Goal: Contribute content: Add original content to the website for others to see

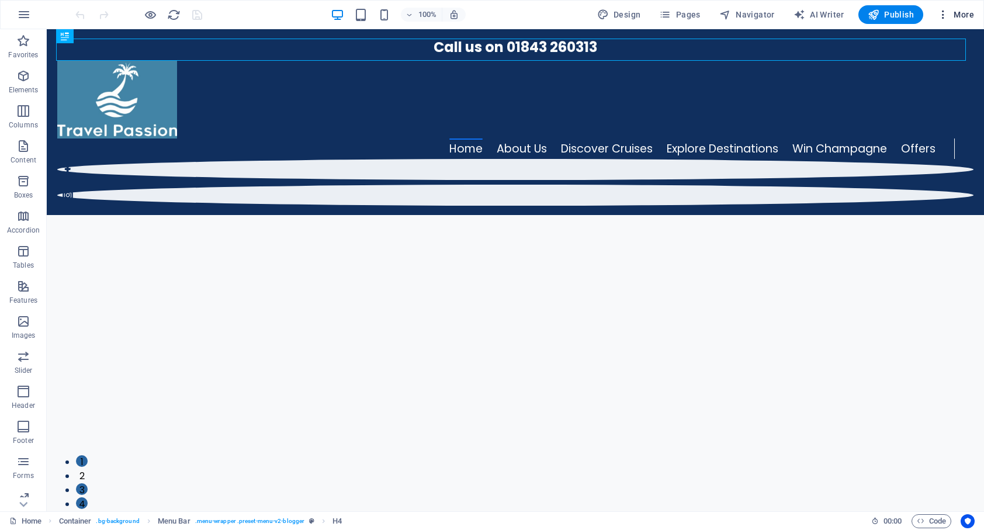
click at [965, 17] on span "More" at bounding box center [955, 15] width 37 height 12
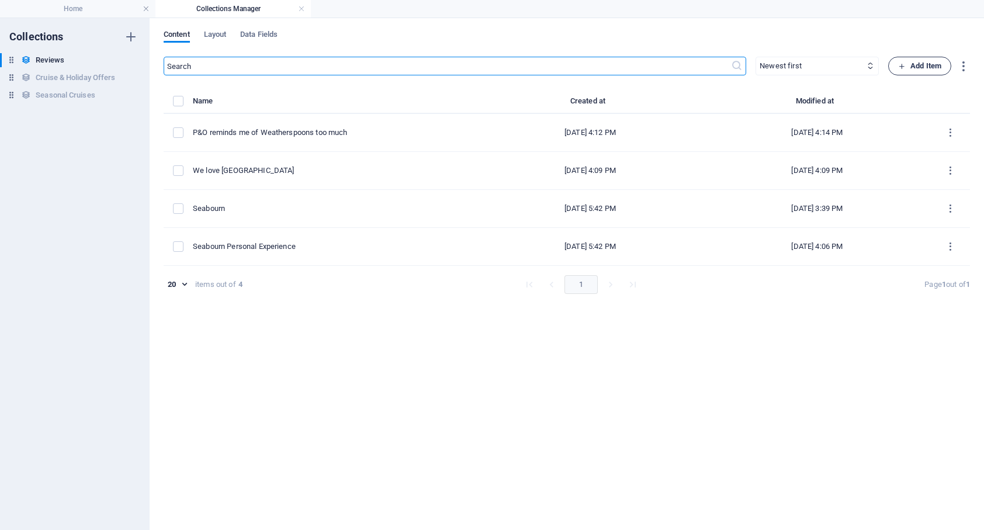
click at [927, 67] on span "Add Item" at bounding box center [919, 66] width 43 height 14
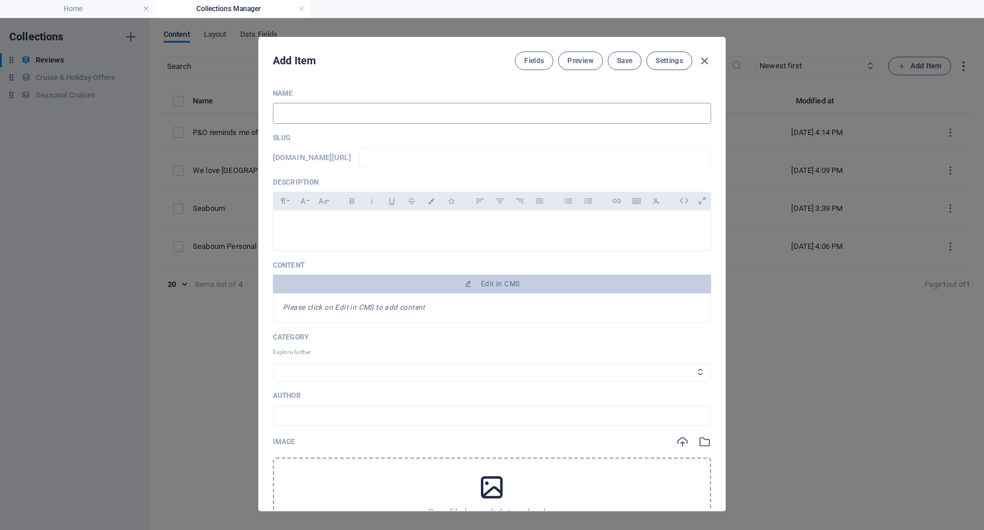
click at [310, 112] on input "text" at bounding box center [492, 113] width 438 height 21
type input "C"
type input "c"
type input "Cr"
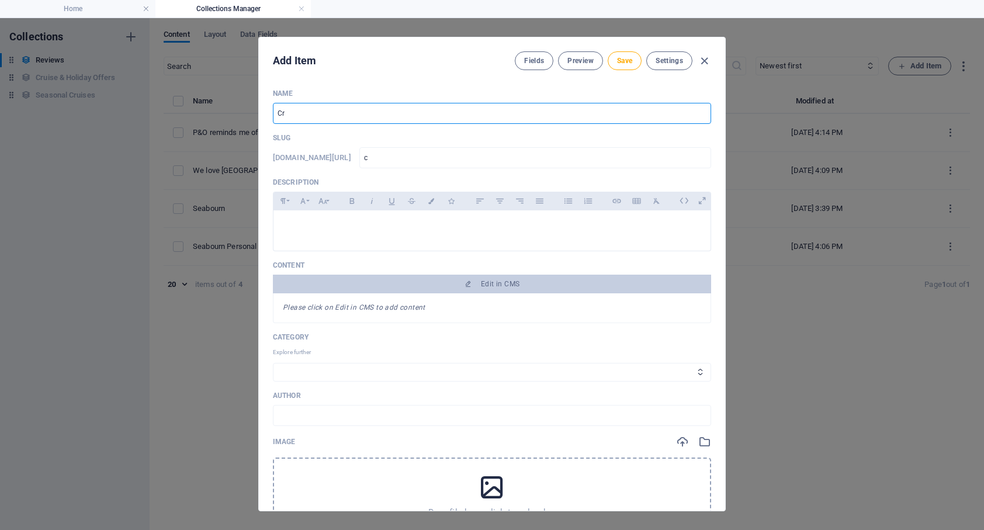
type input "cr"
type input "Cry"
type input "cry"
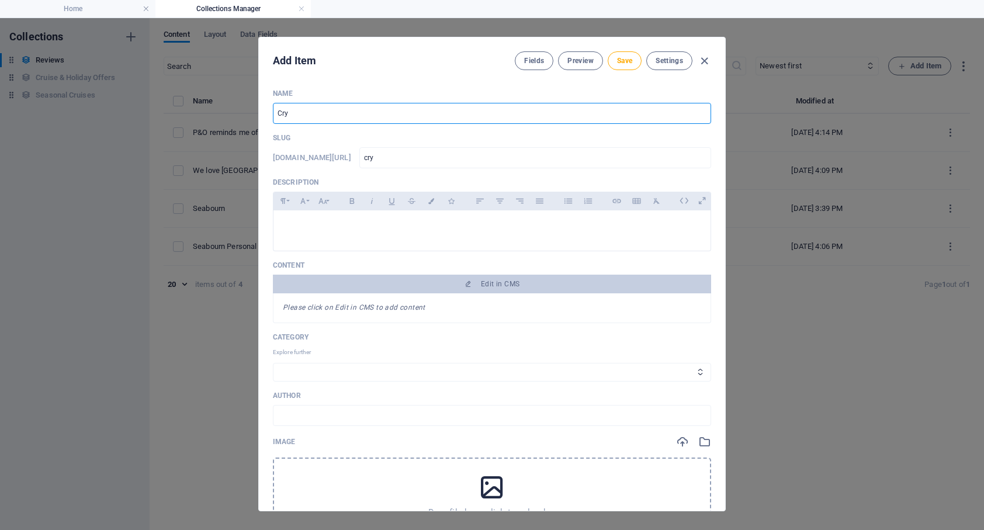
type input "Crys"
type input "crys"
type input "Cryst"
type input "cryst"
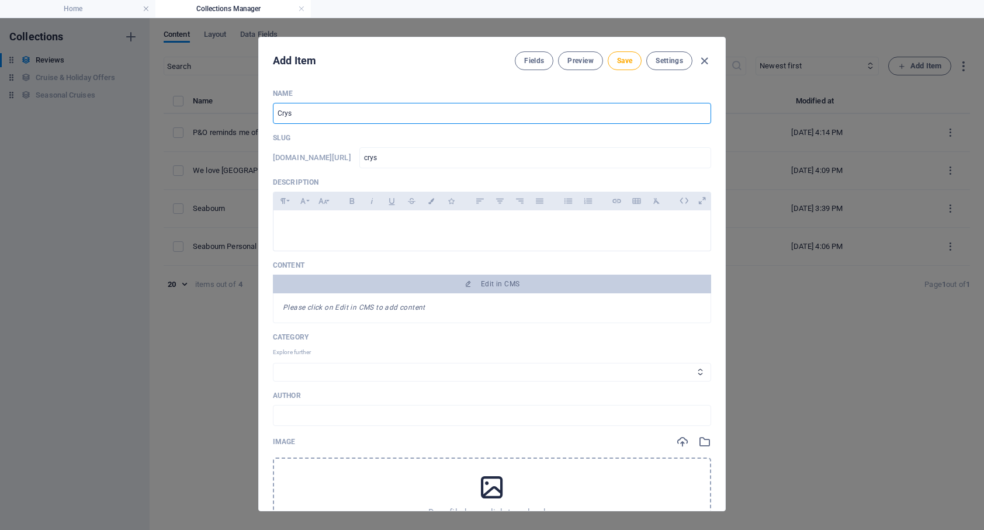
type input "cryst"
type input "Crysta"
type input "crysta"
type input "Crystal"
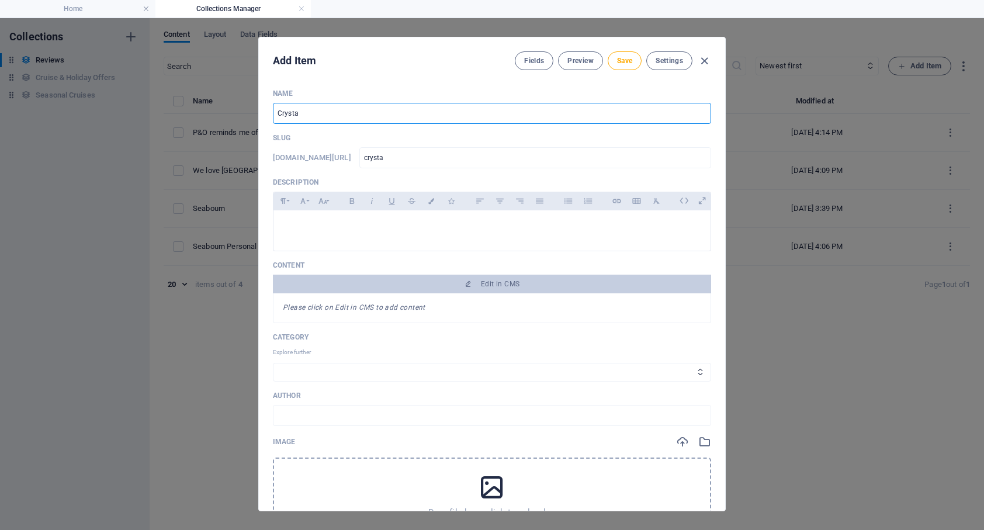
type input "crystal"
type input "Crystal U"
type input "crystal-u"
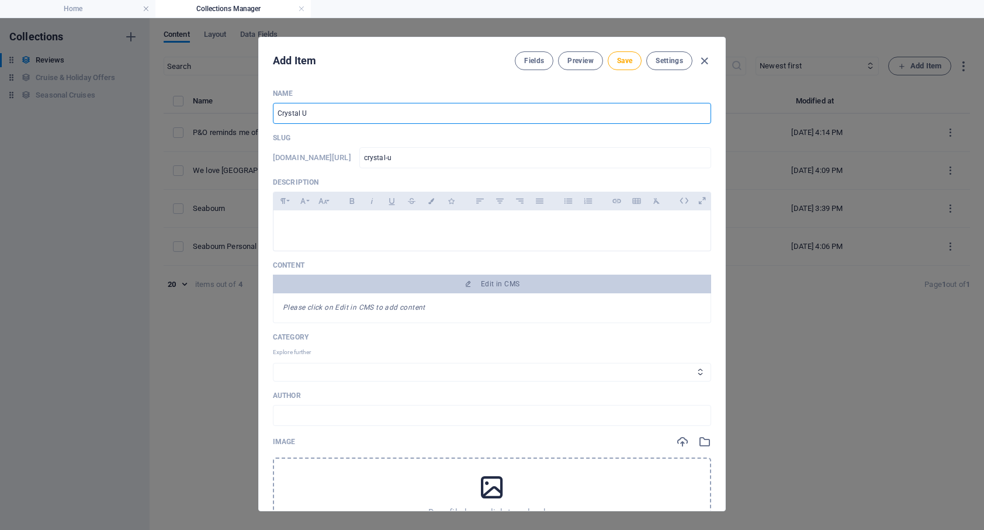
type input "Crystal Ul"
type input "crystal-ul"
type input "Crystal Ult"
type input "crystal-ult"
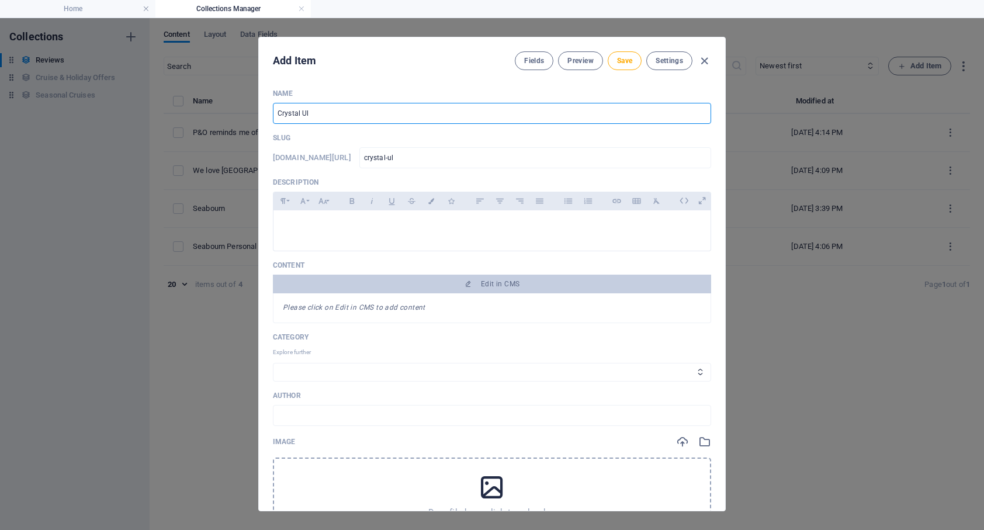
type input "crystal-ult"
type input "Crystal Ultr"
type input "crystal-ultr"
type input "Crystal Ultra"
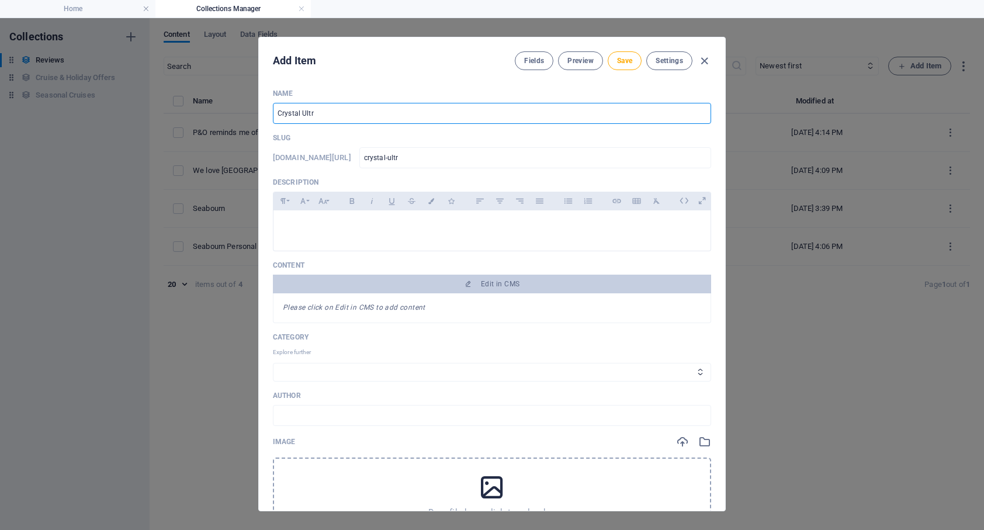
type input "crystal-ultra"
type input "Crystal Ultra L"
type input "crystal-ultra-l"
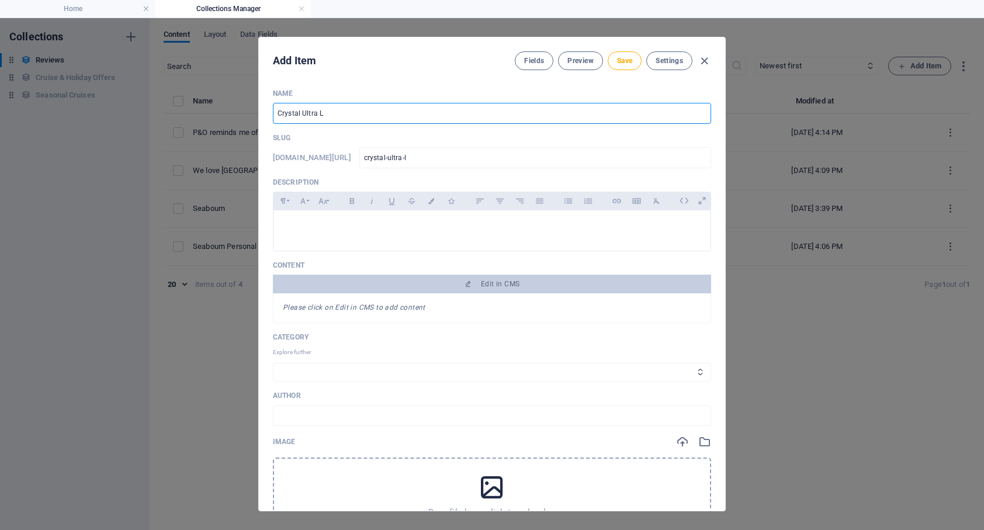
type input "Crystal Ultra Lu"
type input "crystal-ultra-lu"
type input "Crystal Ultra Lux"
type input "crystal-ultra-lux"
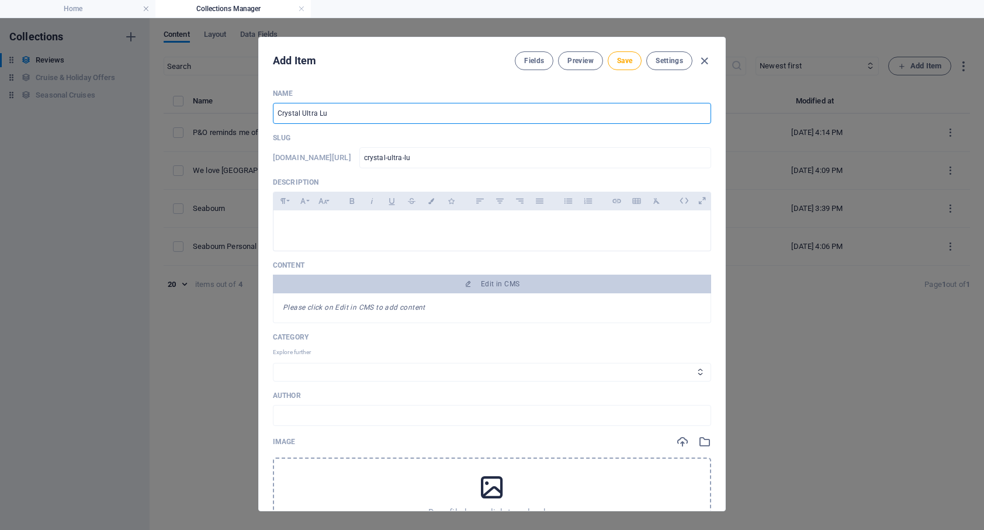
type input "crystal-ultra-lux"
type input "Crystal Ultra Luxu"
type input "crystal-ultra-luxu"
type input "Crystal Ultra Luxur"
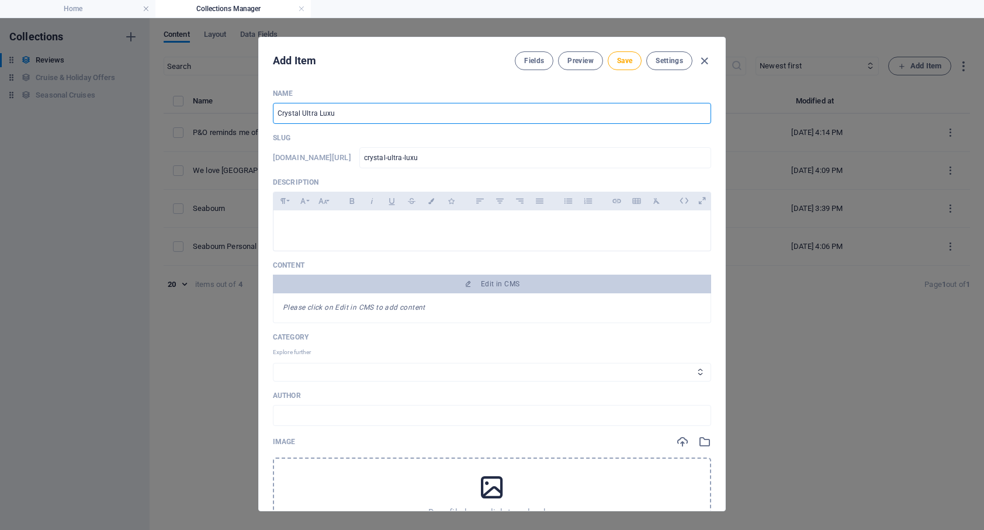
type input "crystal-ultra-luxur"
type input "Crystal Ultra Luxury"
type input "crystal-ultra-luxury"
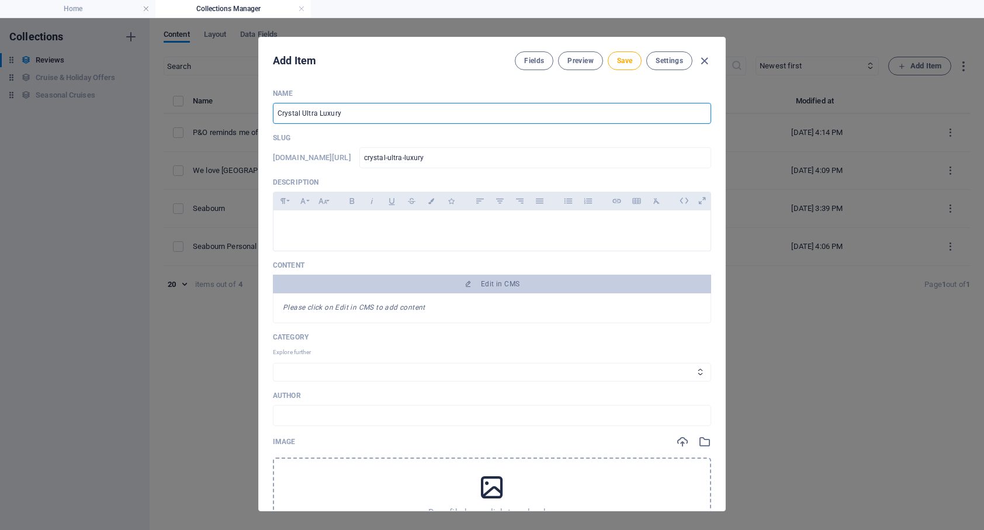
type input "Crystal Ultra Luxury f"
type input "crystal-ultra-luxury-f"
type input "Crystal Ultra Luxury fo"
type input "crystal-ultra-luxury-fo"
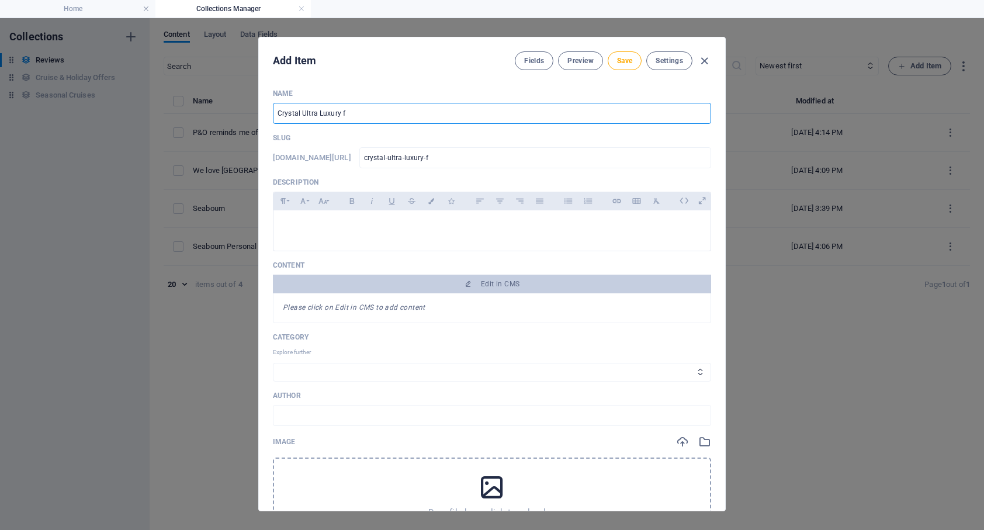
type input "crystal-ultra-luxury-fo"
type input "Crystal Ultra Luxury for"
type input "crystal-ultra-luxury-for"
type input "Crystal Ultra Luxury for o"
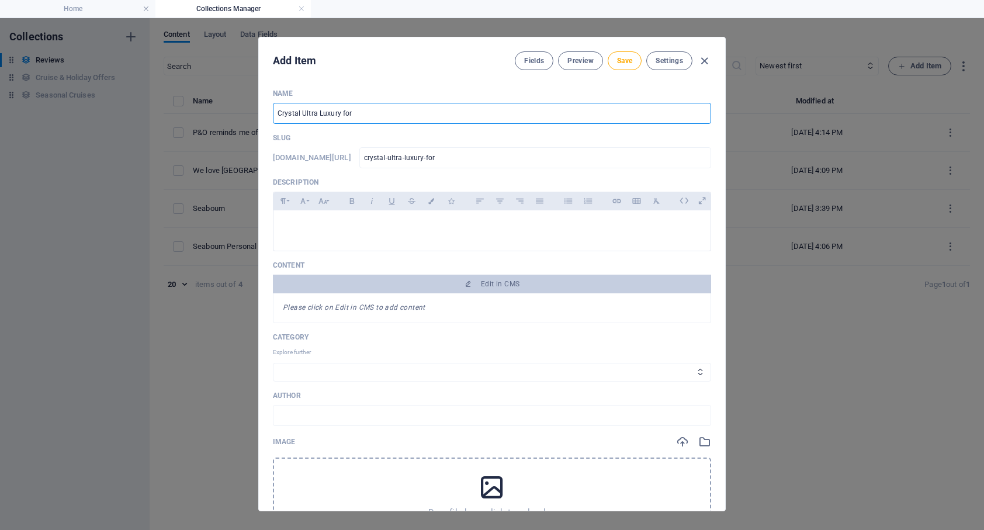
type input "crystal-ultra-luxury-for-o"
type input "Crystal Ultra Luxury for oe"
type input "crystal-ultra-luxury-for-oe"
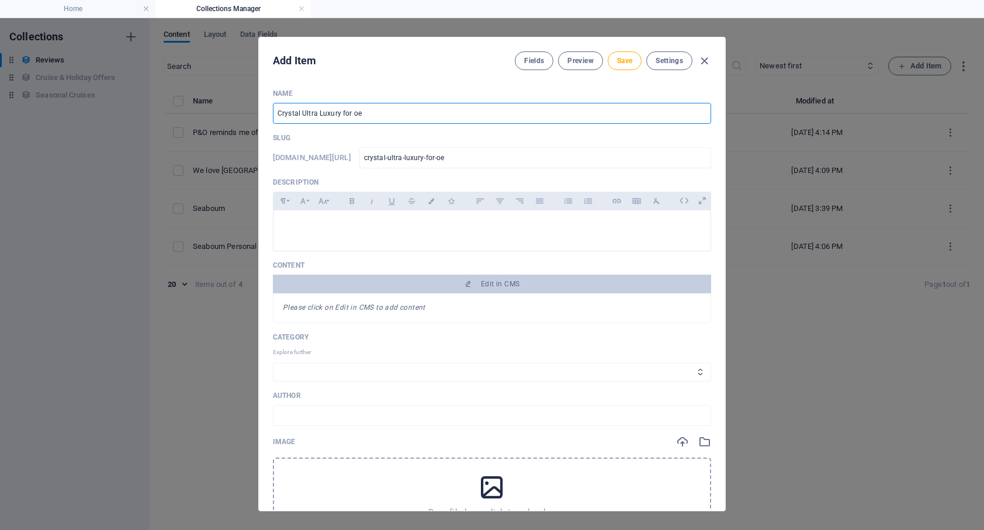
type input "Crystal Ultra Luxury for o"
type input "crystal-ultra-luxury-for-o"
type input "Crystal Ultra Luxury for"
type input "crystal-ultra-luxury-for"
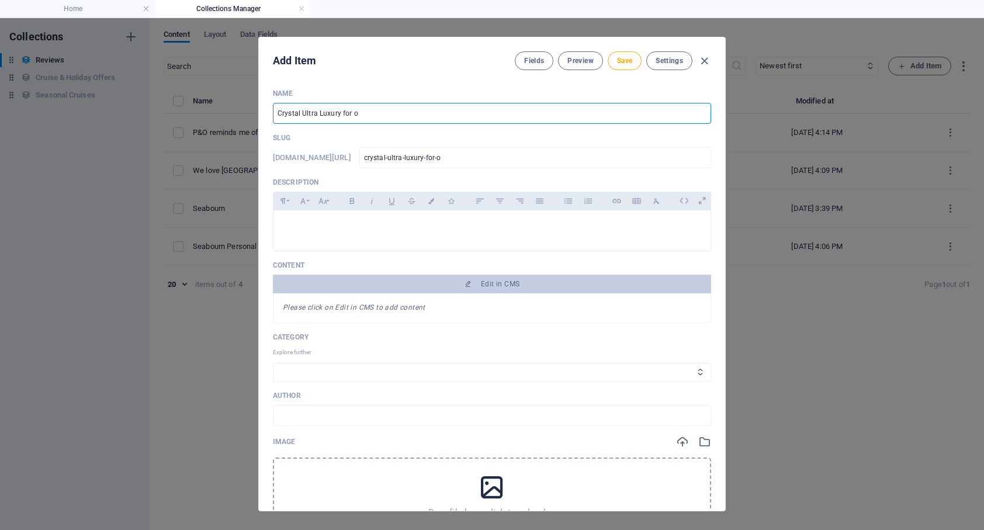
type input "crystal-ultra-luxury-for"
drag, startPoint x: 359, startPoint y: 114, endPoint x: 342, endPoint y: 112, distance: 17.0
click at [342, 112] on input "Crystal Ultra Luxury for" at bounding box center [492, 113] width 438 height 21
type input "Crystal Ultra Luxury s"
type input "crystal-ultra-luxury-s"
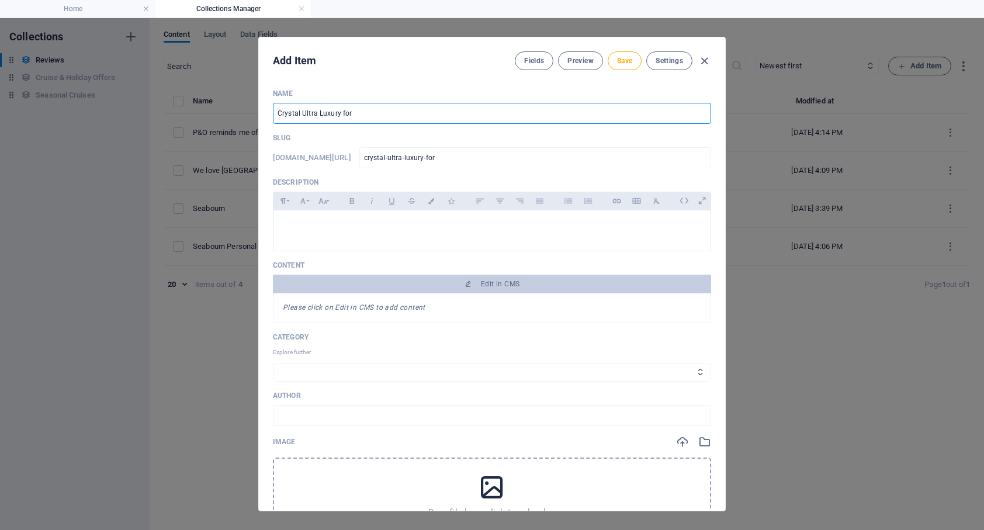
type input "crystal-ultra-luxury-s"
type input "Crystal Ultra Luxury sa"
type input "crystal-ultra-luxury-sa"
type input "Crystal Ultra Luxury sav"
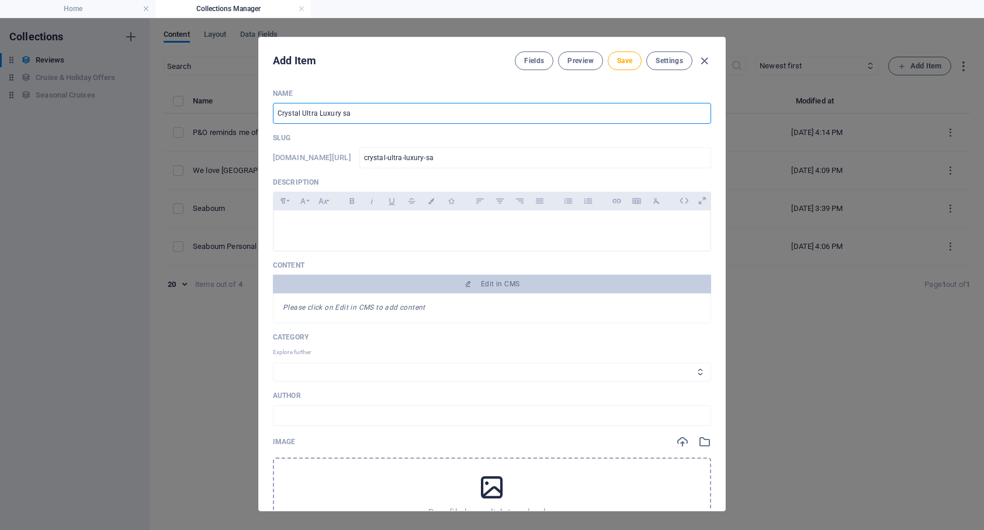
type input "crystal-ultra-luxury-sav"
type input "Crystal Ultra Luxury save"
type input "crystal-ultra-luxury-save"
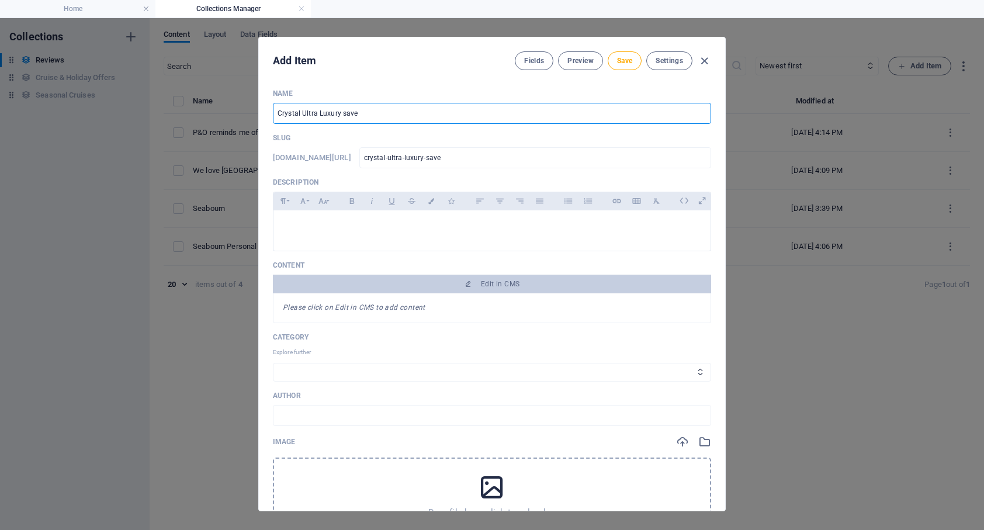
type input "Crystal Ultra Luxury save u"
type input "crystal-ultra-luxury-save-u"
type input "Crystal Ultra Luxury save up"
type input "crystal-ultra-luxury-save-up"
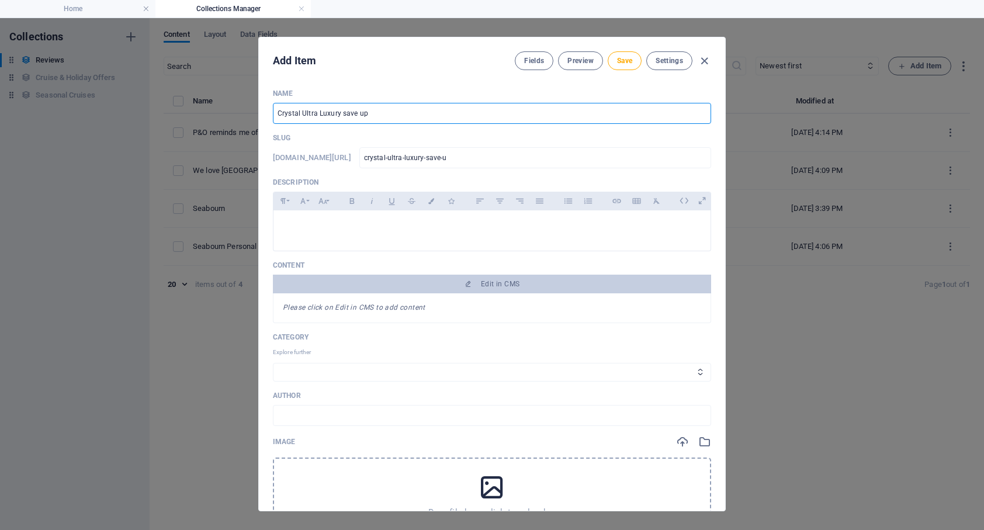
type input "crystal-ultra-luxury-save-up"
type input "Crystal Ultra Luxury save up t"
type input "crystal-ultra-luxury-save-up-t"
type input "Crystal Ultra Luxury save up to"
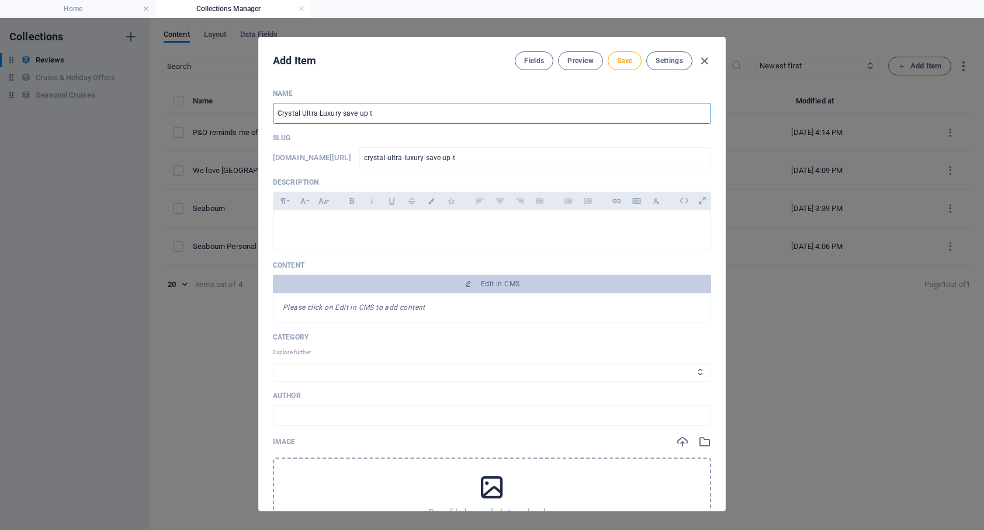
type input "crystal-ultra-luxury-save-up-to"
type input "Crystal Ultra Luxury save up to £3"
type input "crystal-ultra-luxury-save-up-to-3"
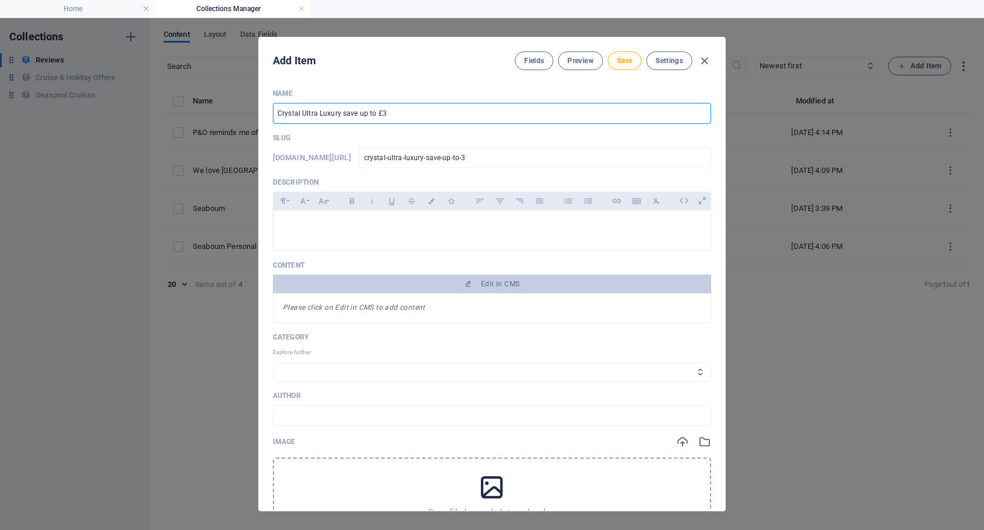
type input "Crystal Ultra Luxury save up to £30"
type input "crystal-ultra-luxury-save-up-to-30"
type input "Crystal Ultra Luxury save up to £300"
type input "crystal-ultra-luxury-save-up-to-300"
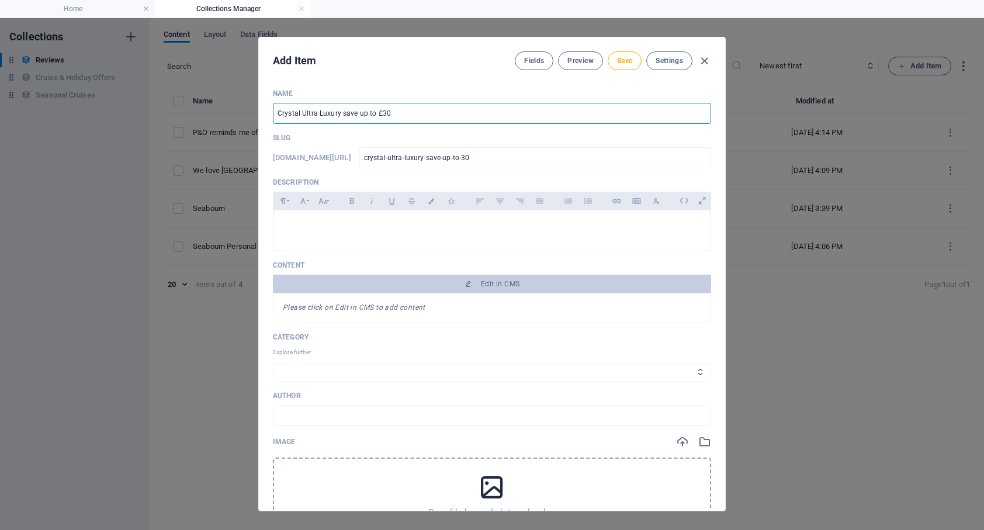
type input "crystal-ultra-luxury-save-up-to-300"
type input "Crystal Ultra Luxury save up to £3000"
type input "crystal-ultra-luxury-save-up-to-3000"
type input "Crystal Ultra Luxury save up to £3000 p"
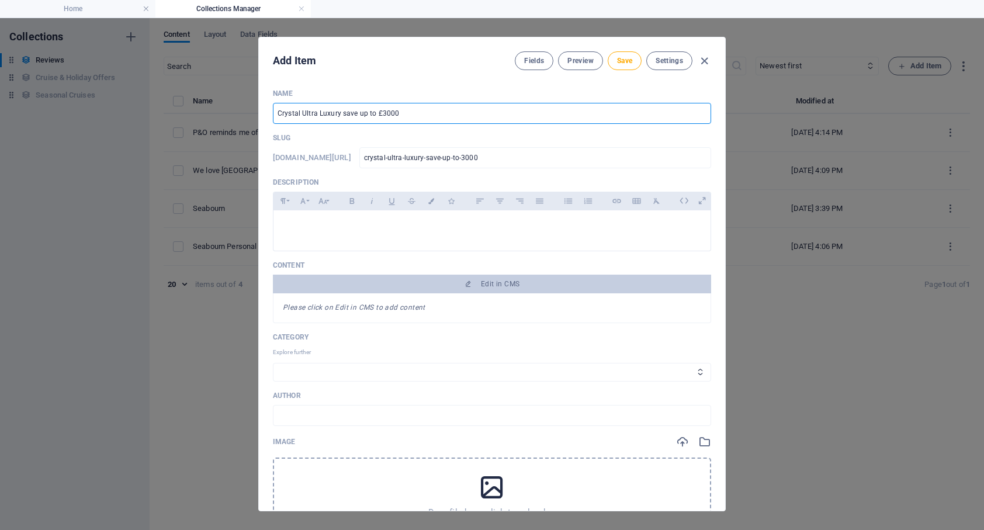
type input "crystal-ultra-luxury-save-up-to-3000-p"
type input "Crystal Ultra Luxury save up to £3000 per"
type input "crystal-ultra-luxury-save-up-to-3000-per"
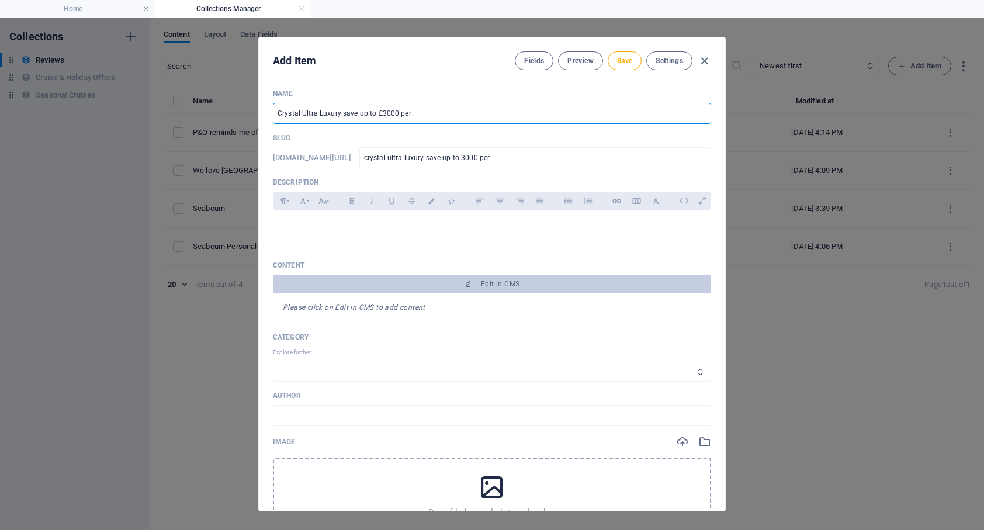
type input "Crystal Ultra Luxury save up to £3000 per s"
type input "crystal-ultra-luxury-save-up-to-3000-per-s"
type input "Crystal Ultra Luxury save up to £3000 per su"
type input "crystal-ultra-luxury-save-up-to-3000-per-su"
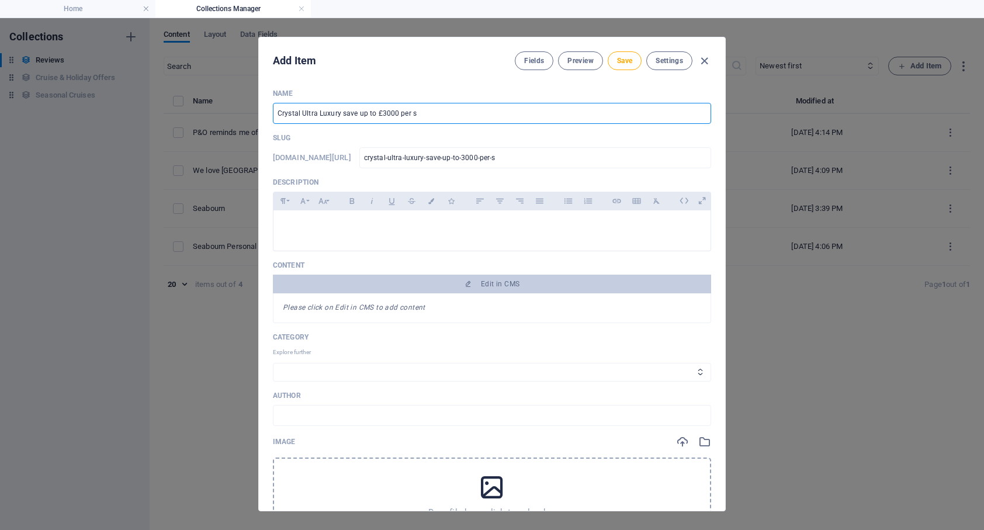
type input "crystal-ultra-luxury-save-up-to-3000-per-su"
type input "Crystal Ultra Luxury save up to £3000 per sui"
type input "crystal-ultra-luxury-save-up-to-3000-per-sui"
type input "Crystal Ultra Luxury save up to £3000 per suit"
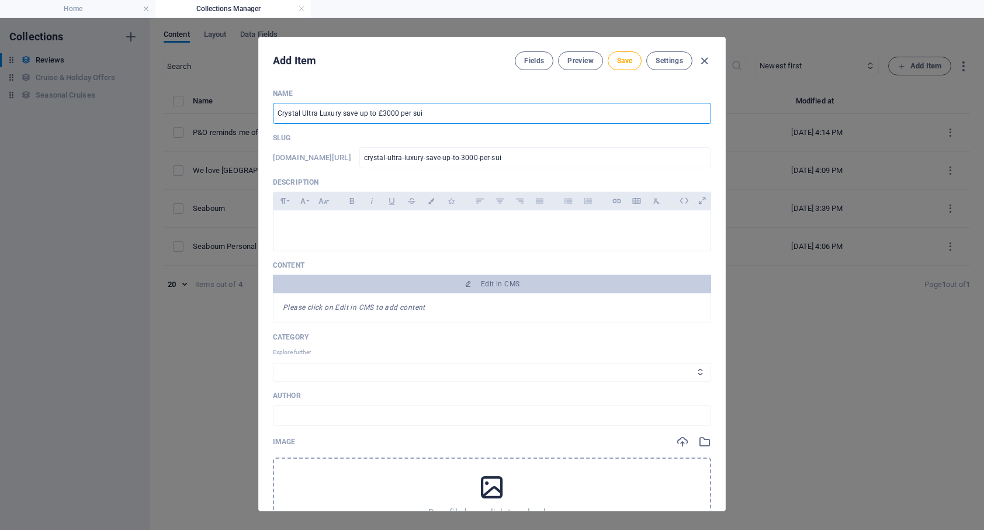
type input "crystal-ultra-luxury-save-up-to-3000-per-suit"
type input "Crystal Ultra Luxury save up to £3000 per suite"
type input "crystal-ultra-luxury-save-up-to-3000-per-suite"
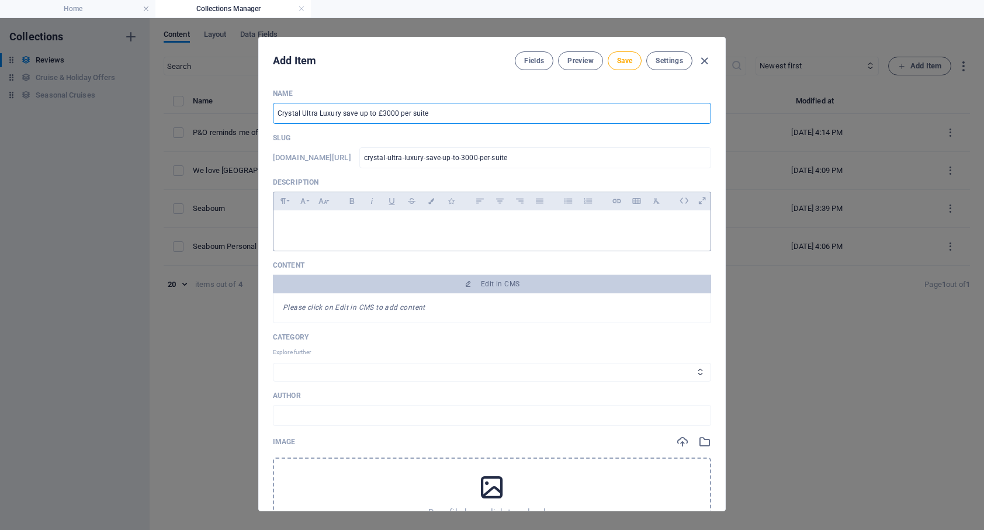
type input "Crystal Ultra Luxury save up to £3000 per suite"
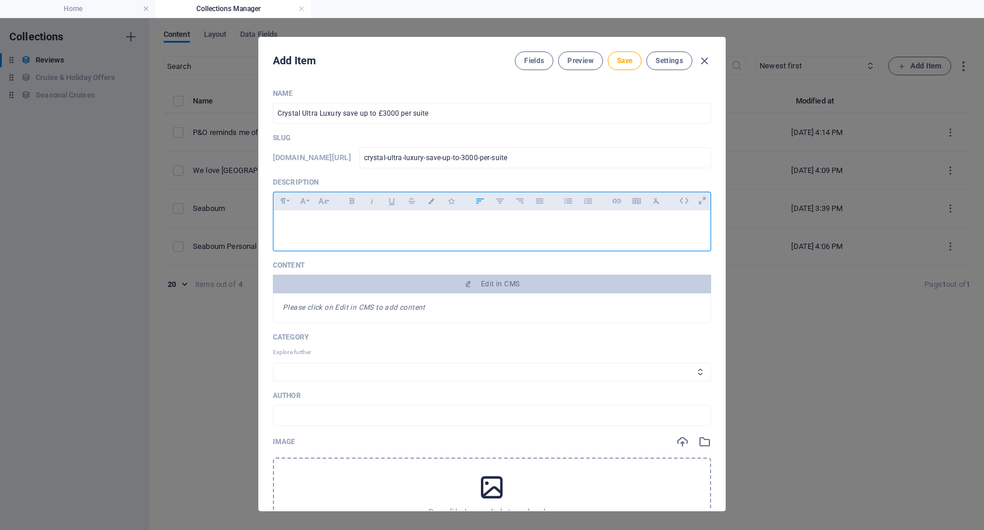
click at [0, 0] on p at bounding box center [0, 0] width 0 height 0
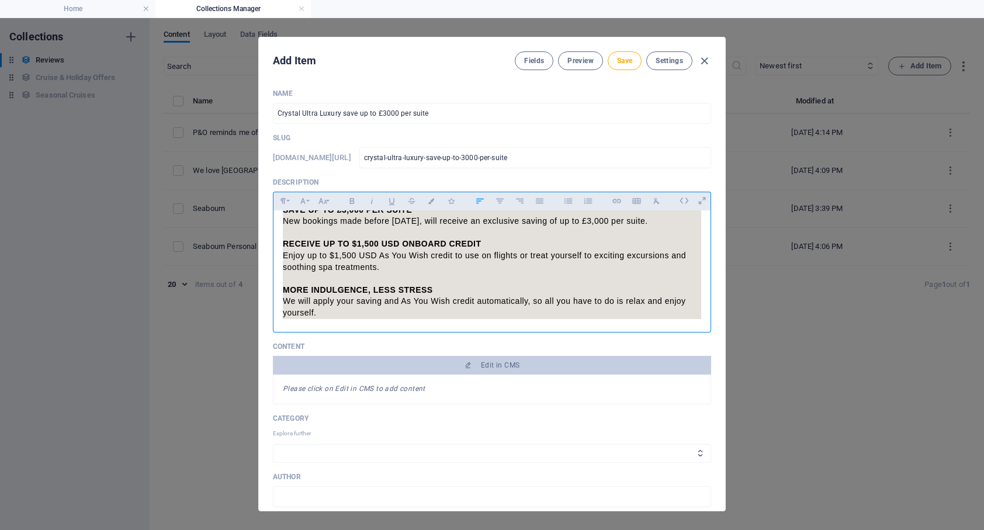
scroll to position [54, 0]
click at [335, 450] on select "Adventure Fashion Technology Travel Cruise Holidays Destinations Deals" at bounding box center [492, 453] width 438 height 19
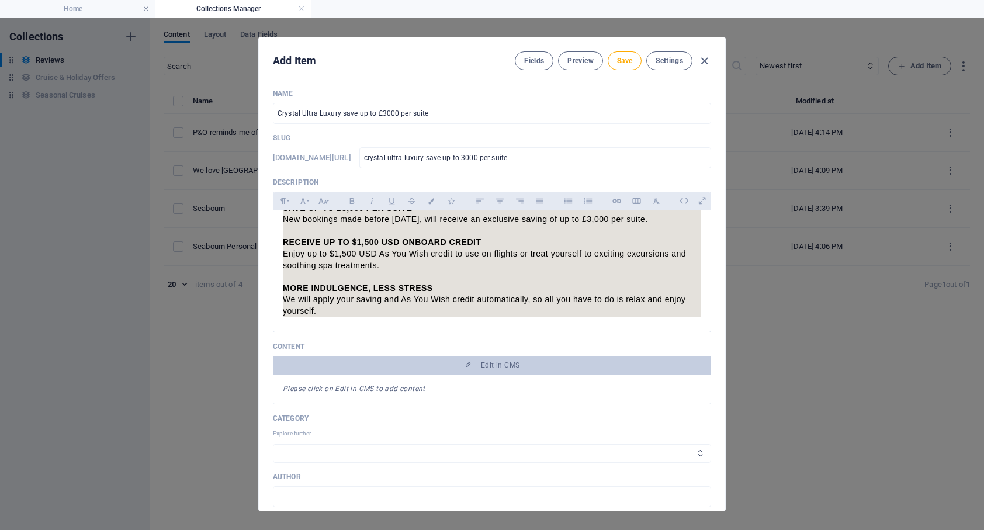
select select "Adventure"
click at [273, 444] on select "Adventure Fashion Technology Travel Cruise Holidays Destinations Deals" at bounding box center [492, 453] width 438 height 19
click at [0, 0] on icon "button" at bounding box center [0, 0] width 0 height 0
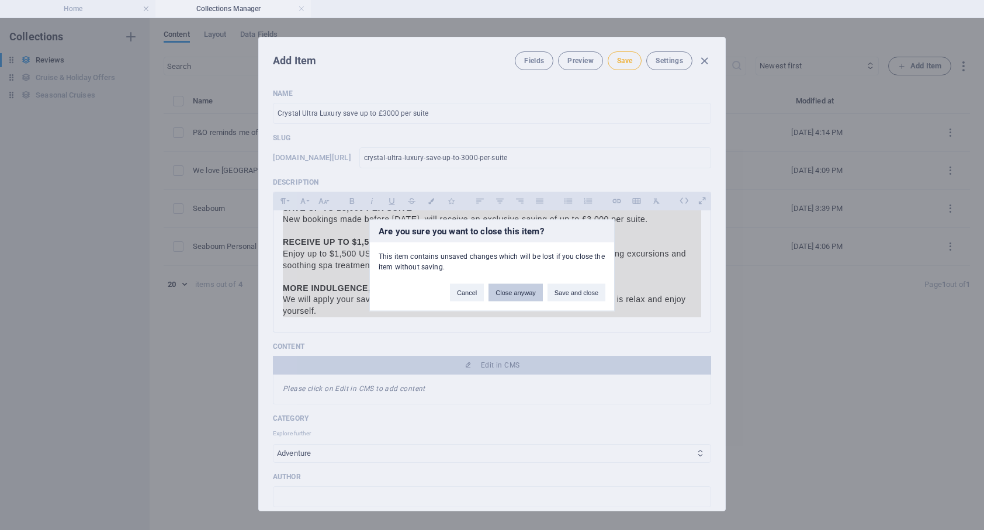
click at [518, 292] on button "Close anyway" at bounding box center [515, 292] width 54 height 18
type input "crystal-ultra-luxury-save-up-to-3000-per-suite"
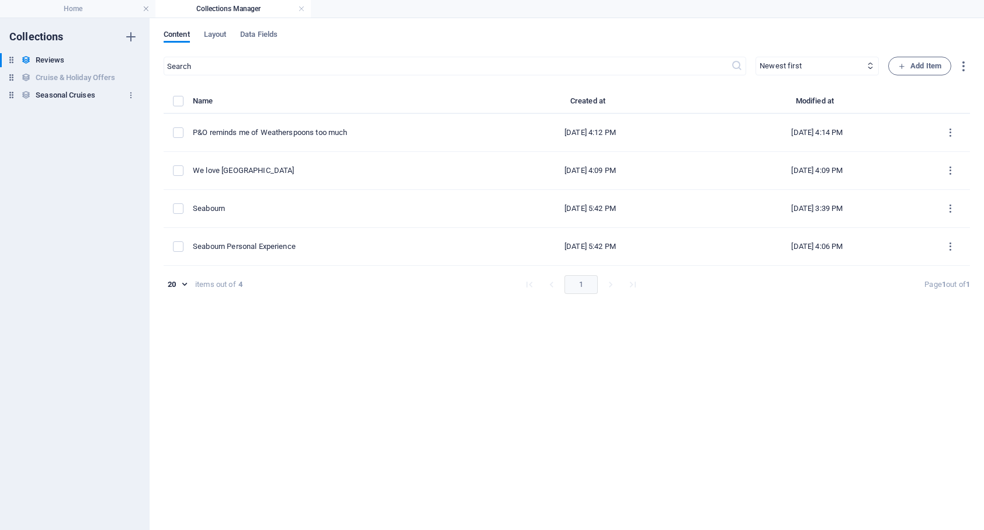
click at [0, 0] on h6 "Seasonal Cruises" at bounding box center [0, 0] width 0 height 0
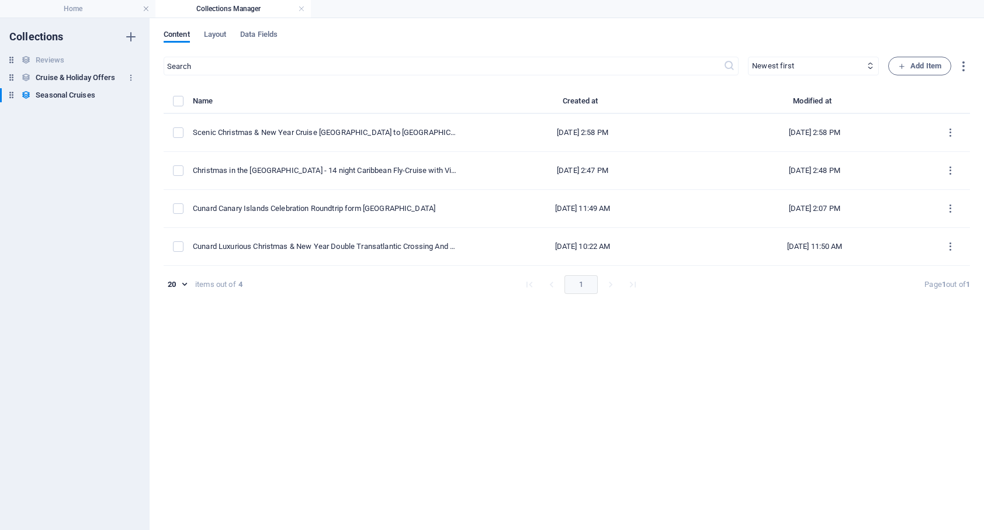
click at [73, 75] on h6 "Cruise & Holiday Offers" at bounding box center [75, 78] width 79 height 14
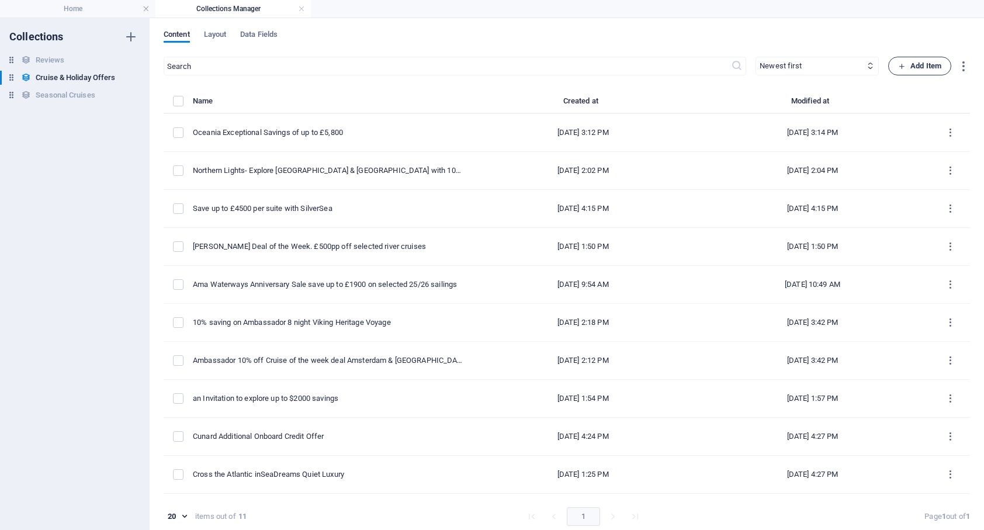
click at [931, 64] on span "Add Item" at bounding box center [919, 66] width 43 height 14
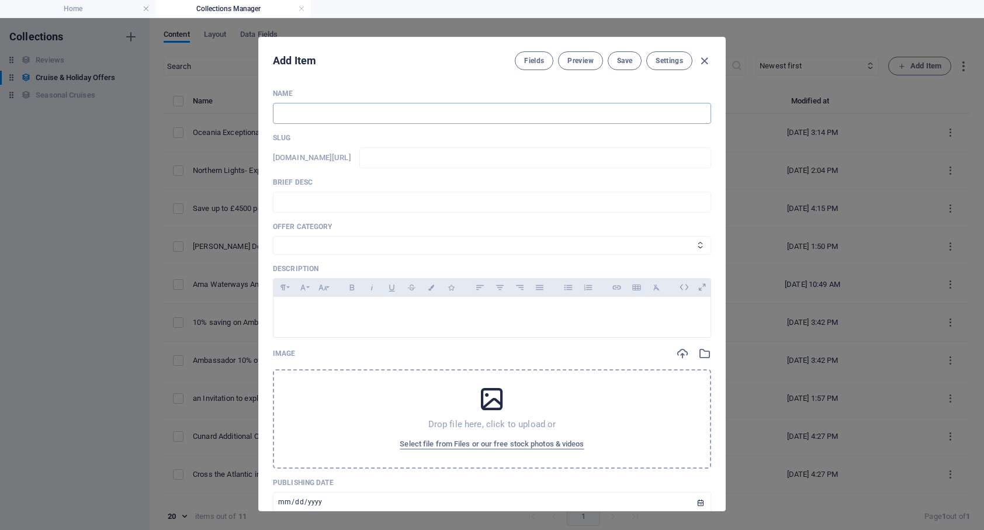
click at [303, 106] on input "text" at bounding box center [492, 113] width 438 height 21
type input "C"
type input "c"
type input "Cr"
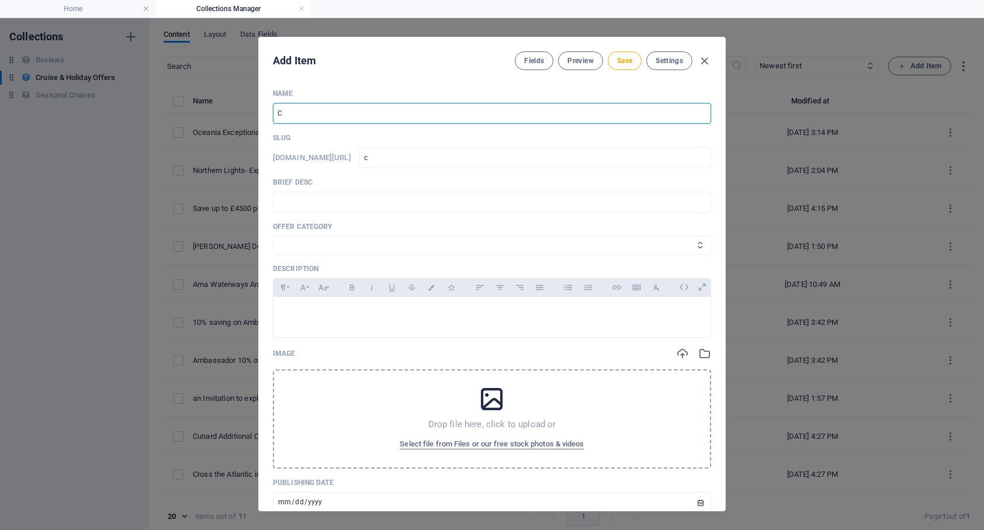
type input "cr"
type input "Cry"
type input "cry"
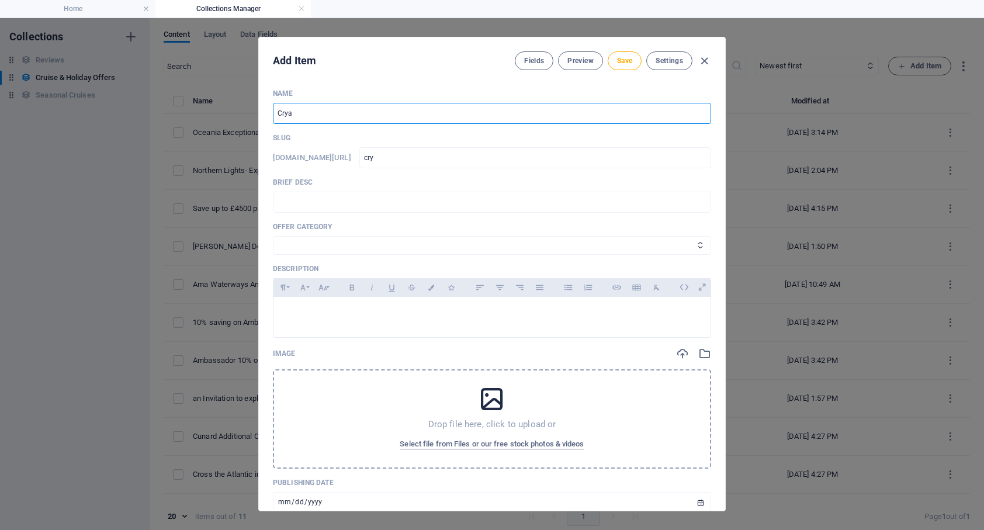
type input "Cryas"
type input "cryas"
type input "Cryast"
type input "cryast"
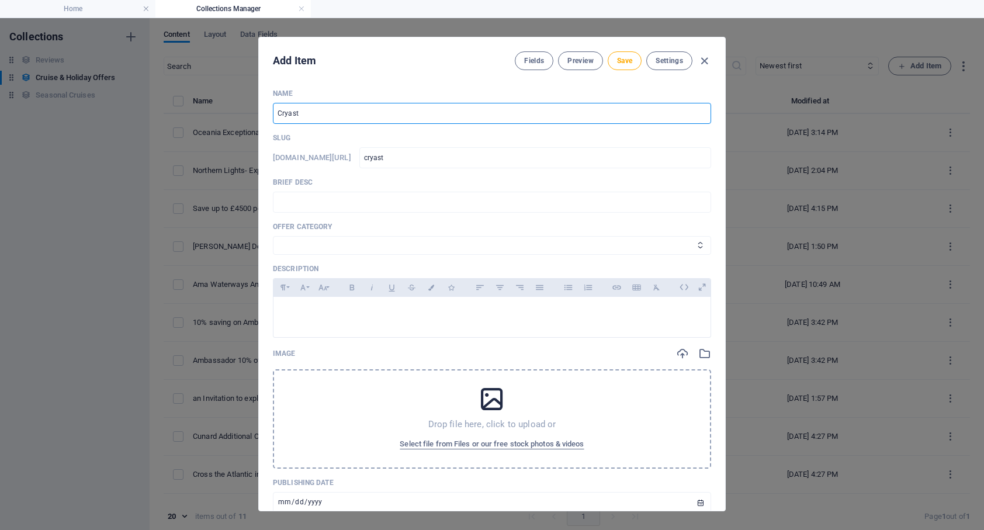
type input "cryast"
type input "Cryas"
type input "cryas"
type input "Crya"
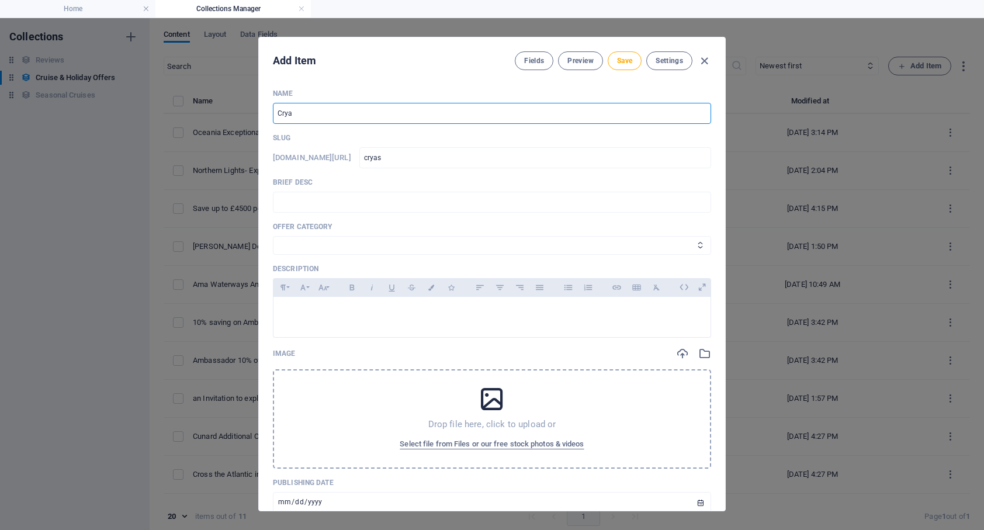
type input "crya"
type input "Cry"
type input "cry"
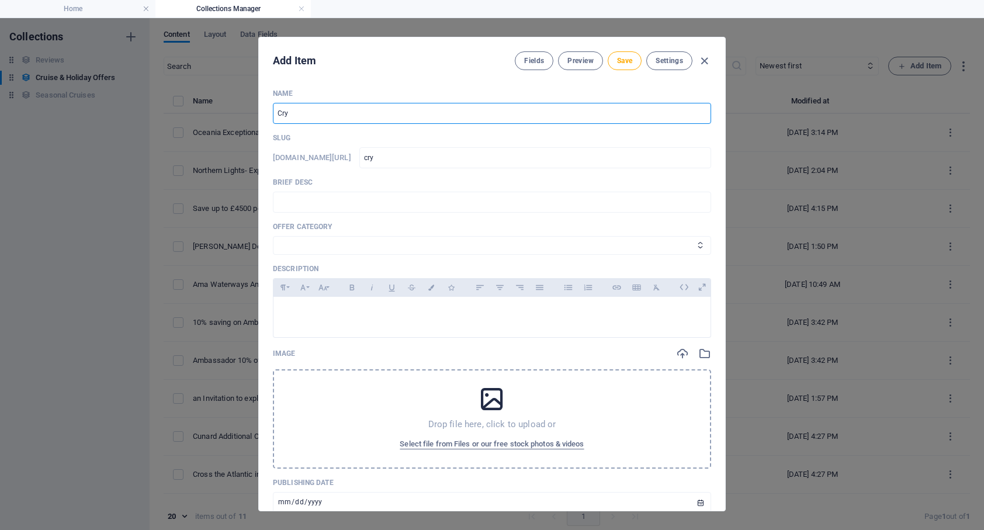
type input "Crys"
type input "crys"
type input "Cryst"
type input "cryst"
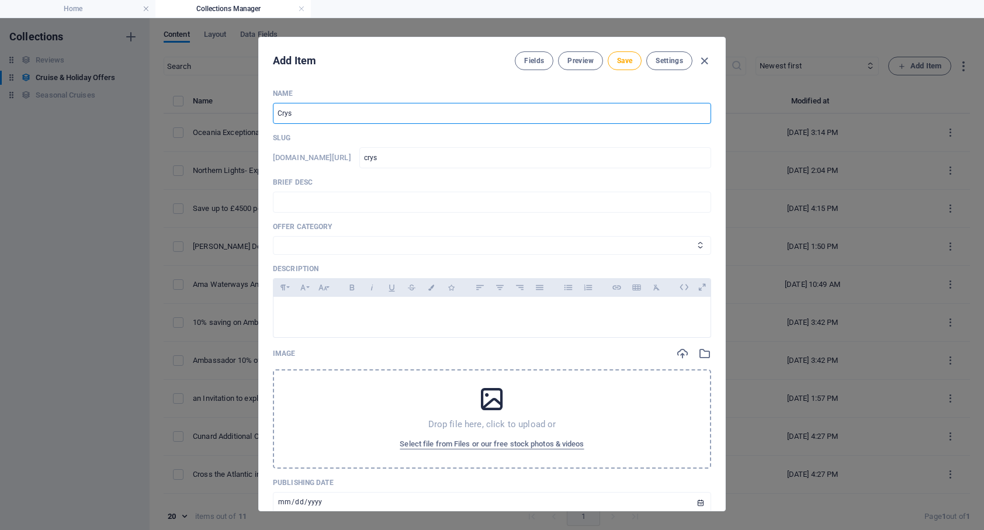
type input "cryst"
type input "Crysta"
type input "crysta"
type input "Crystal"
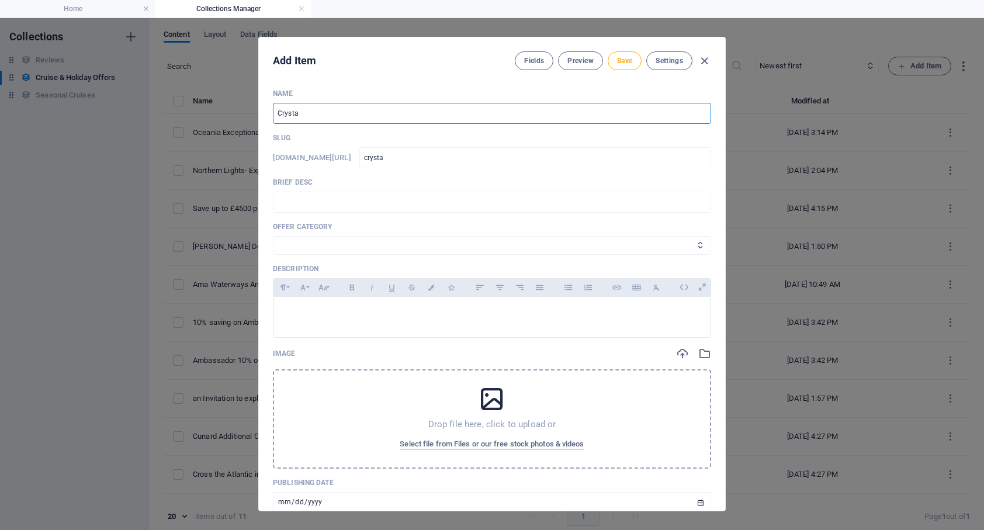
type input "crystal"
type input "Crystal u"
type input "crystal-u"
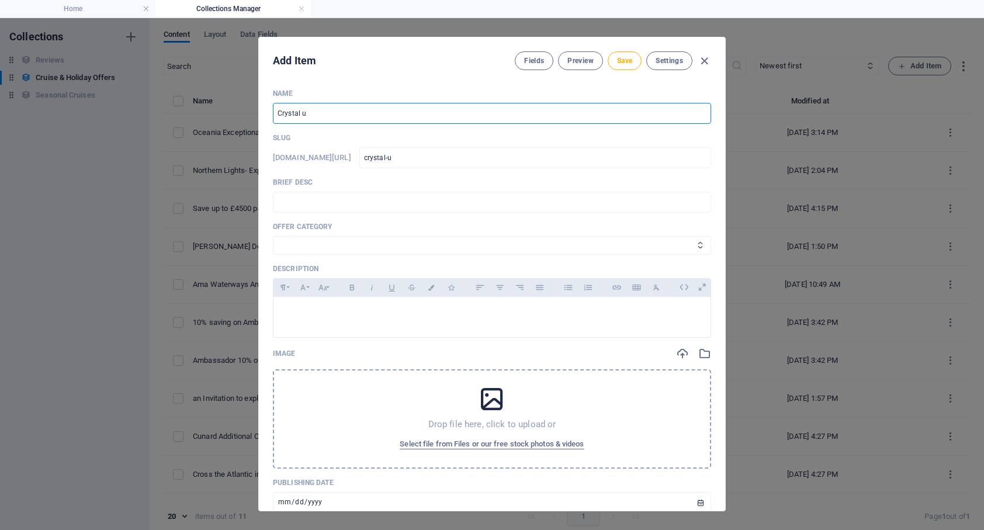
type input "Crystal ul"
type input "crystal-ul"
type input "Crystal ult"
type input "crystal-ult"
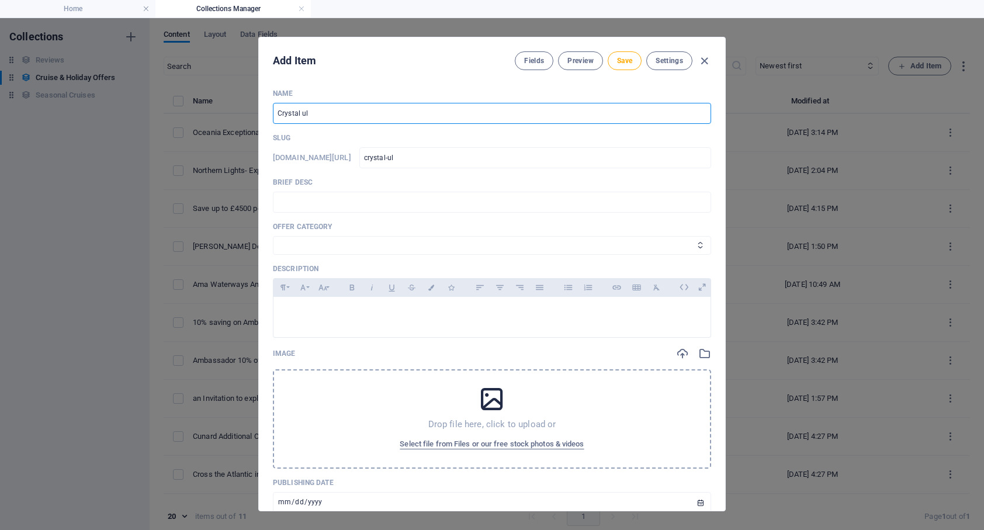
type input "crystal-ult"
type input "Crystal ultr"
type input "crystal-ultr"
type input "Crystal ultra"
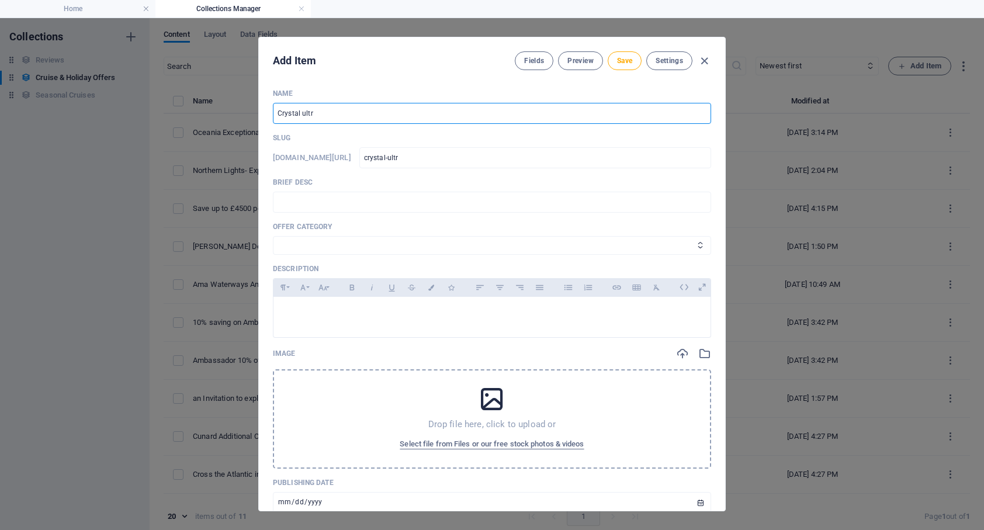
type input "crystal-ultra"
type input "Crystal ultra l"
type input "crystal-ultra-l"
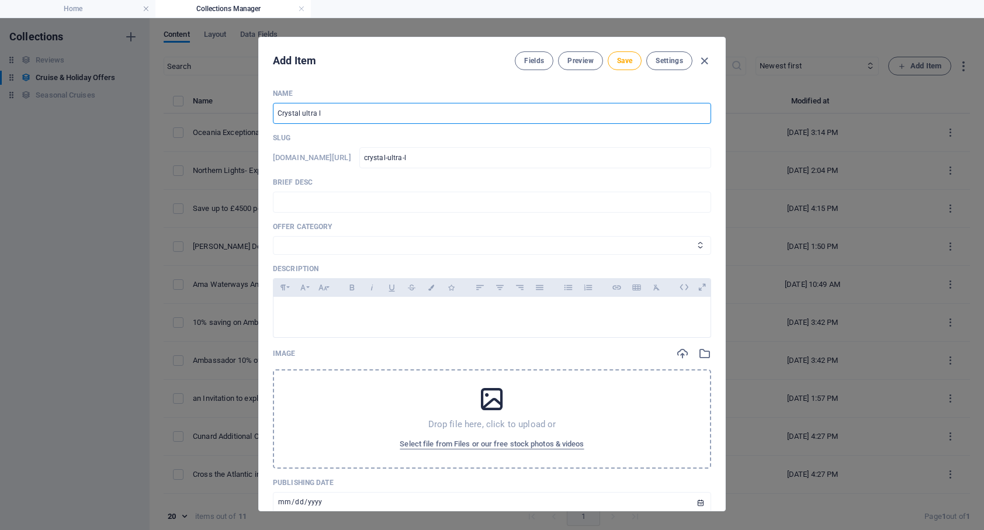
type input "Crystal ultra lu"
type input "crystal-ultra-lu"
type input "Crystal ultra lux"
type input "crystal-ultra-lux"
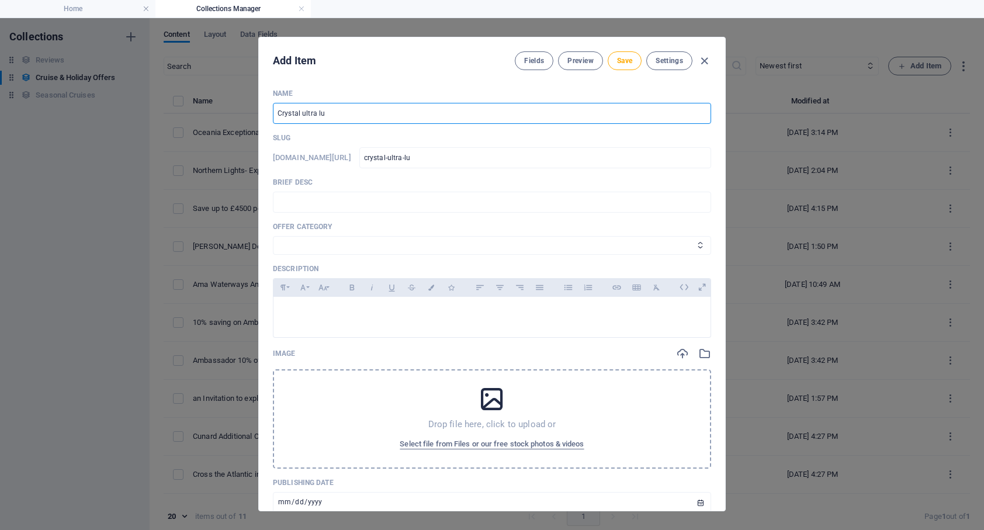
type input "crystal-ultra-lux"
type input "Crystal ultra luxu"
type input "crystal-ultra-luxu"
type input "Crystal ultra luxur"
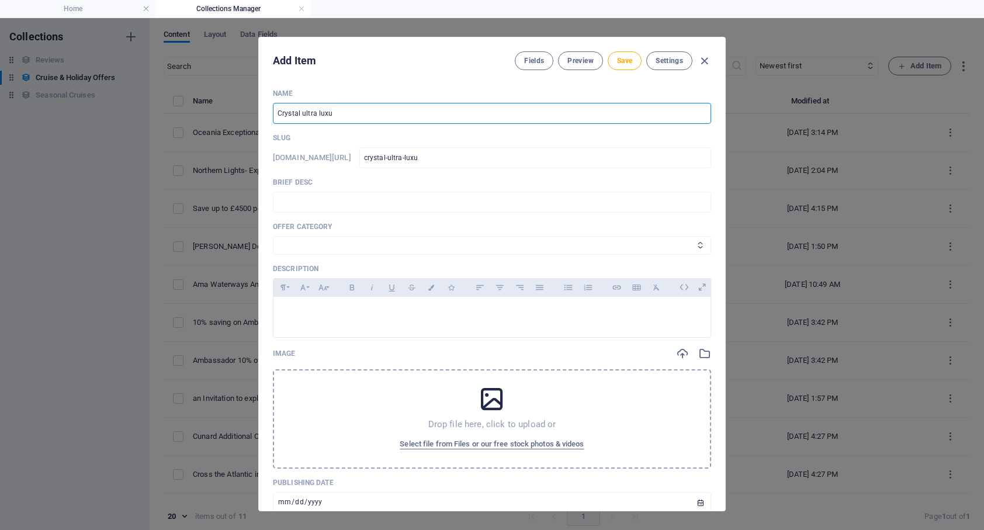
type input "crystal-ultra-luxur"
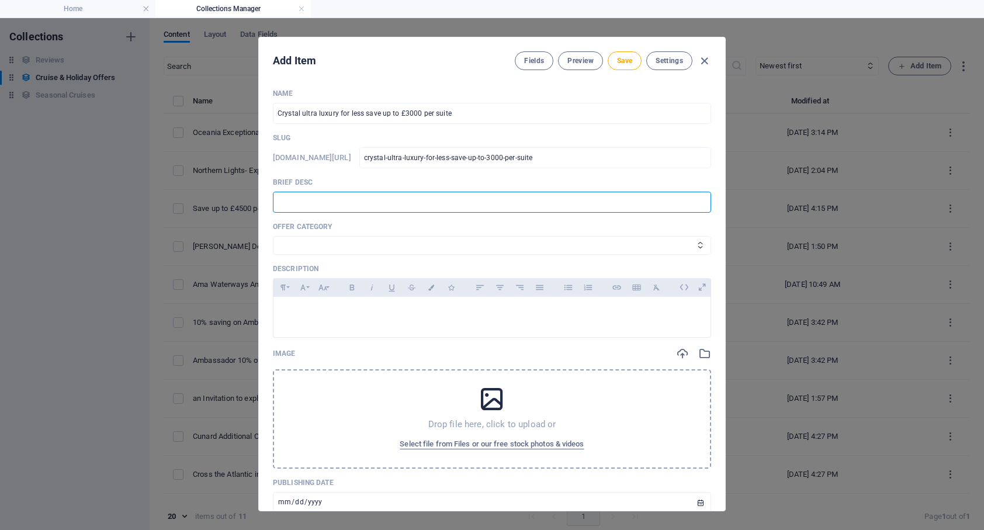
click at [308, 199] on input "text" at bounding box center [492, 202] width 438 height 21
click at [287, 246] on select "Cruise Offers Themed Cruises Land Offers" at bounding box center [492, 245] width 438 height 19
click at [273, 236] on select "Cruise Offers Themed Cruises Land Offers" at bounding box center [492, 245] width 438 height 19
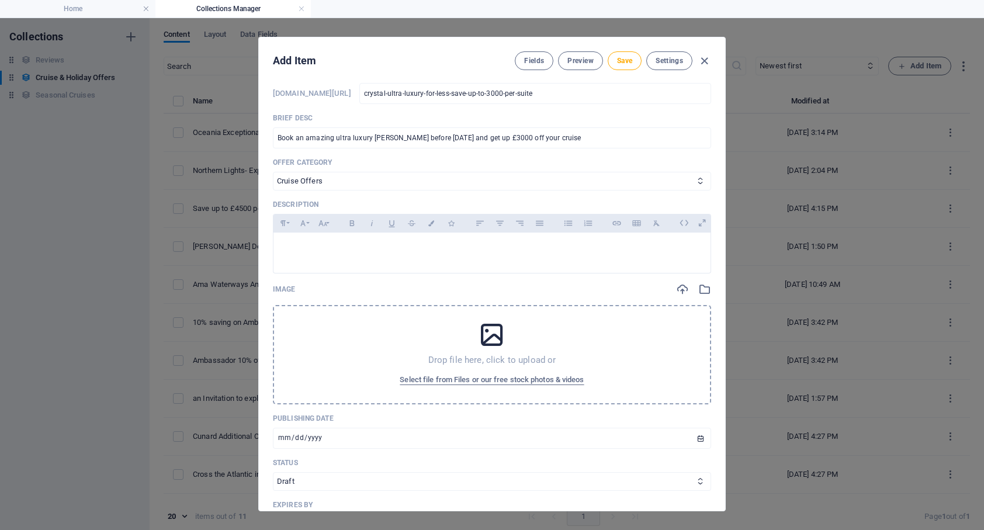
scroll to position [71, 0]
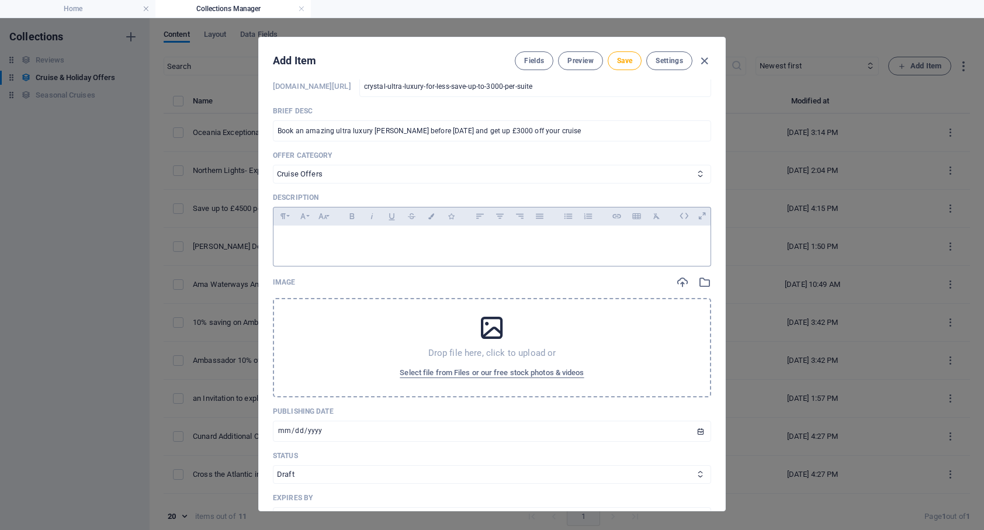
click at [303, 244] on p at bounding box center [492, 240] width 418 height 11
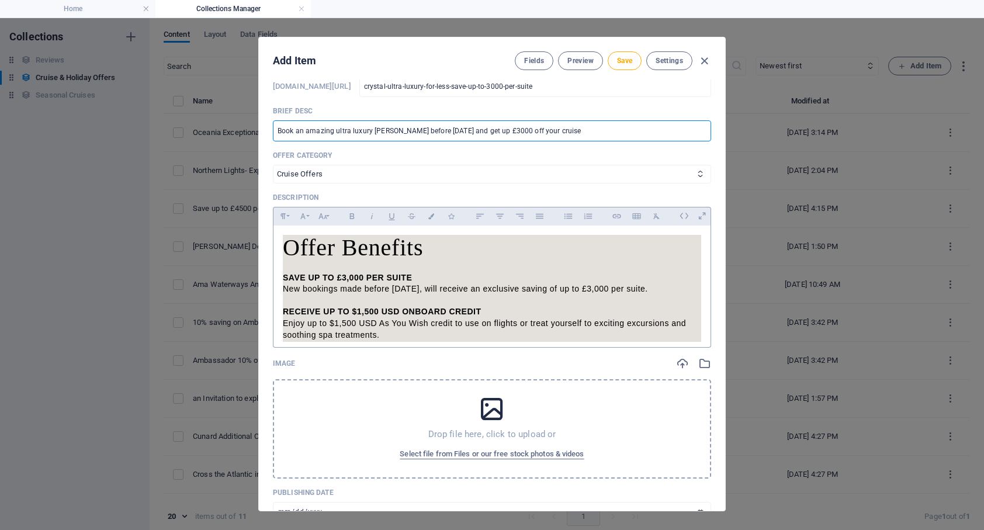
click at [292, 252] on h2 "Offer Benefits" at bounding box center [492, 248] width 418 height 26
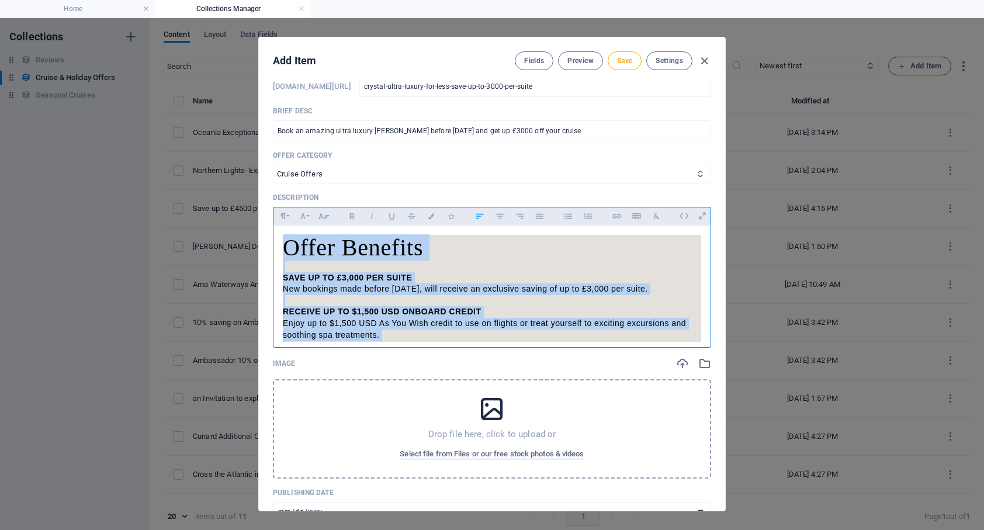
scroll to position [54, 0]
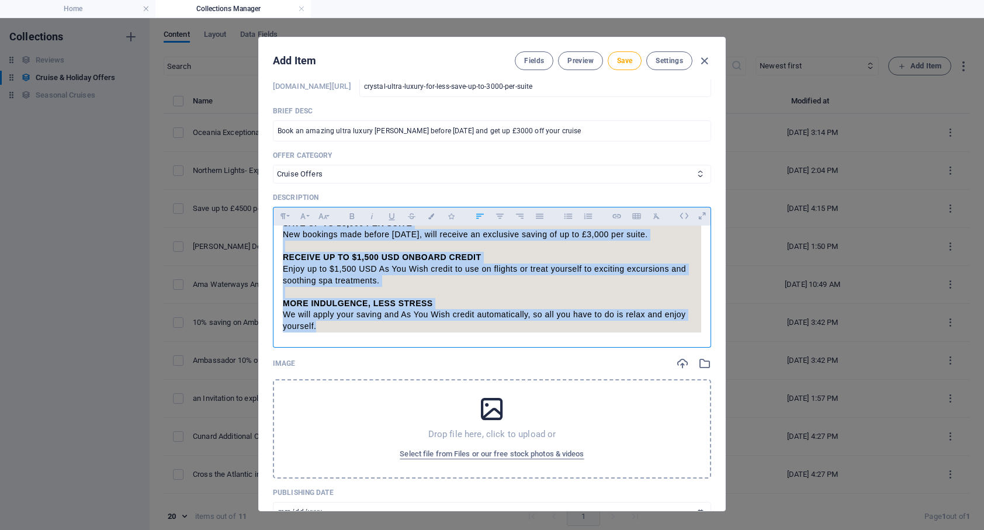
drag, startPoint x: 286, startPoint y: 245, endPoint x: 529, endPoint y: 349, distance: 264.3
click at [529, 352] on div "Name Crystal ultra luxury for less save up to £3000 per suite ​ Slug [DOMAIN_NA…" at bounding box center [492, 407] width 438 height 779
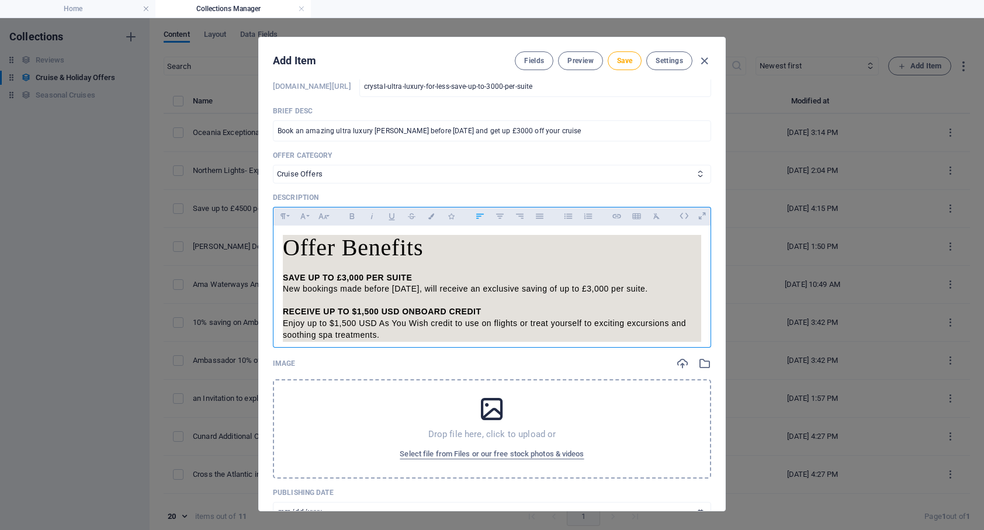
scroll to position [126, 0]
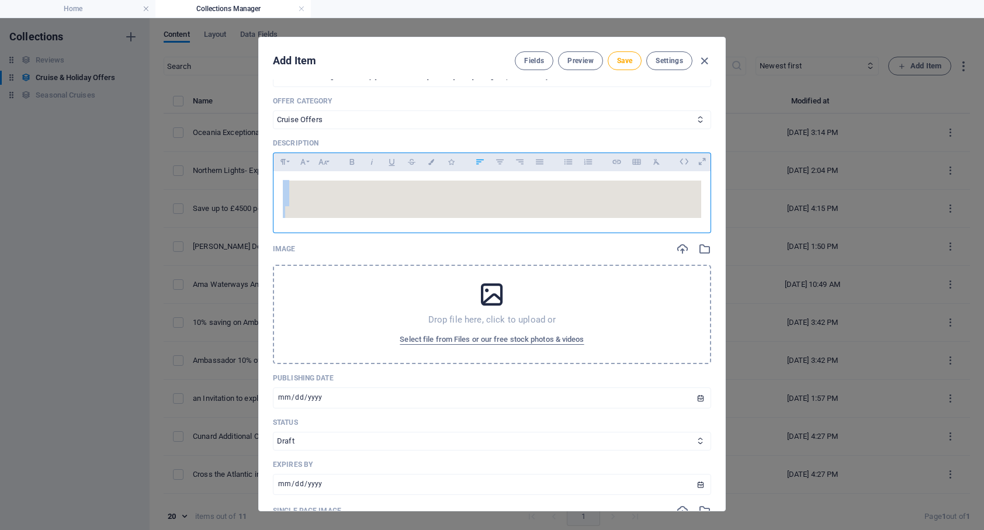
drag, startPoint x: 291, startPoint y: 223, endPoint x: 280, endPoint y: 180, distance: 44.5
click at [280, 180] on div "​" at bounding box center [491, 199] width 437 height 56
drag, startPoint x: 280, startPoint y: 187, endPoint x: 700, endPoint y: 214, distance: 420.8
click at [700, 214] on div "​" at bounding box center [491, 199] width 437 height 56
drag, startPoint x: 702, startPoint y: 214, endPoint x: 351, endPoint y: 186, distance: 351.5
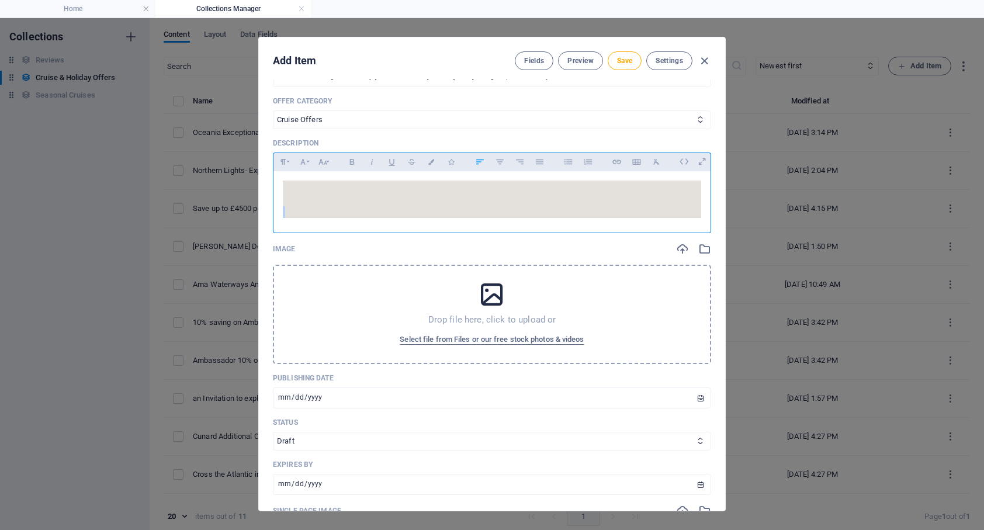
click at [351, 186] on div "​" at bounding box center [491, 199] width 437 height 56
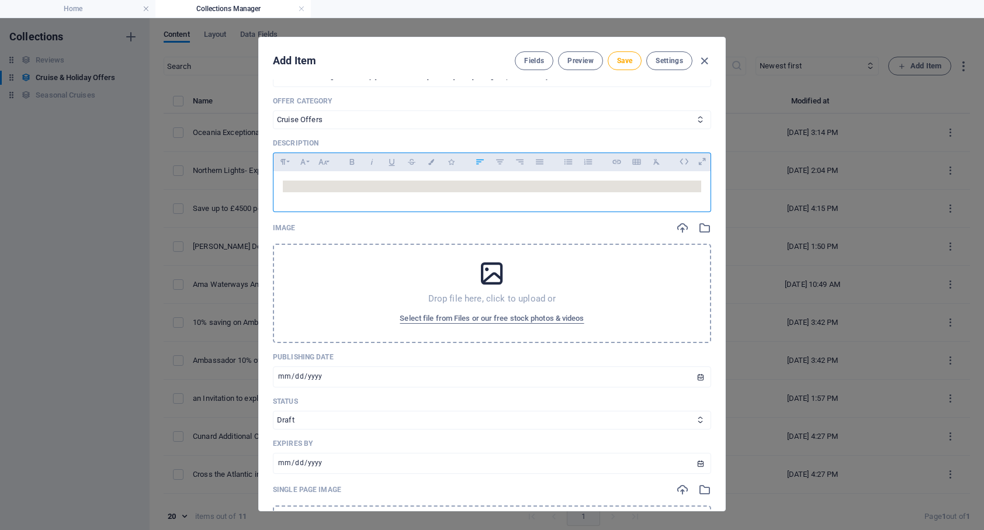
click at [675, 202] on div at bounding box center [491, 188] width 437 height 35
click at [320, 199] on div at bounding box center [491, 188] width 437 height 35
click at [438, 190] on p at bounding box center [492, 186] width 418 height 12
drag, startPoint x: 280, startPoint y: 184, endPoint x: 572, endPoint y: 204, distance: 293.4
click at [579, 214] on div "Name Crystal ultra luxury for less save up to £3000 per suite ​ Slug [DOMAIN_NA…" at bounding box center [492, 311] width 438 height 697
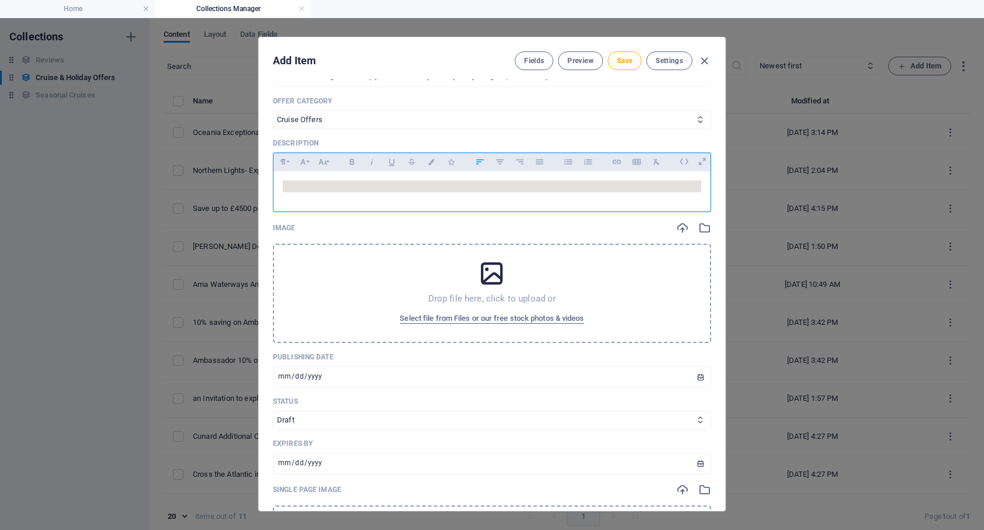
click at [702, 189] on div at bounding box center [491, 188] width 437 height 35
drag, startPoint x: 703, startPoint y: 189, endPoint x: 659, endPoint y: 177, distance: 45.9
click at [668, 177] on div at bounding box center [491, 188] width 437 height 35
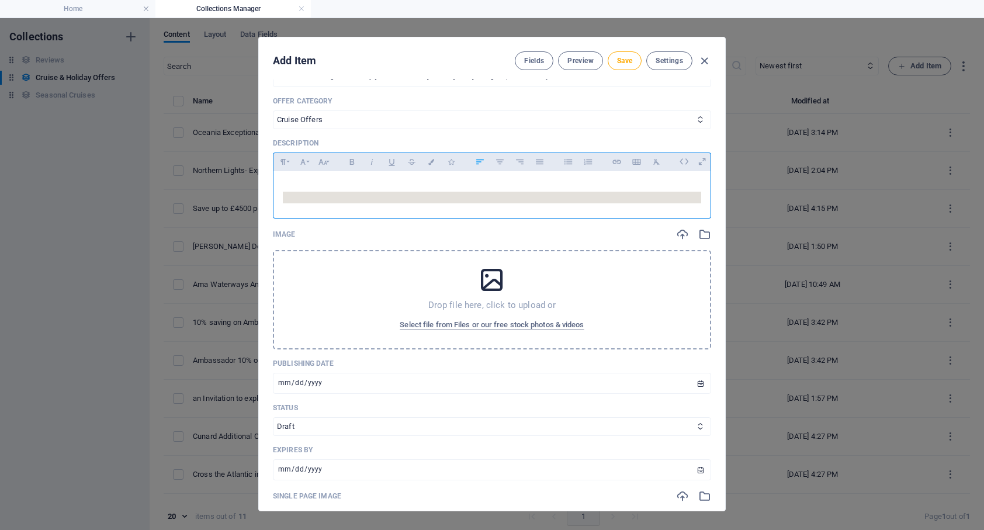
click at [659, 177] on div at bounding box center [491, 191] width 437 height 41
drag, startPoint x: 280, startPoint y: 189, endPoint x: 323, endPoint y: 214, distance: 49.8
click at [323, 214] on div "Paragraph Format Normal Heading 1 Heading 2 Heading 3 Heading 4 Heading 5 Headi…" at bounding box center [492, 185] width 438 height 66
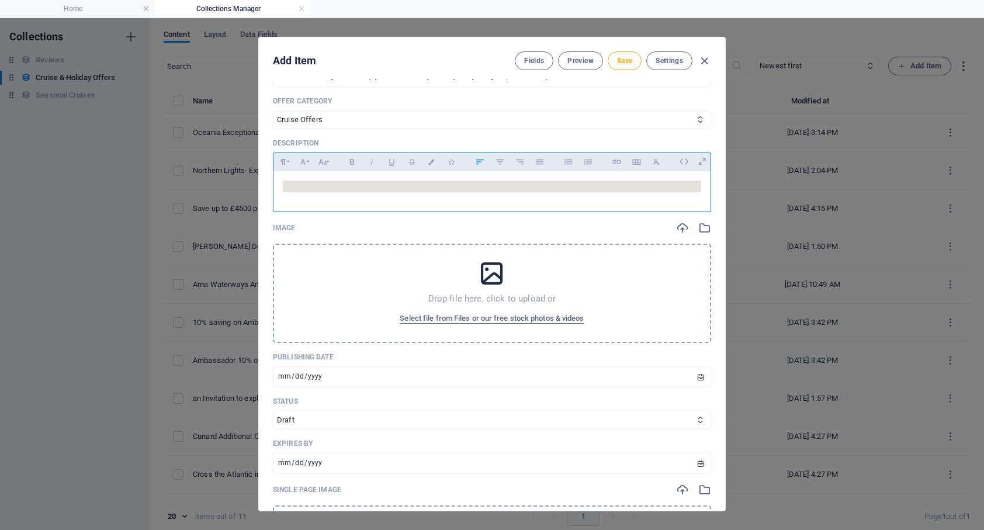
drag, startPoint x: 280, startPoint y: 181, endPoint x: 316, endPoint y: 203, distance: 42.5
click at [316, 203] on div at bounding box center [491, 188] width 437 height 35
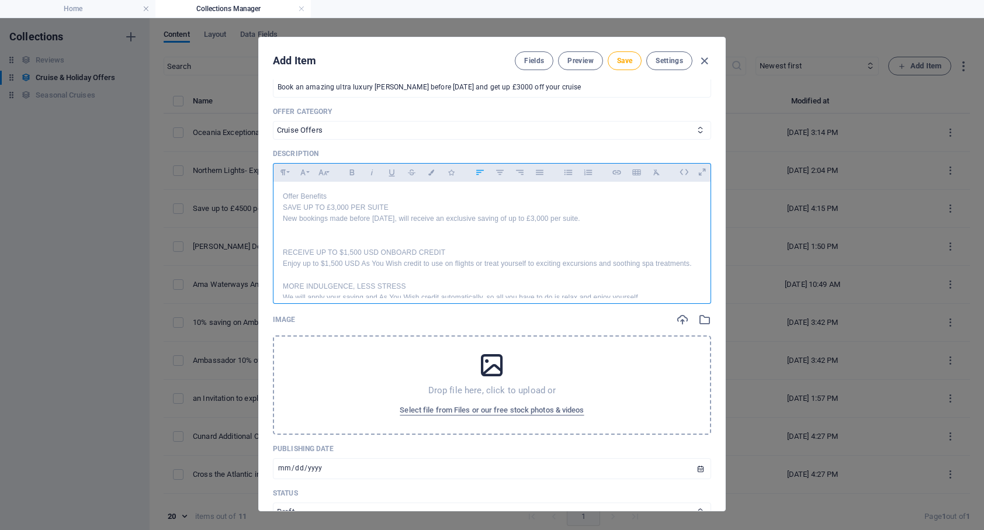
scroll to position [111, 0]
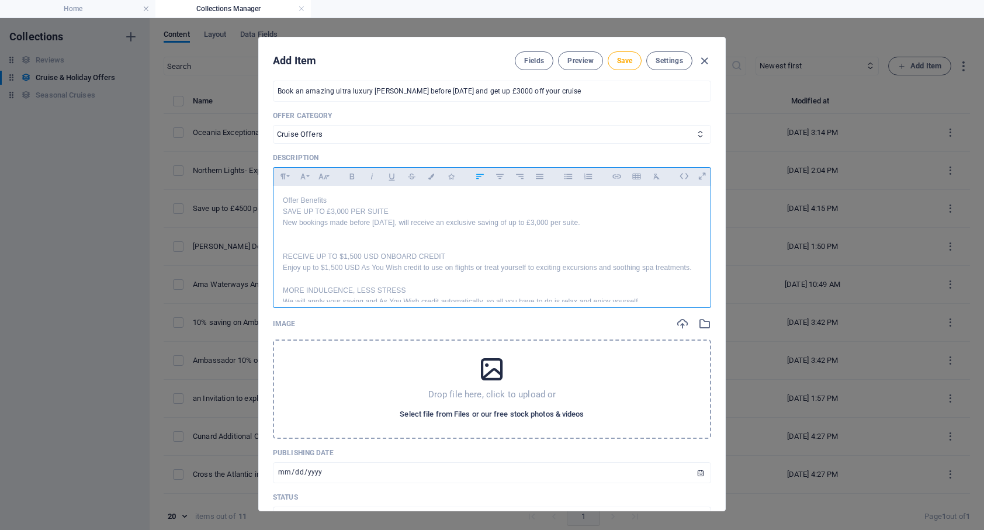
click at [498, 414] on span "Select file from Files or our free stock photos & videos" at bounding box center [492, 414] width 184 height 14
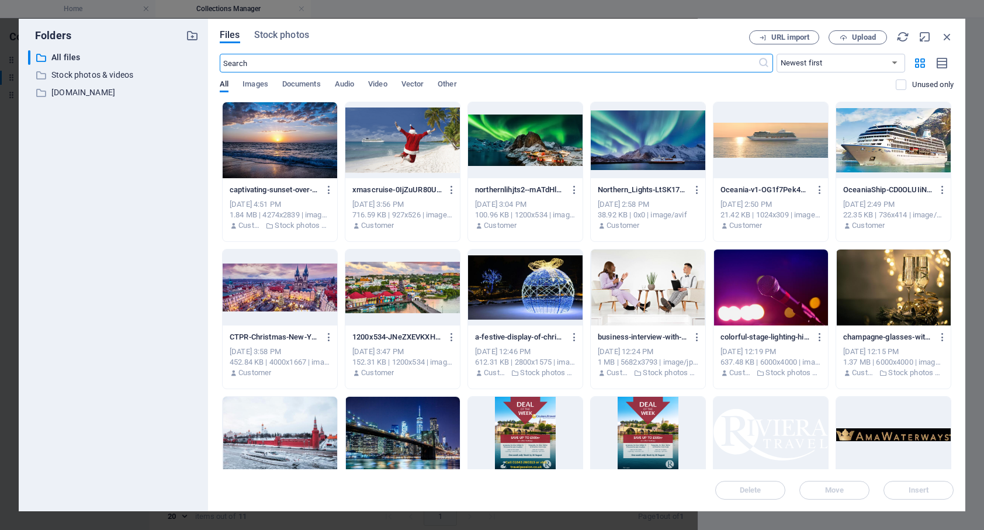
click at [258, 65] on input "text" at bounding box center [489, 63] width 538 height 19
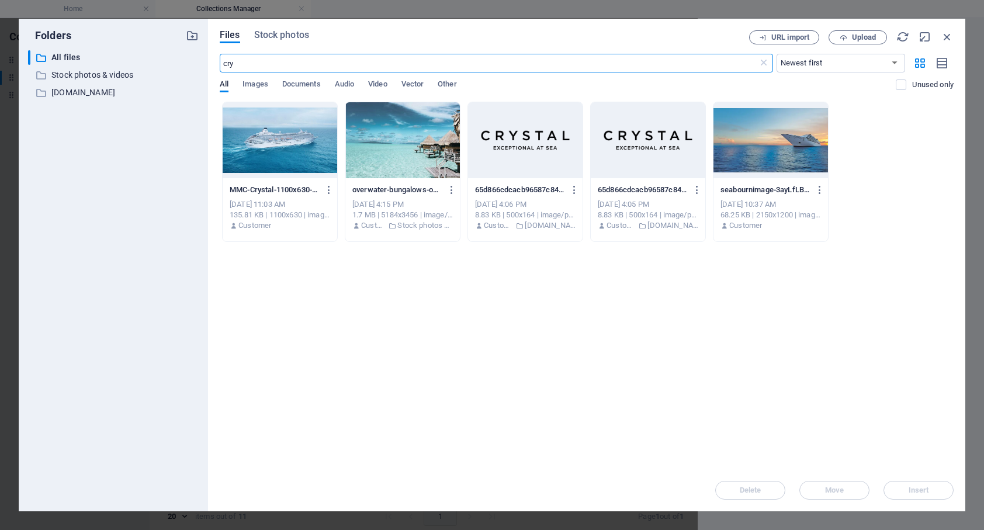
click at [519, 155] on div at bounding box center [525, 140] width 114 height 76
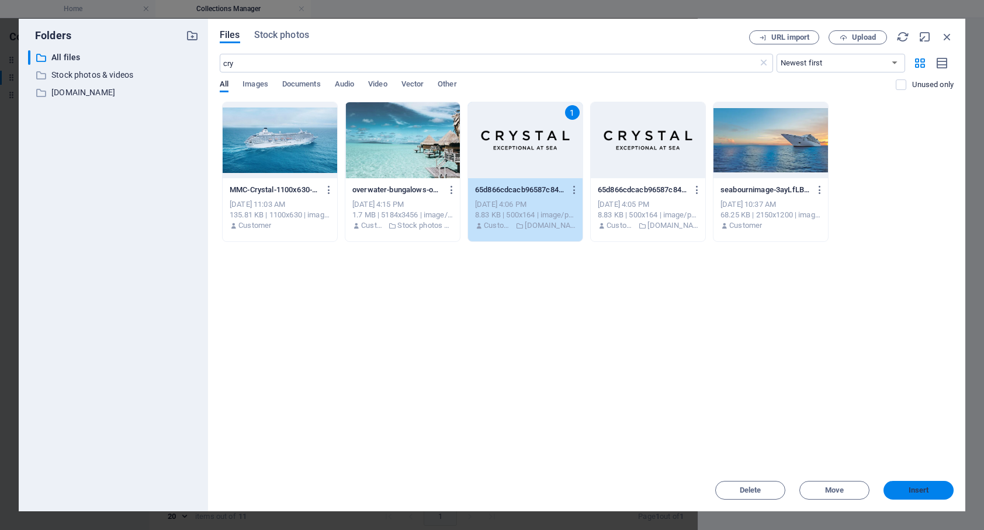
click at [915, 491] on span "Insert" at bounding box center [918, 490] width 20 height 7
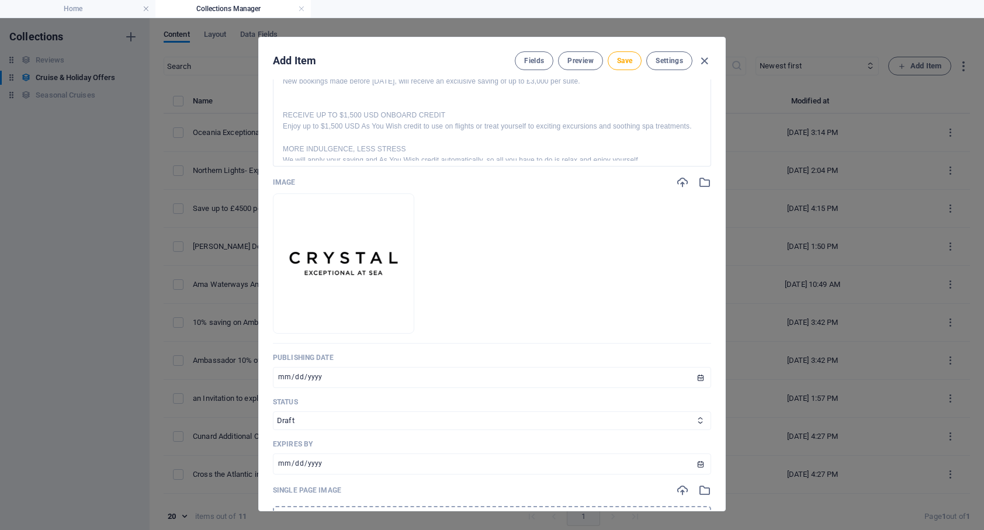
scroll to position [379, 0]
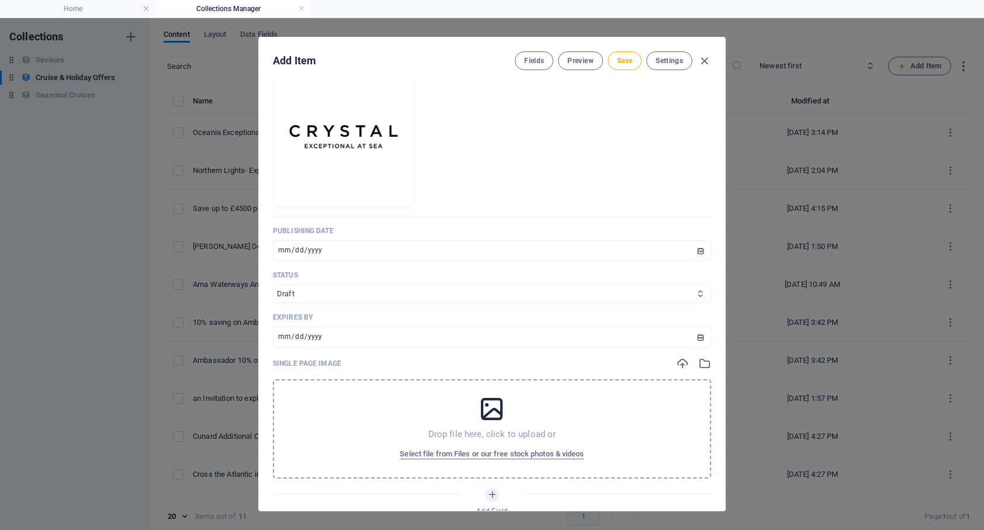
click at [327, 293] on select "Draft Published Expired" at bounding box center [492, 293] width 438 height 19
click at [273, 284] on select "Draft Published Expired" at bounding box center [492, 293] width 438 height 19
click at [319, 339] on input "[DATE]" at bounding box center [492, 337] width 438 height 21
click at [331, 338] on input "[DATE]" at bounding box center [492, 337] width 438 height 21
click at [695, 338] on input "[DATE]" at bounding box center [492, 337] width 438 height 21
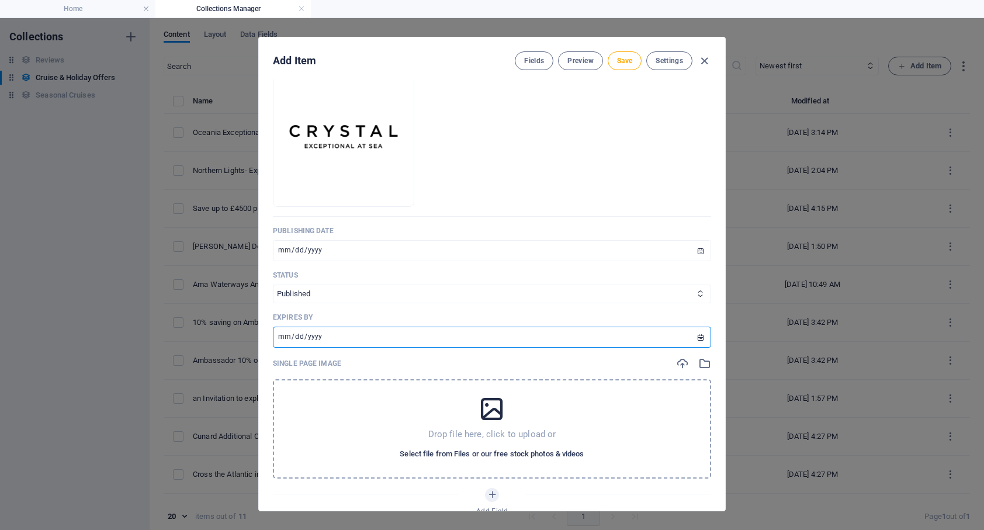
click at [484, 454] on span "Select file from Files or our free stock photos & videos" at bounding box center [492, 454] width 184 height 14
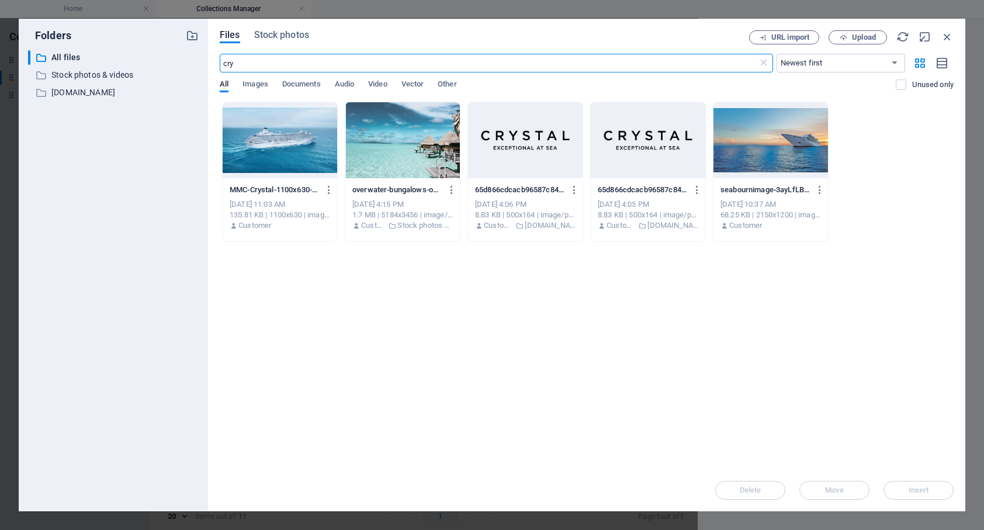
click at [303, 150] on div at bounding box center [280, 140] width 114 height 76
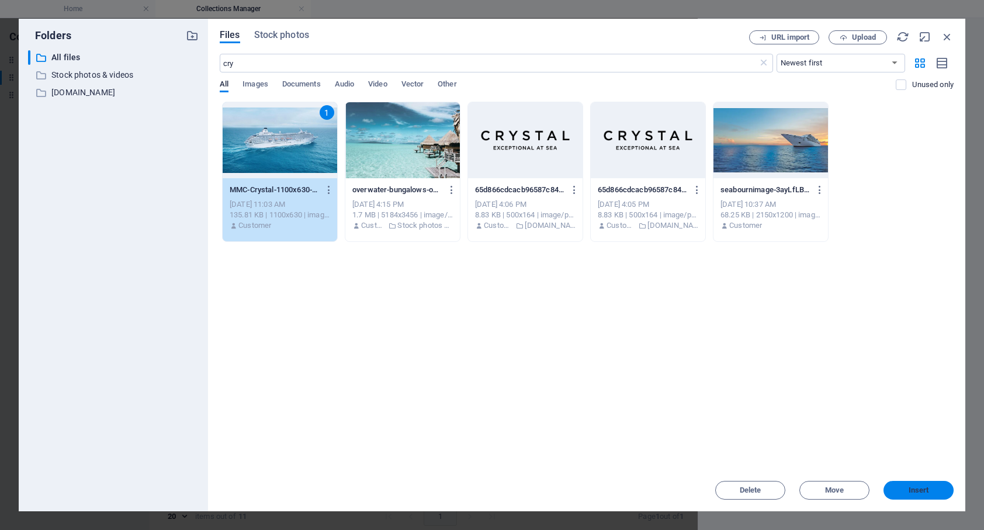
click at [919, 488] on span "Insert" at bounding box center [918, 490] width 20 height 7
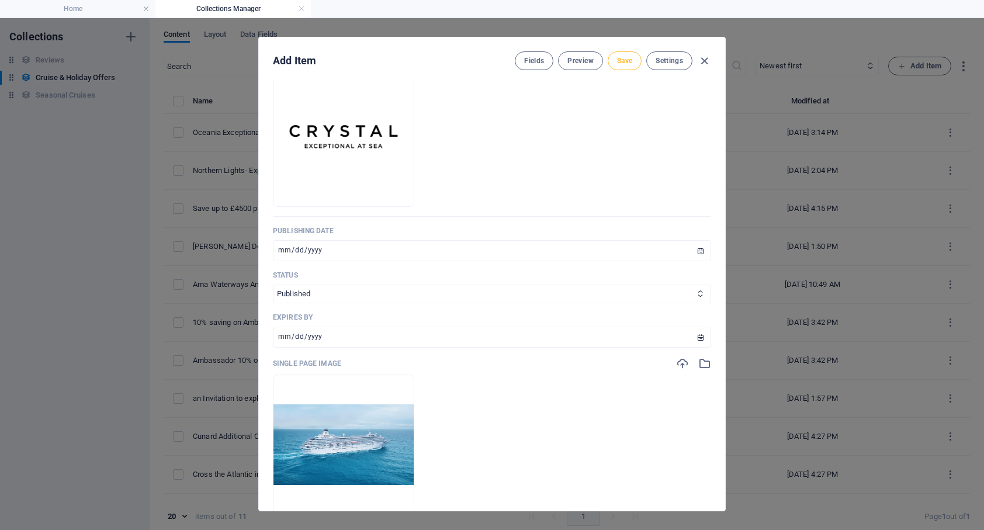
click at [622, 63] on span "Save" at bounding box center [624, 60] width 15 height 9
click at [582, 61] on span "Preview" at bounding box center [580, 60] width 26 height 9
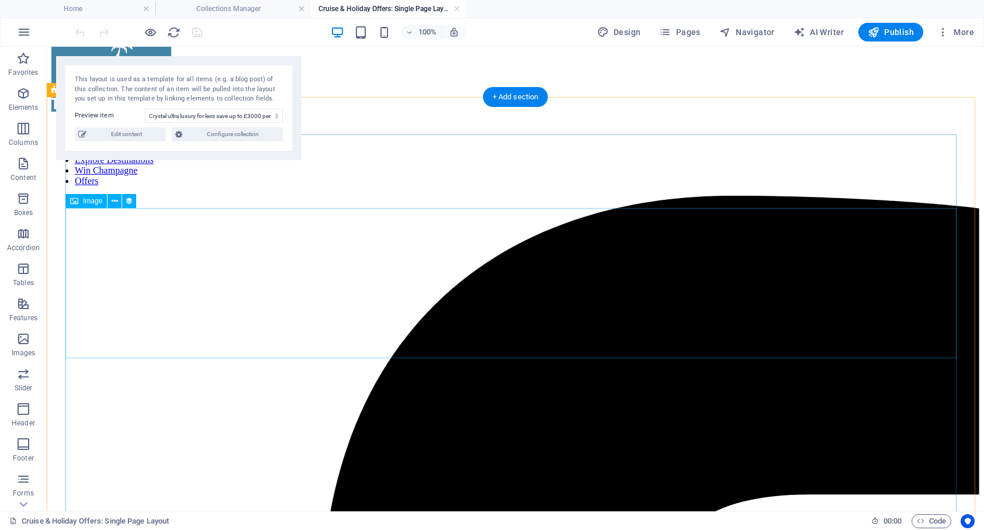
scroll to position [51, 0]
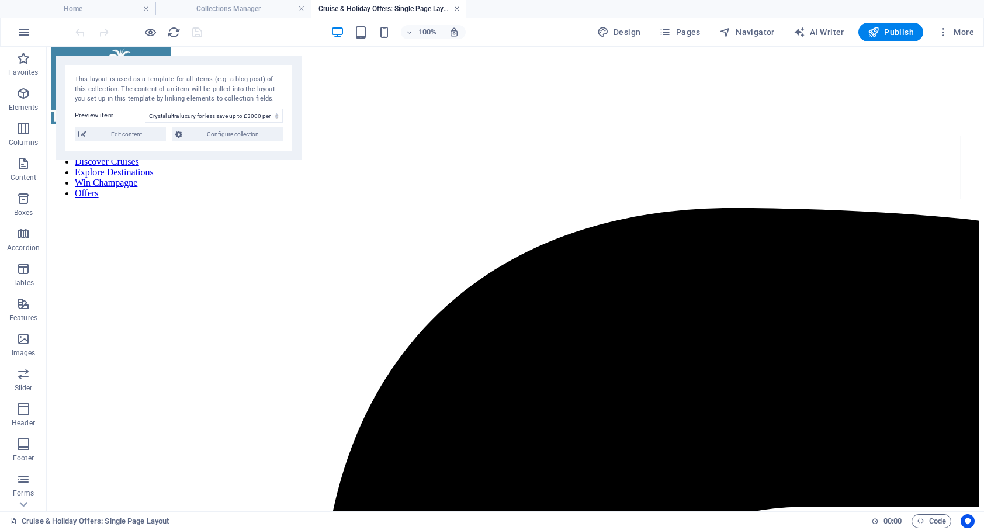
click at [456, 9] on link at bounding box center [456, 9] width 7 height 11
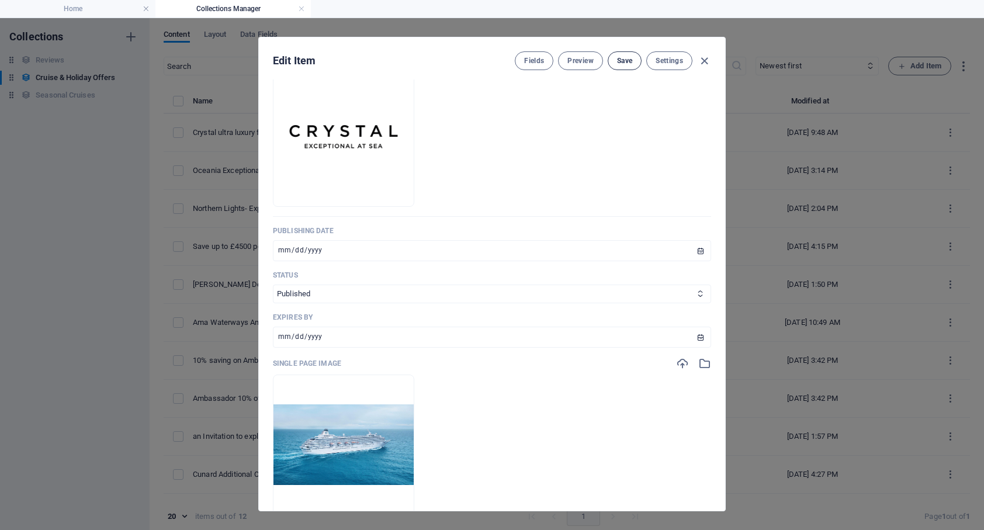
click at [628, 63] on span "Save" at bounding box center [624, 60] width 15 height 9
click at [700, 60] on icon "button" at bounding box center [703, 60] width 13 height 13
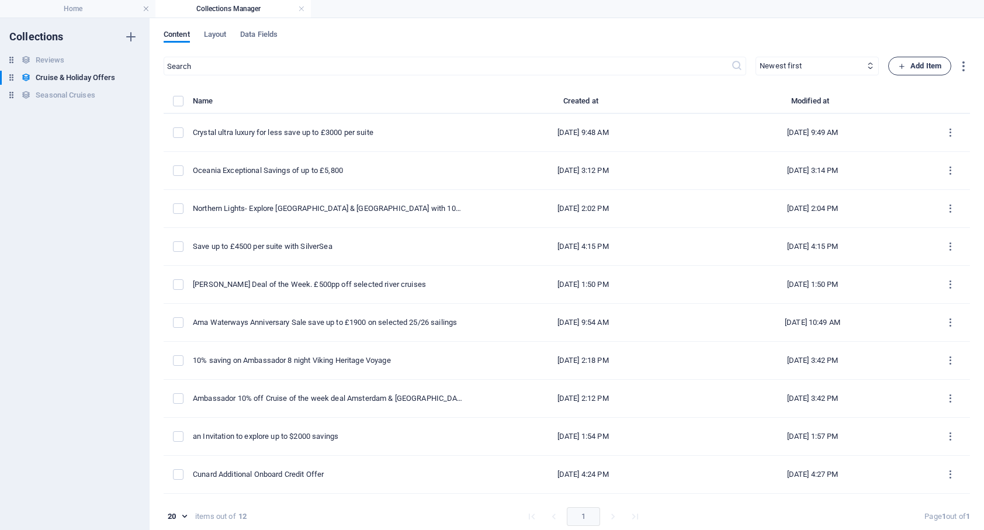
click at [925, 68] on span "Add Item" at bounding box center [919, 66] width 43 height 14
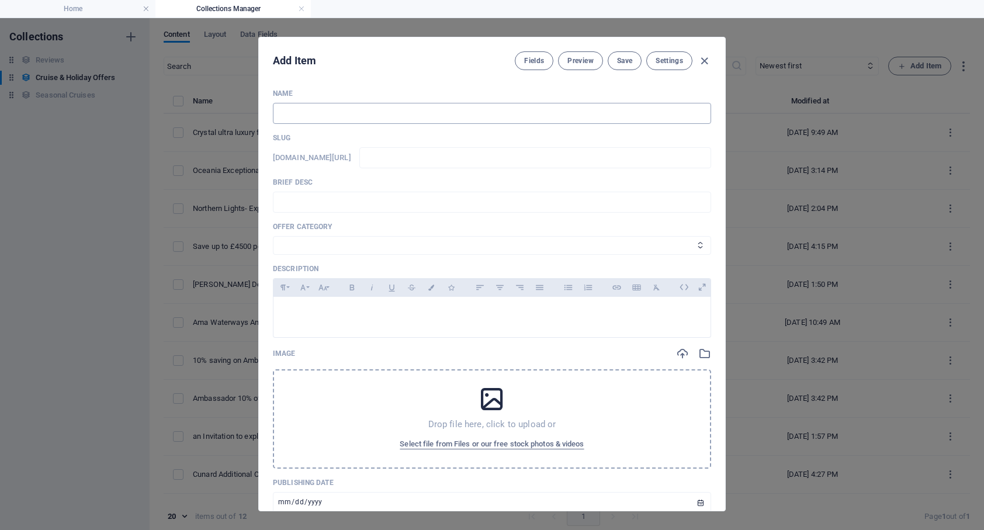
click at [334, 110] on input "text" at bounding box center [492, 113] width 438 height 21
click at [287, 109] on input "text" at bounding box center [492, 113] width 438 height 21
click at [351, 114] on input "Save up to 25% on Hurtegruten" at bounding box center [492, 113] width 438 height 21
click at [336, 114] on input "Save up to 25% on Hurtigruten" at bounding box center [492, 113] width 438 height 21
click at [406, 113] on input "Save up to 25% on HX Hurtigruten" at bounding box center [492, 113] width 438 height 21
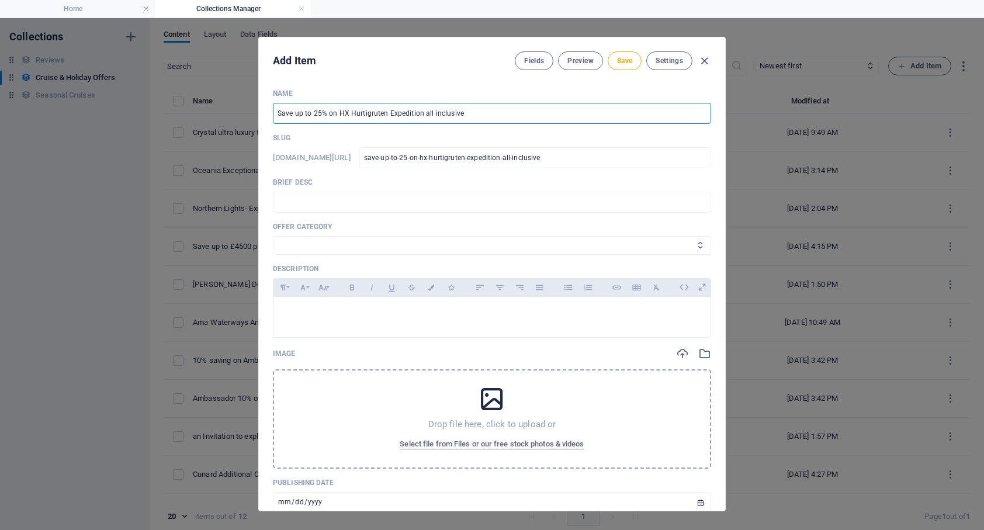
click at [421, 113] on input "Save up to 25% on HX Hurtigruten Expedition all inclusive" at bounding box center [492, 113] width 438 height 21
drag, startPoint x: 443, startPoint y: 113, endPoint x: 422, endPoint y: 113, distance: 20.4
click at [422, 113] on input "Save up to 25% on HX Hurtigruten Expedition cruise all inclusive" at bounding box center [492, 113] width 438 height 21
click at [467, 113] on input "Save up to 25% on HX Hurtigruten Expedition all inclusive" at bounding box center [492, 113] width 438 height 21
click at [336, 204] on input "text" at bounding box center [492, 202] width 438 height 21
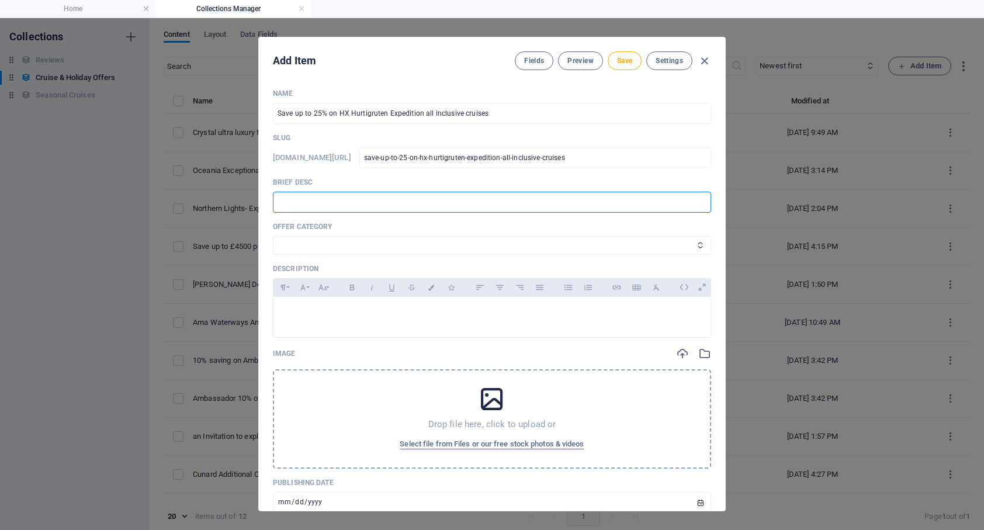
paste input "Enjoy discounts of up to 25% and save an extra £500 when you book by [DATE]. Ex…"
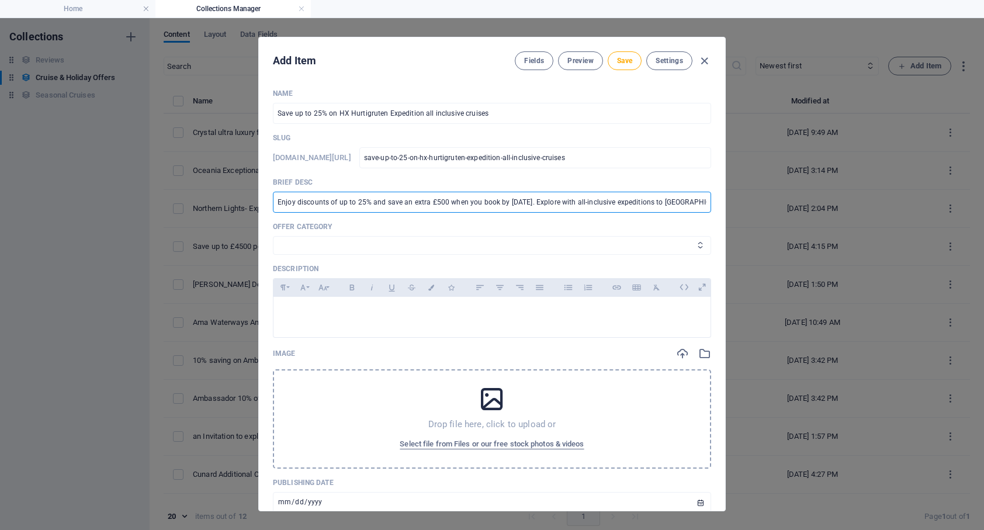
scroll to position [0, 109]
click at [301, 245] on select "Cruise Offers Themed Cruises Land Offers" at bounding box center [492, 245] width 438 height 19
click at [273, 236] on select "Cruise Offers Themed Cruises Land Offers" at bounding box center [492, 245] width 438 height 19
click at [293, 311] on p at bounding box center [492, 311] width 418 height 11
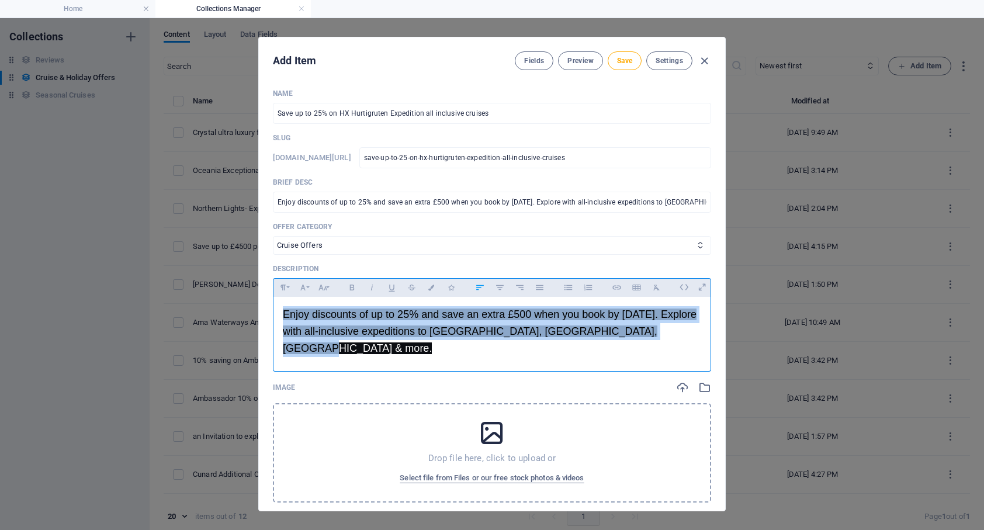
drag, startPoint x: 667, startPoint y: 346, endPoint x: 253, endPoint y: 315, distance: 415.3
click at [253, 315] on div "Add Item Fields Preview Save Settings Name Save up to 25% on HX Hurtigruten Exp…" at bounding box center [492, 274] width 984 height 512
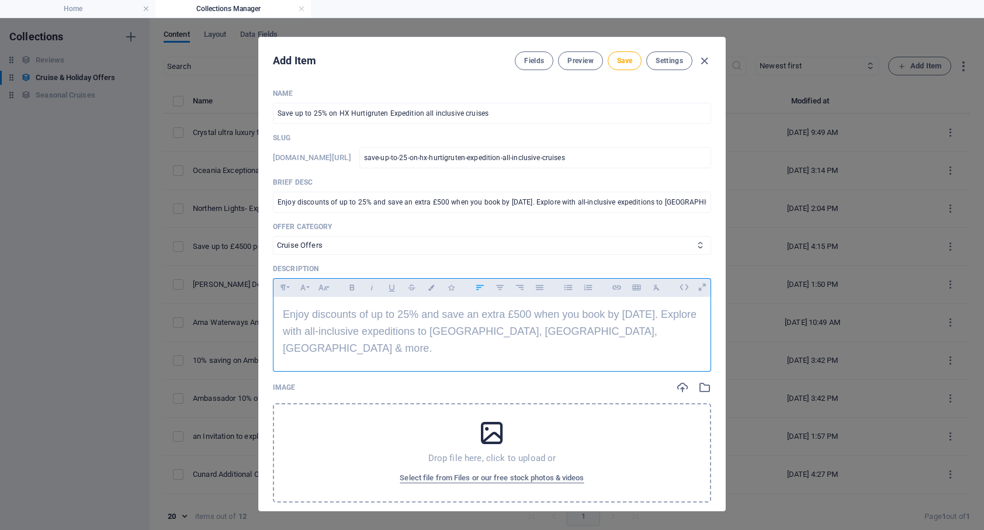
scroll to position [947, 1]
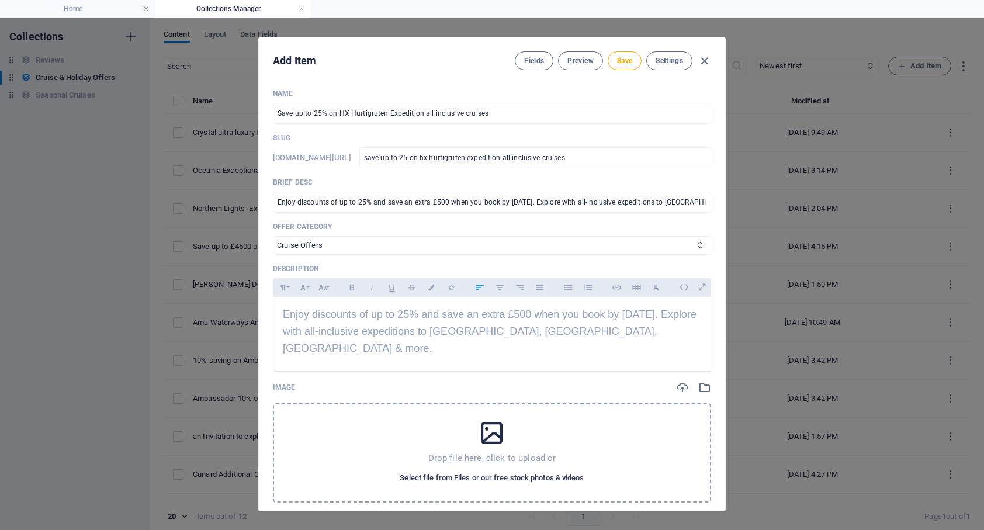
click at [460, 471] on span "Select file from Files or our free stock photos & videos" at bounding box center [492, 478] width 184 height 14
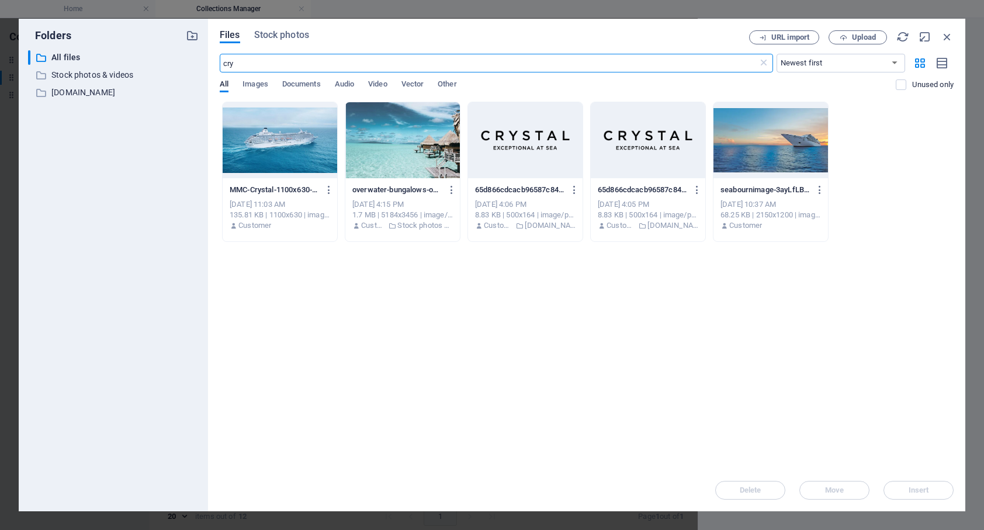
drag, startPoint x: 260, startPoint y: 64, endPoint x: 202, endPoint y: 63, distance: 58.4
click at [202, 63] on div "Folders ​ All files All files ​ Stock photos & videos Stock photos & videos ​ […" at bounding box center [492, 265] width 946 height 492
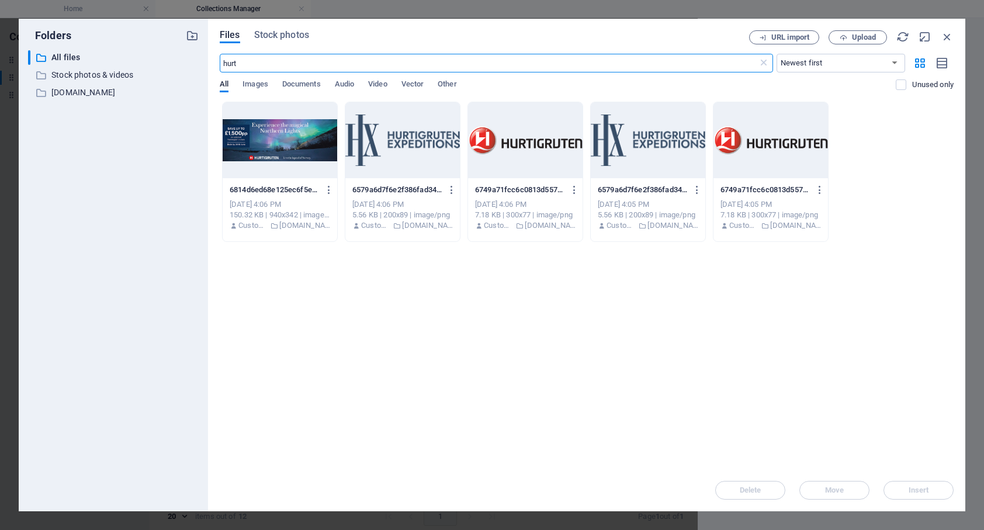
click at [418, 144] on div at bounding box center [402, 140] width 114 height 76
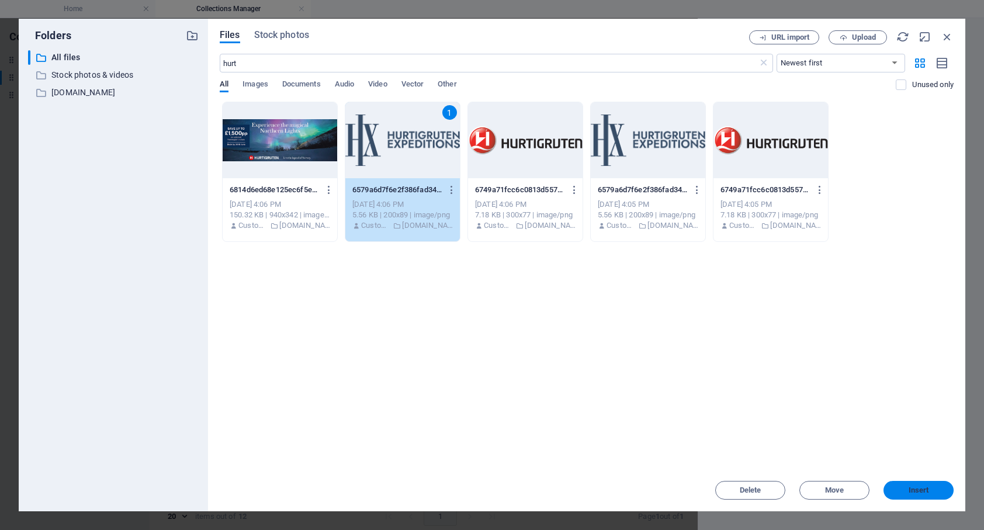
click at [923, 489] on span "Insert" at bounding box center [918, 490] width 20 height 7
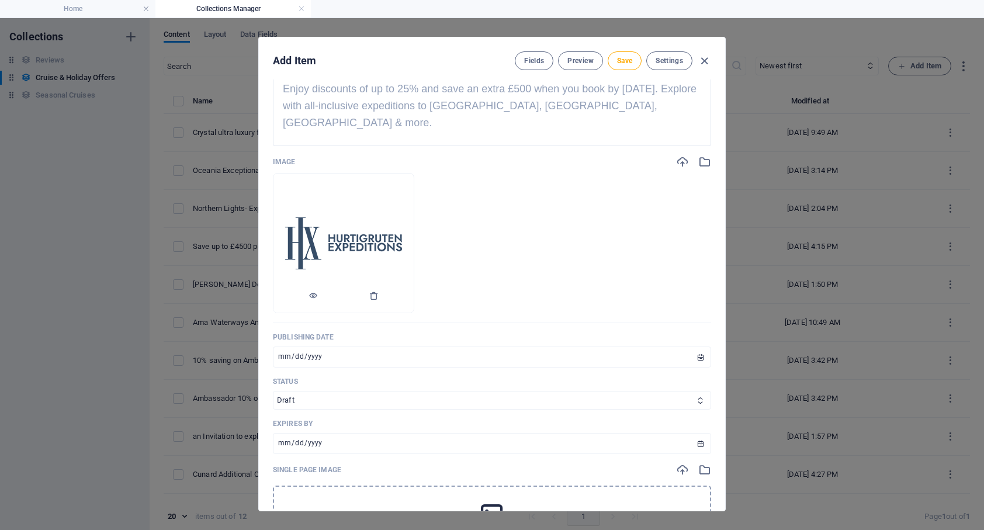
scroll to position [420, 0]
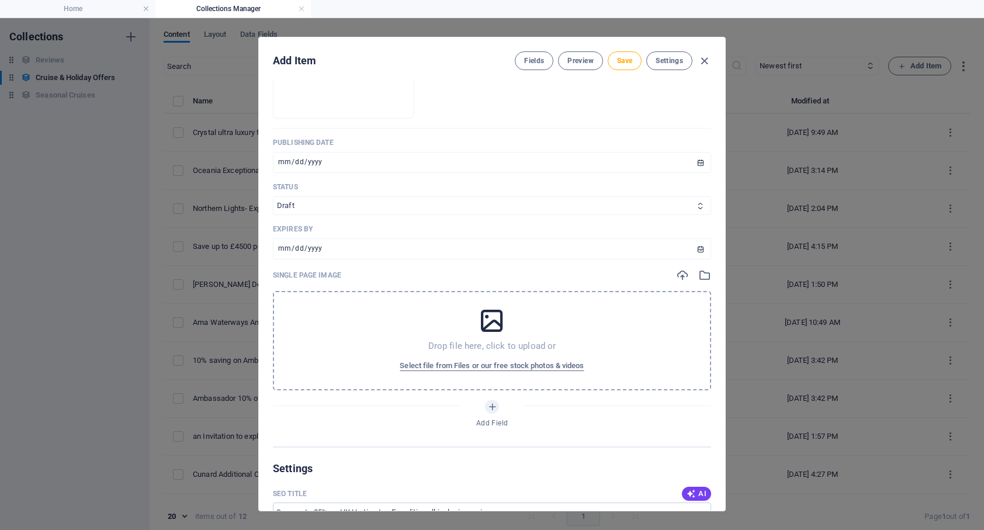
click at [342, 196] on select "Draft Published Expired" at bounding box center [492, 205] width 438 height 19
click at [273, 196] on select "Draft Published Expired" at bounding box center [492, 205] width 438 height 19
click at [320, 238] on input "[DATE]" at bounding box center [492, 248] width 438 height 21
click at [471, 359] on span "Select file from Files or our free stock photos & videos" at bounding box center [492, 366] width 184 height 14
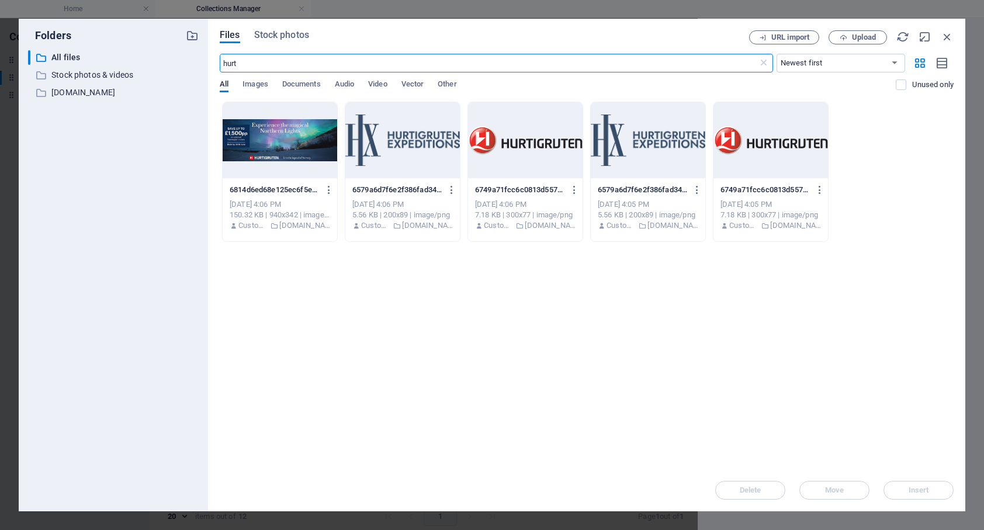
drag, startPoint x: 246, startPoint y: 63, endPoint x: 203, endPoint y: 65, distance: 43.3
click at [203, 65] on div "Folders ​ All files All files ​ Stock photos & videos Stock photos & videos ​ […" at bounding box center [492, 265] width 946 height 492
click at [239, 64] on input "hurt" at bounding box center [489, 63] width 538 height 19
drag, startPoint x: 237, startPoint y: 64, endPoint x: 197, endPoint y: 64, distance: 39.7
click at [197, 64] on div "Folders ​ All files All files ​ Stock photos & videos Stock photos & videos ​ […" at bounding box center [492, 265] width 946 height 492
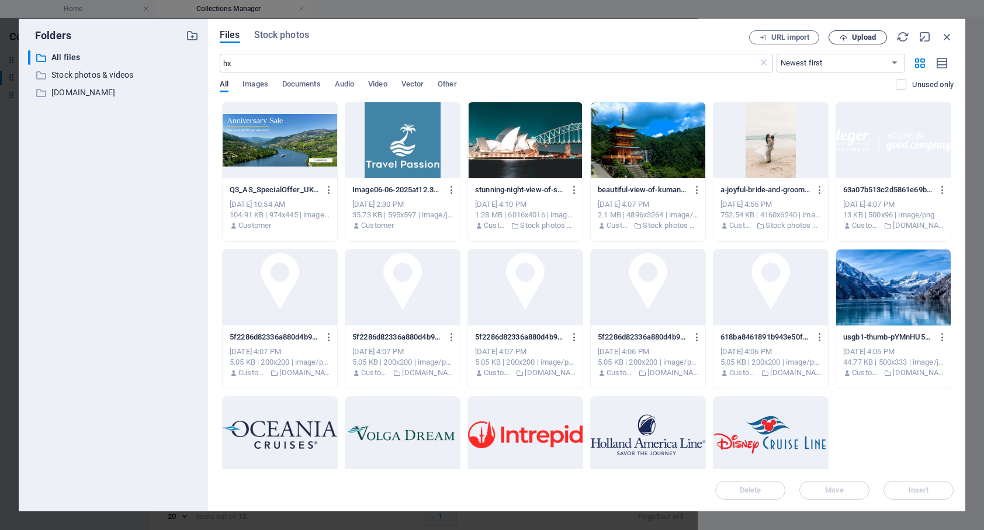
click at [852, 39] on span "Upload" at bounding box center [864, 37] width 24 height 7
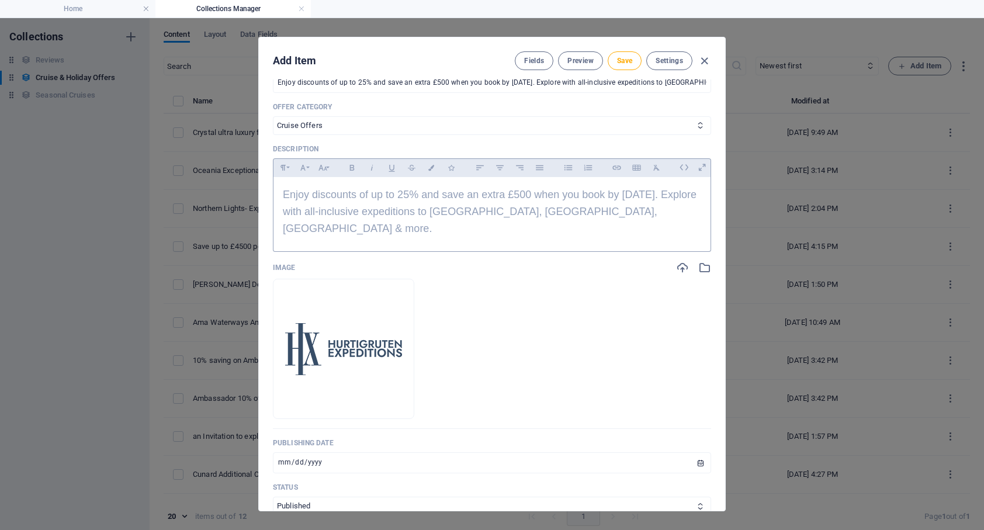
scroll to position [119, 0]
click at [283, 196] on span "Enjoy discounts of up to 25% and save an extra £500 when you book by [DATE]. Ex…" at bounding box center [490, 212] width 414 height 46
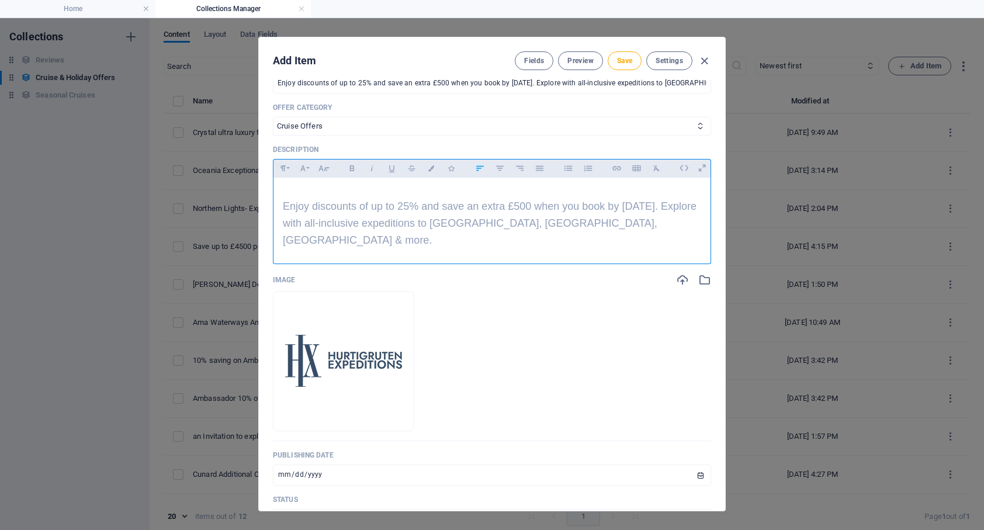
click at [288, 190] on p at bounding box center [492, 192] width 418 height 11
click at [284, 209] on span "Enjoy discounts of up to 25% and save an extra £500 when you book by [DATE]. Ex…" at bounding box center [490, 223] width 414 height 46
click at [475, 204] on span "Travel off the beaten path with [PERSON_NAME] and Enjoy discounts of up to 25% …" at bounding box center [486, 223] width 407 height 46
click at [494, 240] on p "Travel off the beaten path with [PERSON_NAME] and enjoy discounts of up to 25% …" at bounding box center [492, 223] width 418 height 50
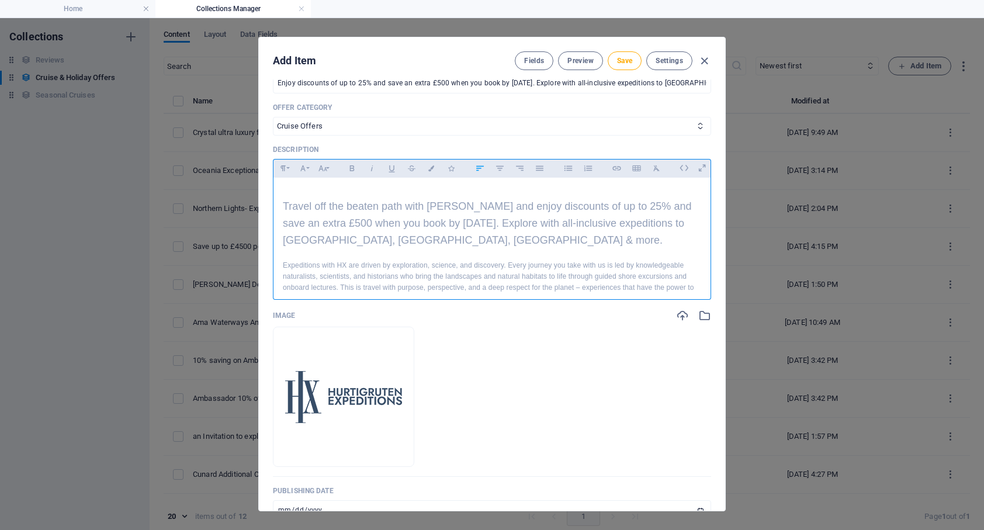
scroll to position [12, 0]
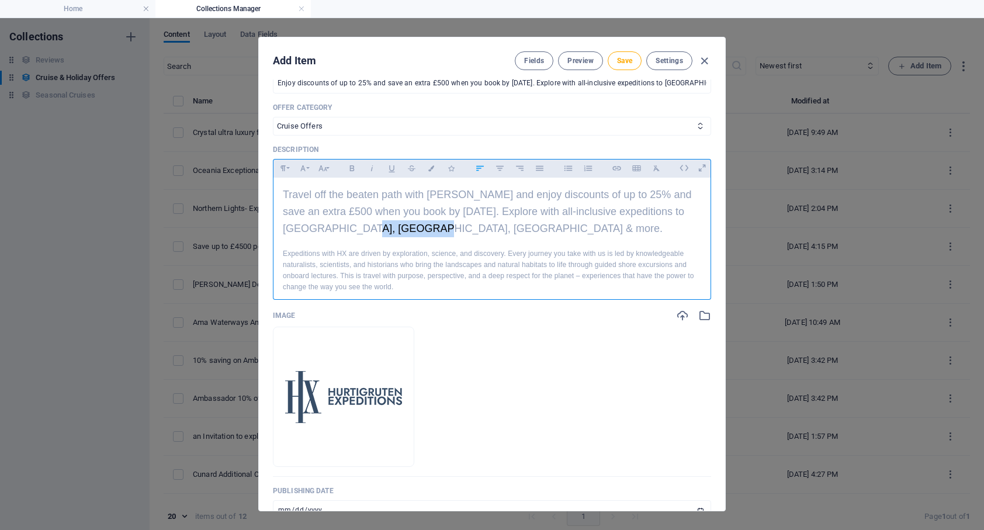
drag, startPoint x: 437, startPoint y: 231, endPoint x: 374, endPoint y: 229, distance: 63.1
click at [374, 229] on span "Travel off the beaten path with [PERSON_NAME] and enjoy discounts of up to 25% …" at bounding box center [487, 212] width 408 height 46
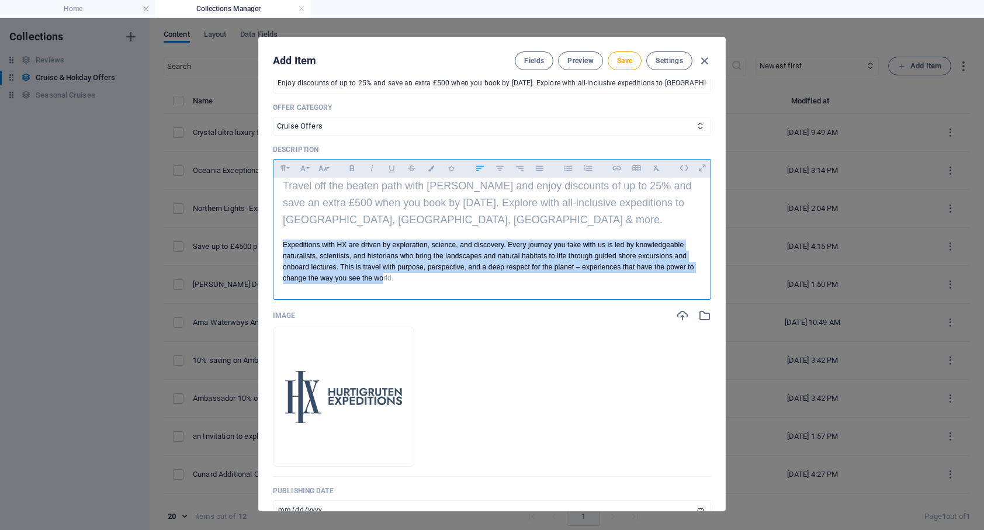
drag, startPoint x: 401, startPoint y: 287, endPoint x: 276, endPoint y: 244, distance: 131.5
click at [276, 244] on div "​ Travel off the beaten path with [PERSON_NAME] and enjoy discounts of up to 25…" at bounding box center [491, 225] width 437 height 137
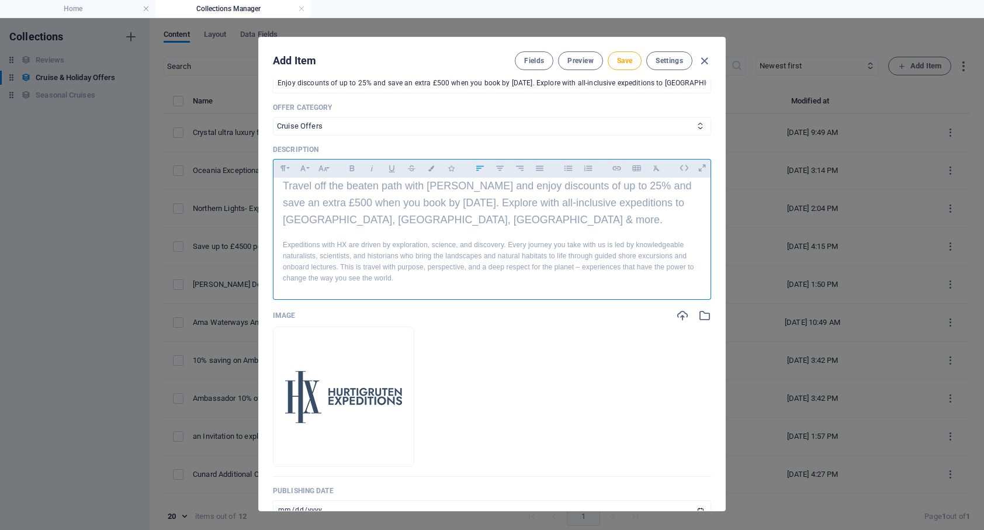
scroll to position [140, 0]
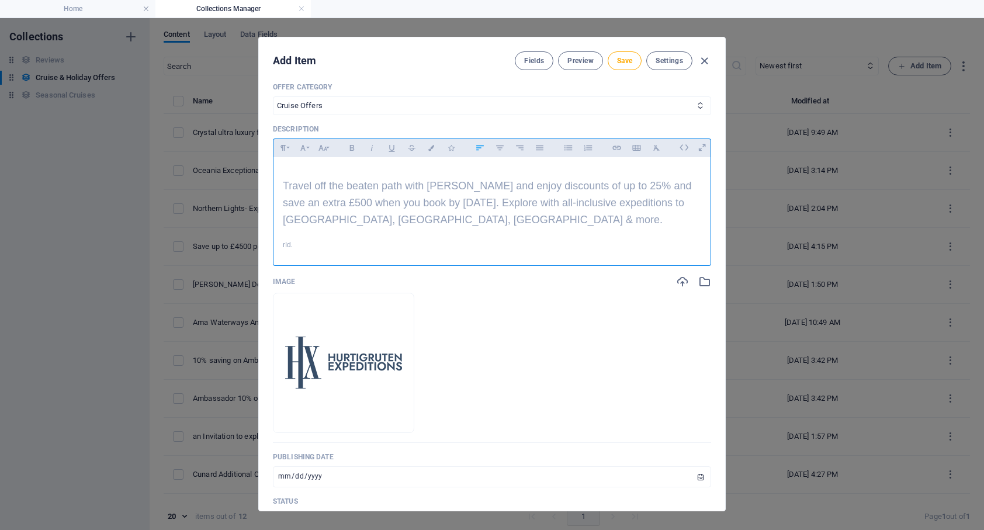
drag, startPoint x: 303, startPoint y: 245, endPoint x: 275, endPoint y: 245, distance: 28.0
click at [275, 245] on div "​ Travel off the beaten path with [PERSON_NAME] and enjoy discounts of up to 25…" at bounding box center [491, 208] width 437 height 103
click at [478, 216] on span "Travel off the beaten path with [PERSON_NAME] and enjoy discounts of up to 25% …" at bounding box center [487, 203] width 408 height 46
click at [482, 222] on p "Travel off the beaten path with [PERSON_NAME] and enjoy discounts of up to 25% …" at bounding box center [492, 203] width 418 height 50
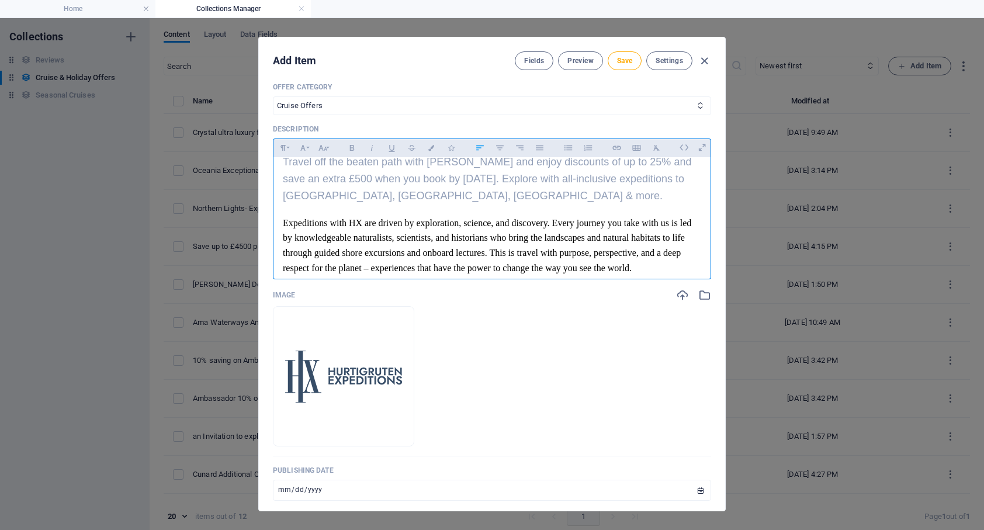
scroll to position [58, 0]
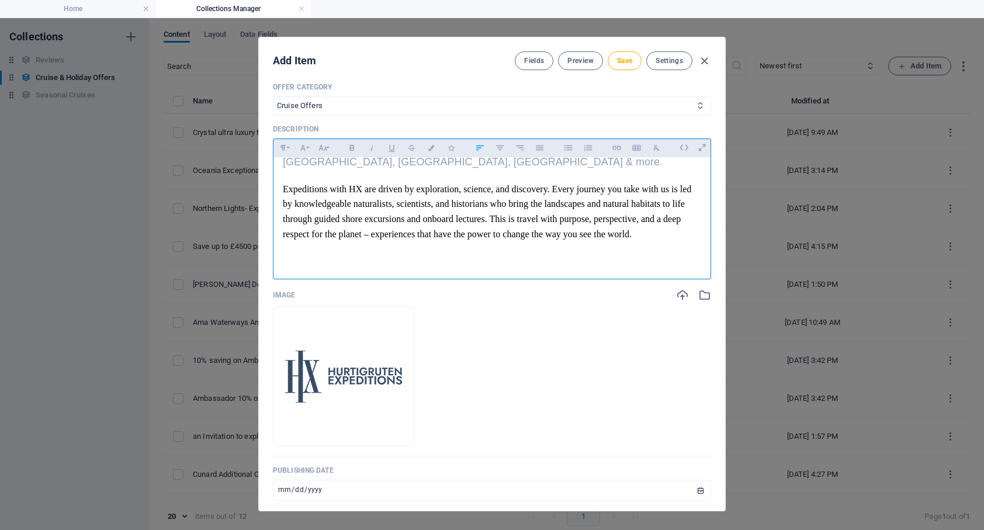
drag, startPoint x: 638, startPoint y: 268, endPoint x: 275, endPoint y: 190, distance: 371.5
click at [275, 190] on div "​ Travel off the beaten path with [PERSON_NAME] and enjoy discounts of up to 25…" at bounding box center [491, 186] width 437 height 174
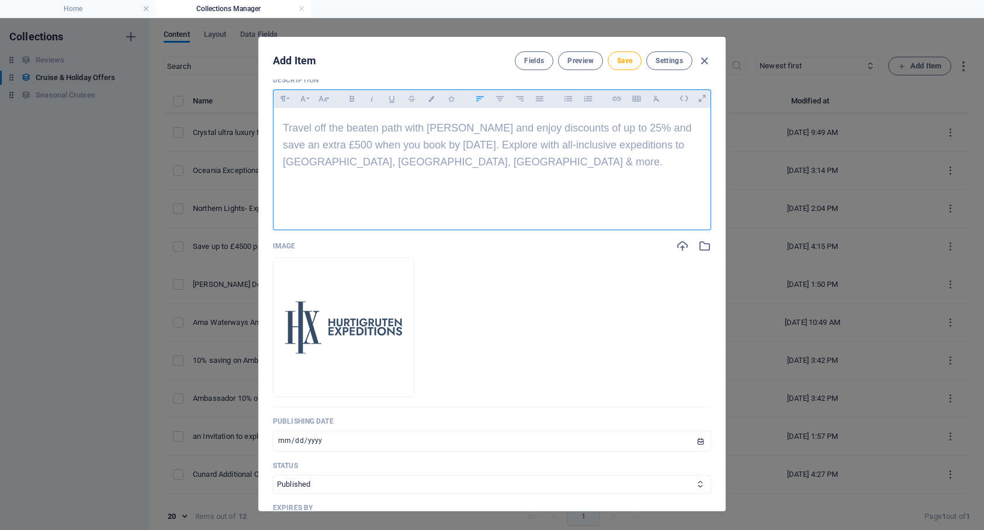
click at [478, 160] on span "Travel off the beaten path with [PERSON_NAME] and enjoy discounts of up to 25% …" at bounding box center [487, 145] width 408 height 46
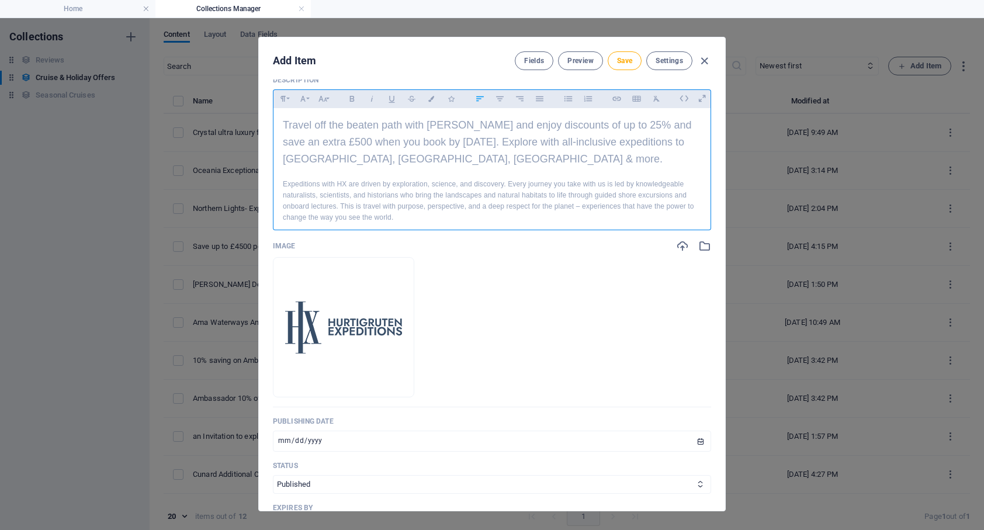
scroll to position [30, 0]
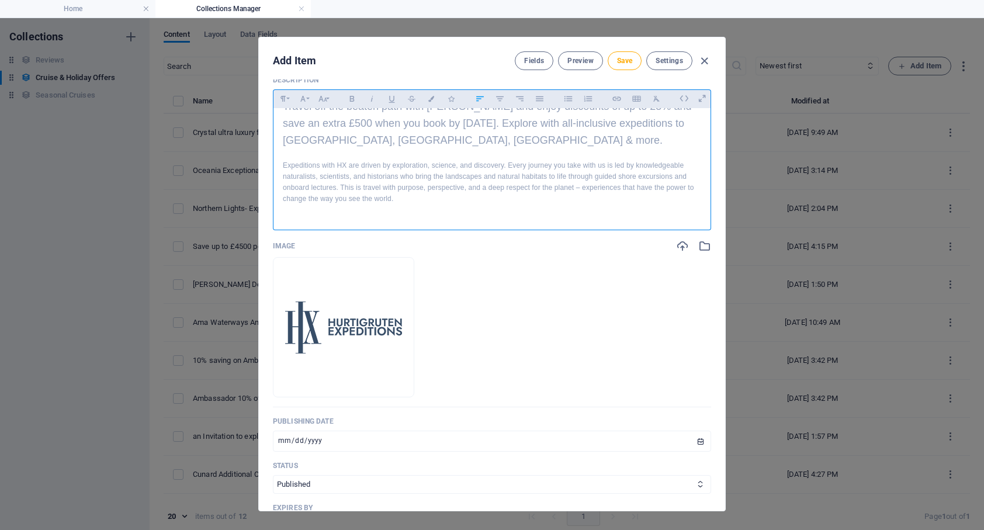
drag, startPoint x: 400, startPoint y: 217, endPoint x: 276, endPoint y: 166, distance: 134.1
click at [276, 166] on div "​ Travel off the beaten path with [PERSON_NAME] and enjoy discounts of up to 25…" at bounding box center [491, 168] width 437 height 181
click at [325, 100] on icon "button" at bounding box center [323, 99] width 10 height 14
click at [331, 123] on link "14" at bounding box center [335, 122] width 42 height 18
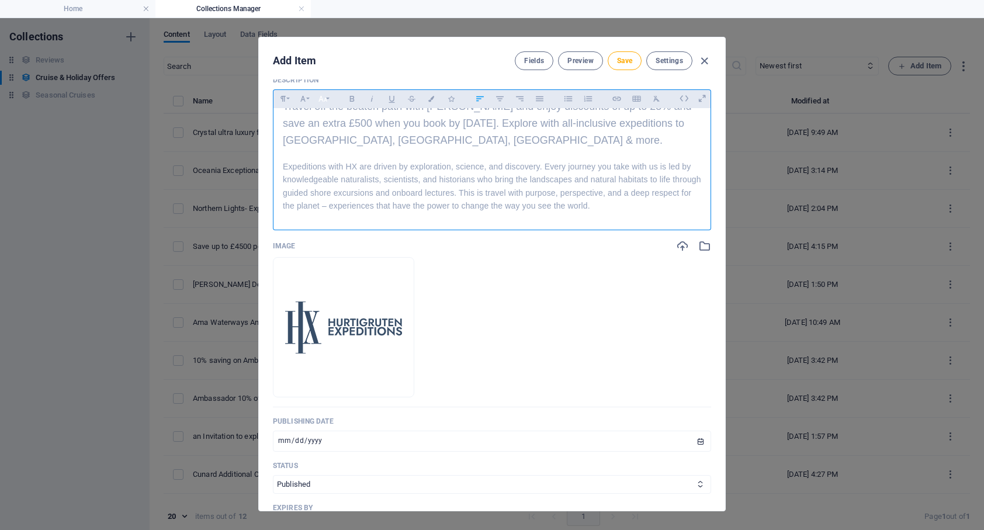
click at [328, 102] on button "Font Size" at bounding box center [322, 98] width 19 height 15
click at [331, 126] on link "18" at bounding box center [335, 129] width 42 height 18
click at [513, 147] on p "Travel off the beaten path with [PERSON_NAME] and enjoy discounts of up to 25% …" at bounding box center [492, 123] width 418 height 50
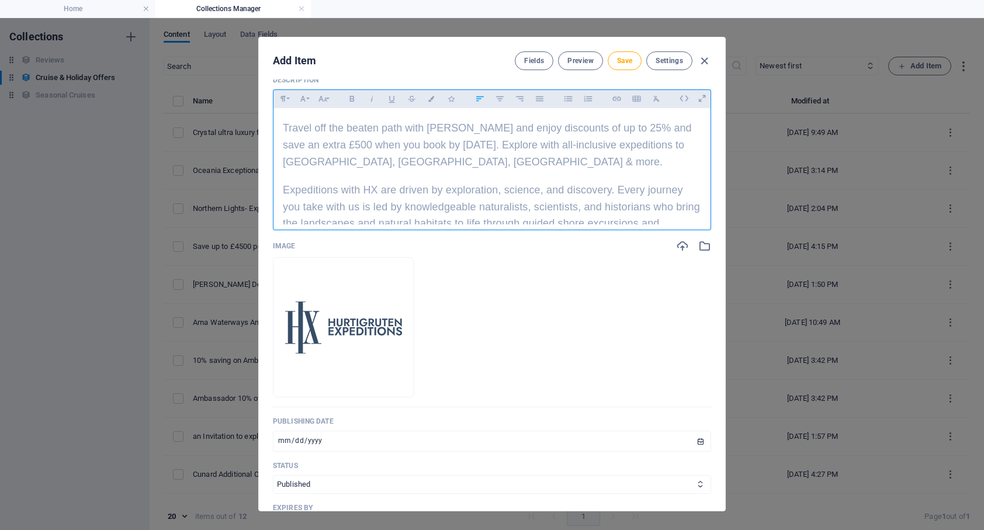
scroll to position [0, 0]
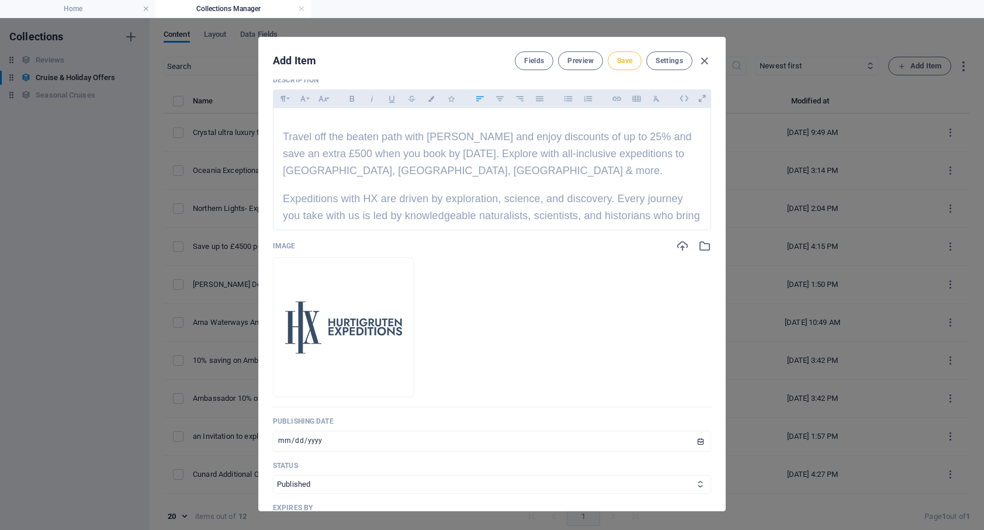
click at [620, 63] on span "Save" at bounding box center [624, 60] width 15 height 9
click at [586, 60] on span "Preview" at bounding box center [580, 60] width 26 height 9
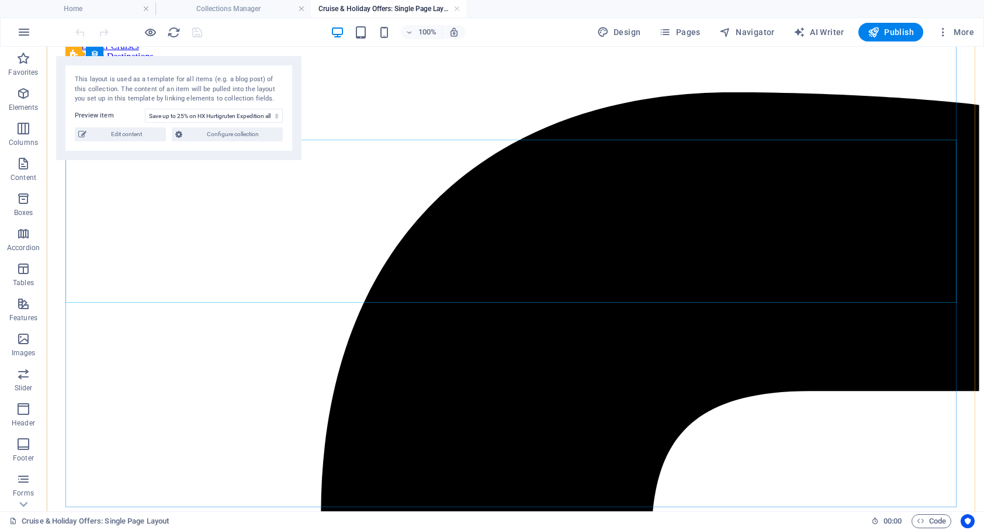
scroll to position [152, 0]
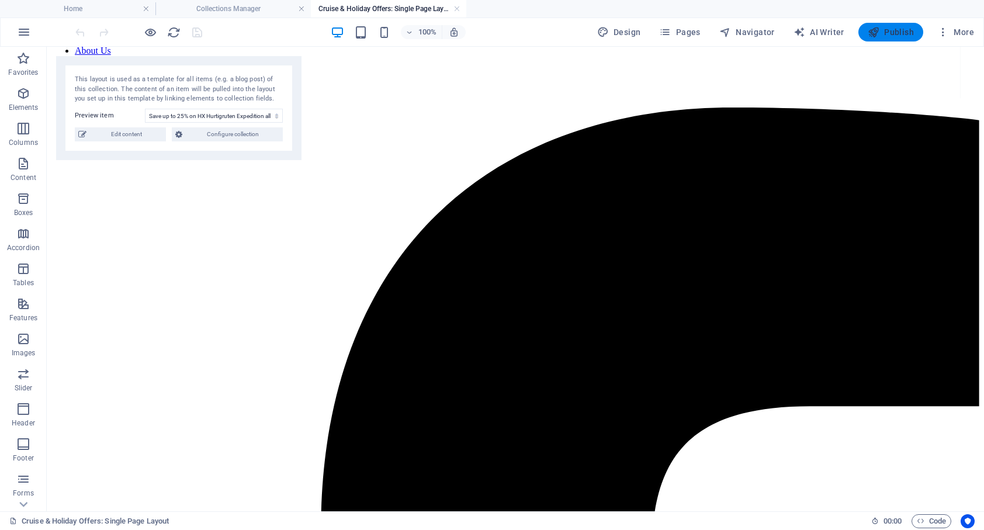
click at [898, 34] on span "Publish" at bounding box center [890, 32] width 46 height 12
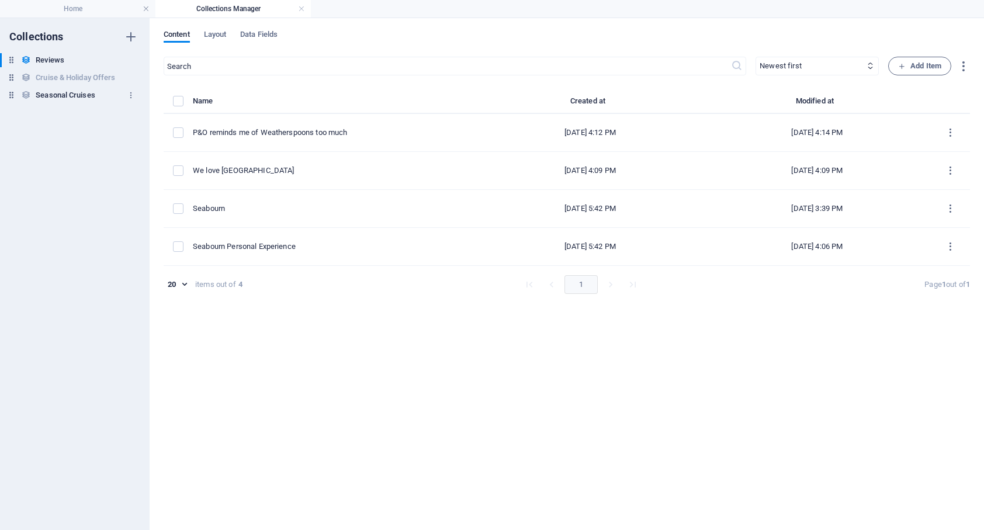
click at [0, 0] on h6 "Seasonal Cruises" at bounding box center [0, 0] width 0 height 0
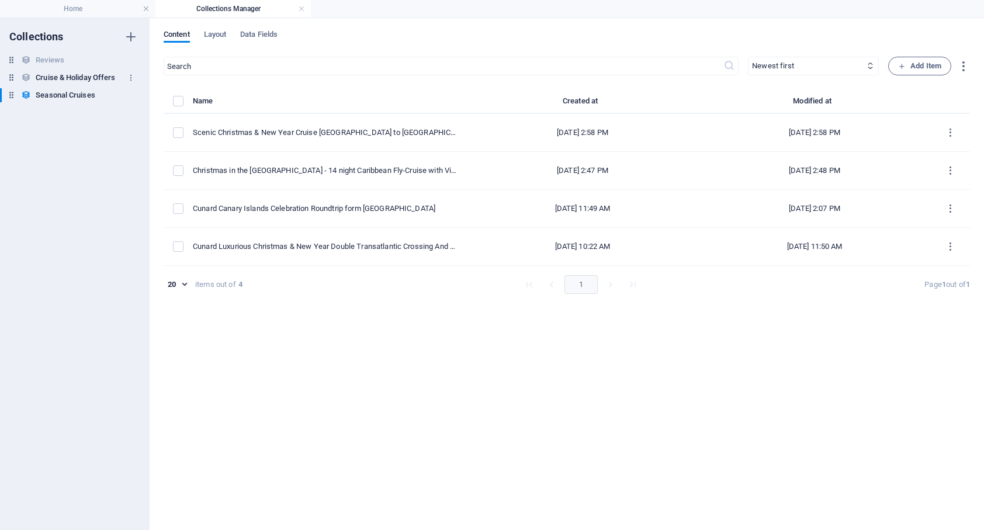
click at [0, 0] on h6 "Cruise & Holiday Offers" at bounding box center [0, 0] width 0 height 0
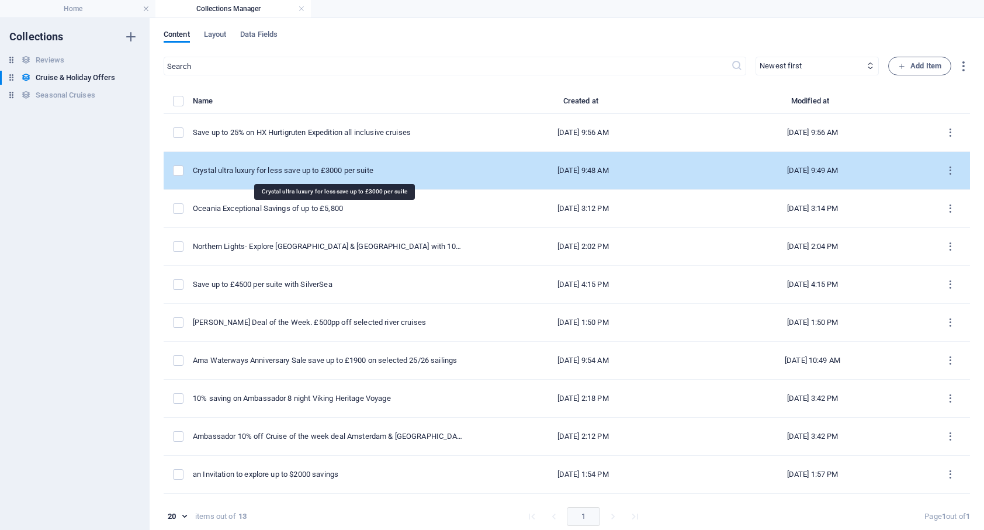
click at [345, 171] on div "Crystal ultra luxury for less save up to £3000 per suite" at bounding box center [327, 170] width 269 height 11
select select "Cruise Offers"
select select "Published"
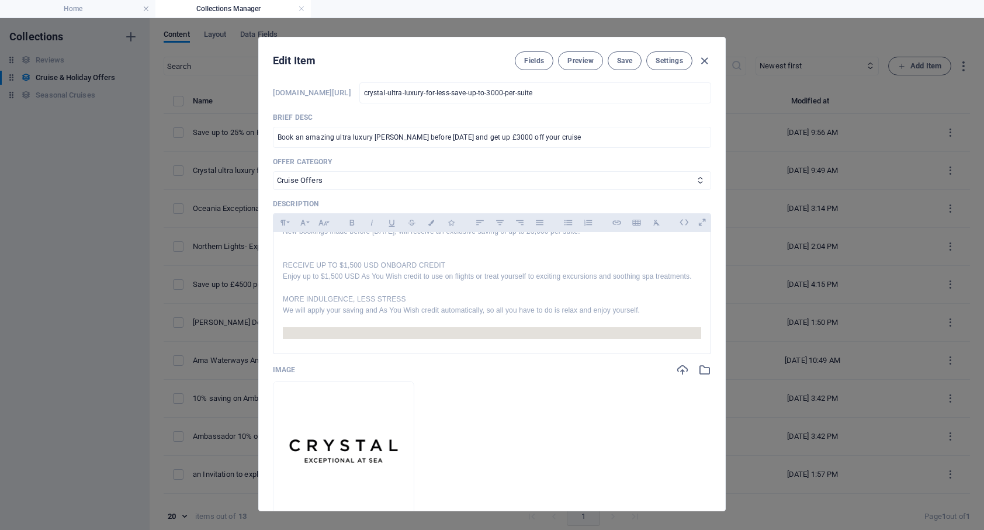
scroll to position [67, 0]
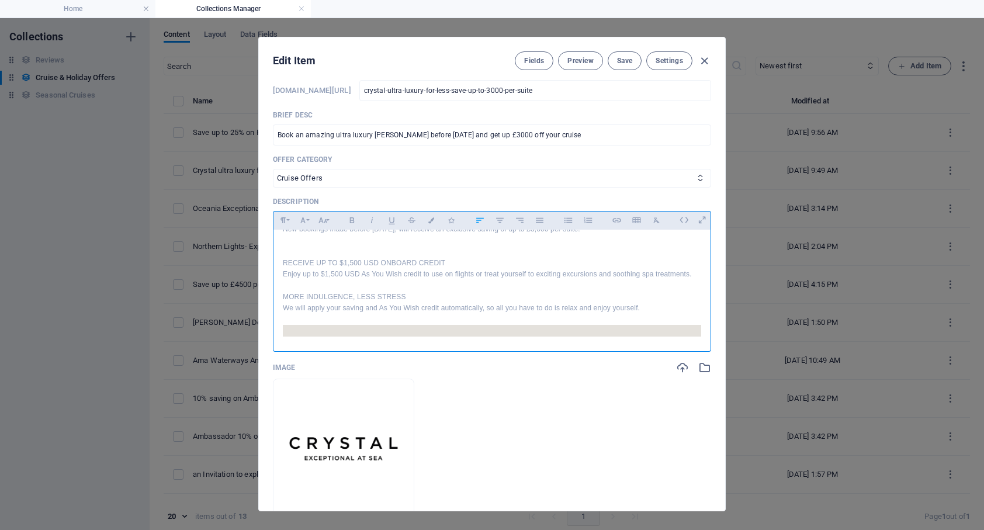
click at [655, 314] on p at bounding box center [492, 319] width 418 height 11
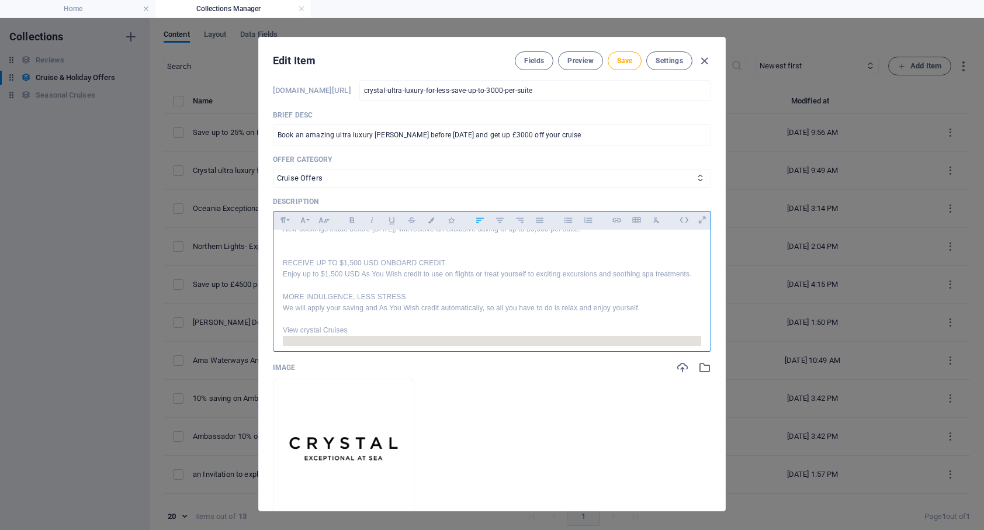
drag, startPoint x: 350, startPoint y: 329, endPoint x: 282, endPoint y: 329, distance: 67.8
click at [283, 329] on p "View crystal Cruises" at bounding box center [492, 330] width 418 height 11
click at [616, 223] on icon "button" at bounding box center [617, 220] width 10 height 14
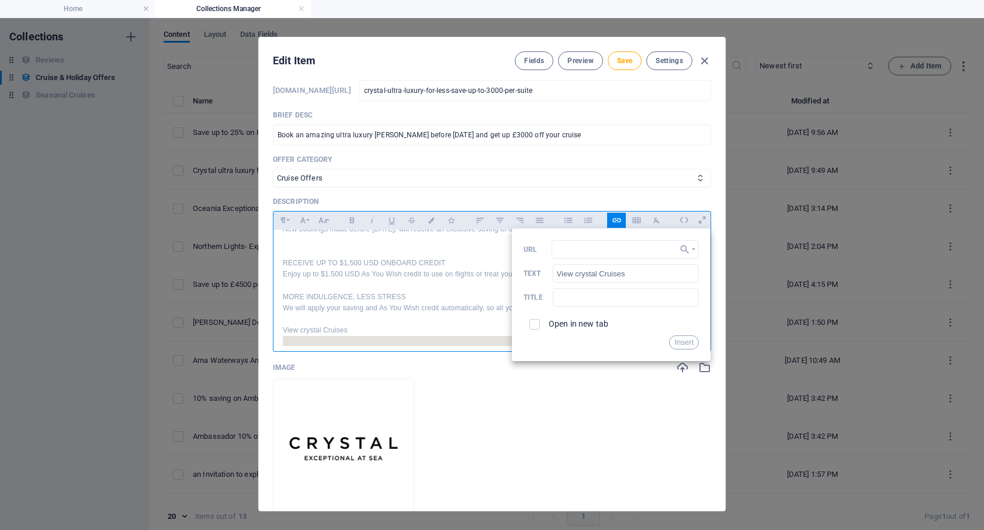
type input "https://www.travelpassion.co.uk/crystal-ultra-luxury-ocean-cruises/"
drag, startPoint x: 603, startPoint y: 252, endPoint x: 533, endPoint y: 253, distance: 70.7
click at [533, 253] on div "https://www.travelpassion.co.uk/crystal-ultra-luxury-ocean-cruises/ URL" at bounding box center [610, 249] width 175 height 19
click at [675, 343] on button "Insert" at bounding box center [684, 342] width 30 height 14
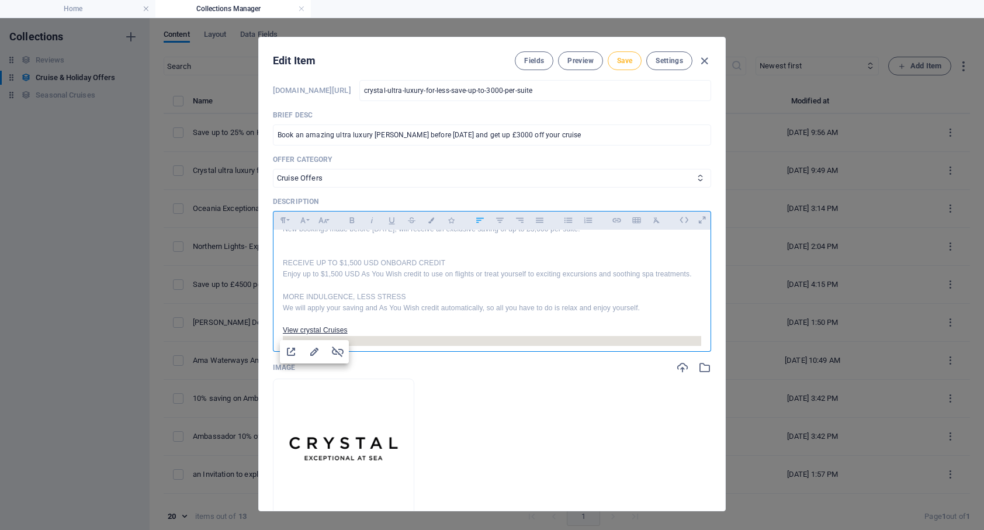
click at [623, 65] on button "Save" at bounding box center [624, 60] width 34 height 19
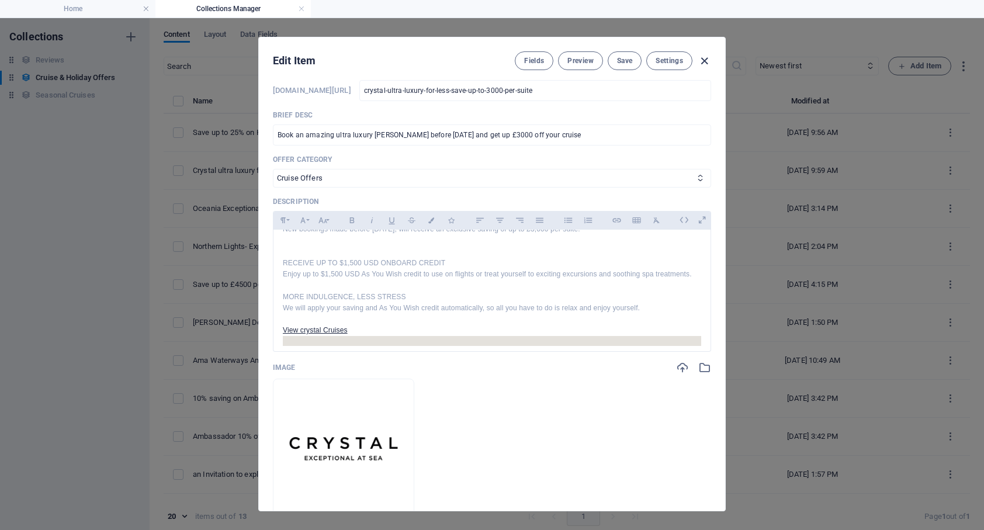
click at [704, 61] on icon "button" at bounding box center [703, 60] width 13 height 13
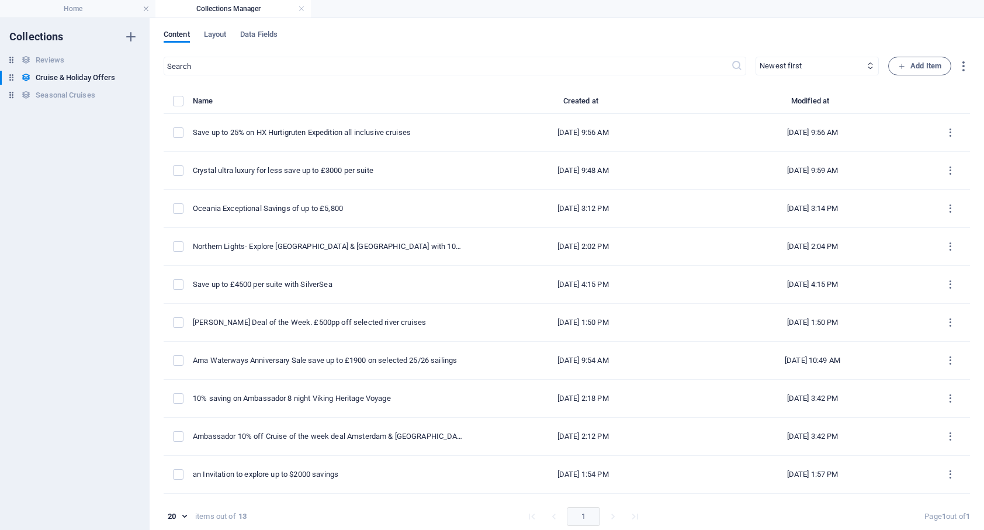
type input "[DATE]"
type input "crystal-ultra-luxury-for-less-save-up-to-3000-per-suite"
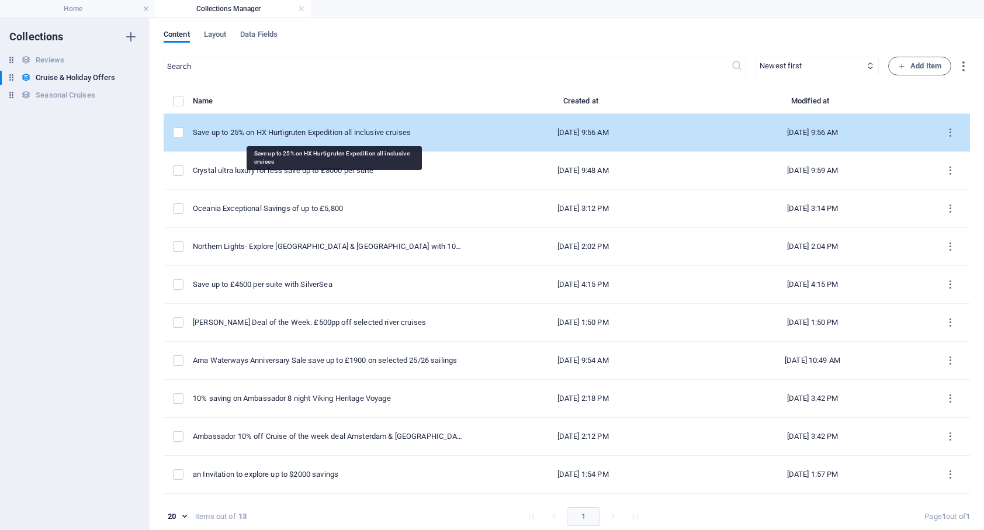
click at [335, 128] on div "Save up to 25% on HX Hurtigruten Expedition all inclusive cruises" at bounding box center [327, 132] width 269 height 11
select select "Cruise Offers"
select select "Published"
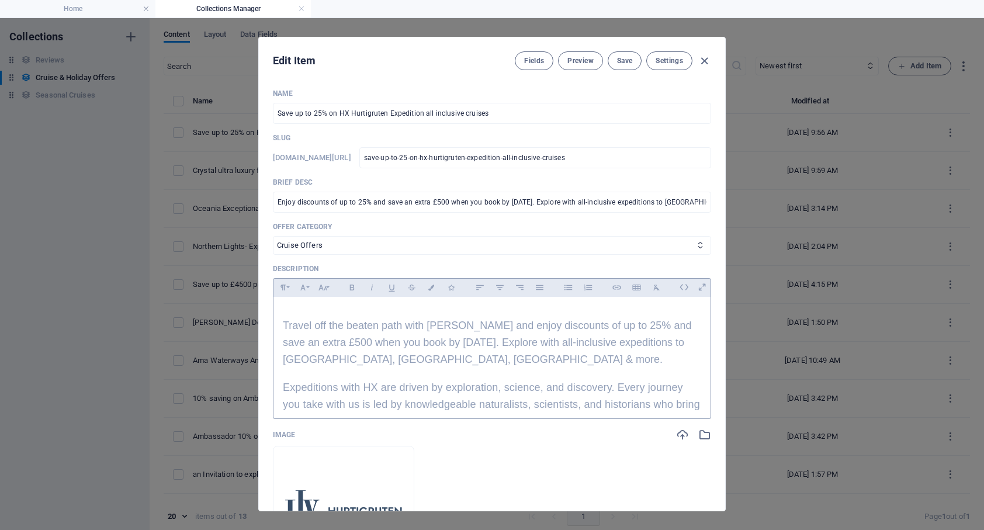
scroll to position [105, 0]
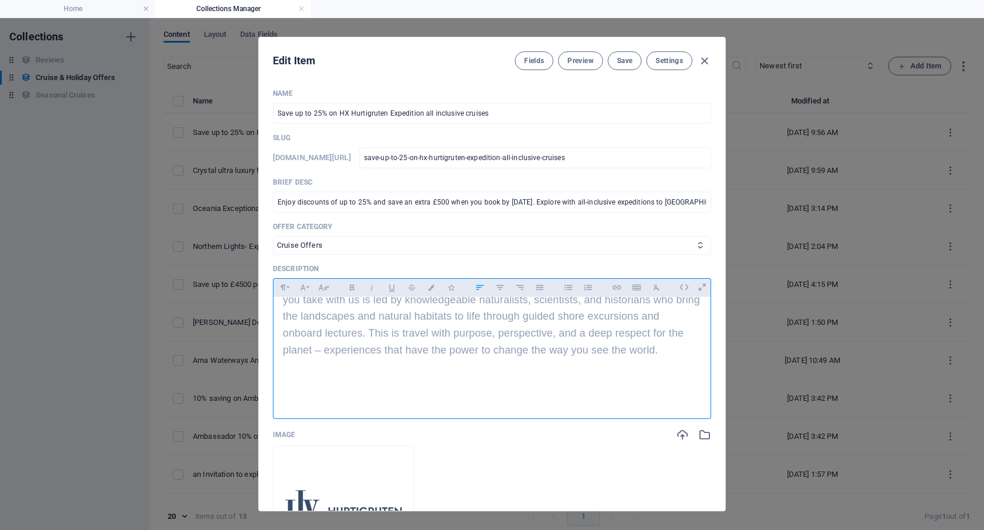
click at [665, 353] on span "Expeditions with HX are driven by exploration, science, and discovery. Every jo…" at bounding box center [491, 316] width 417 height 79
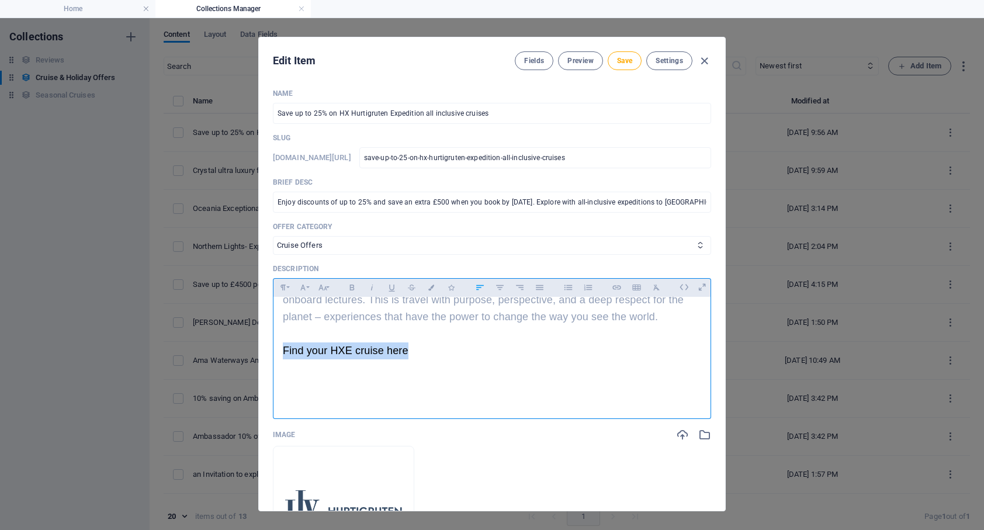
drag, startPoint x: 414, startPoint y: 352, endPoint x: 282, endPoint y: 353, distance: 132.0
click at [283, 353] on p "Find your HXE cruise here" at bounding box center [492, 350] width 418 height 17
click at [613, 286] on icon "button" at bounding box center [617, 287] width 10 height 14
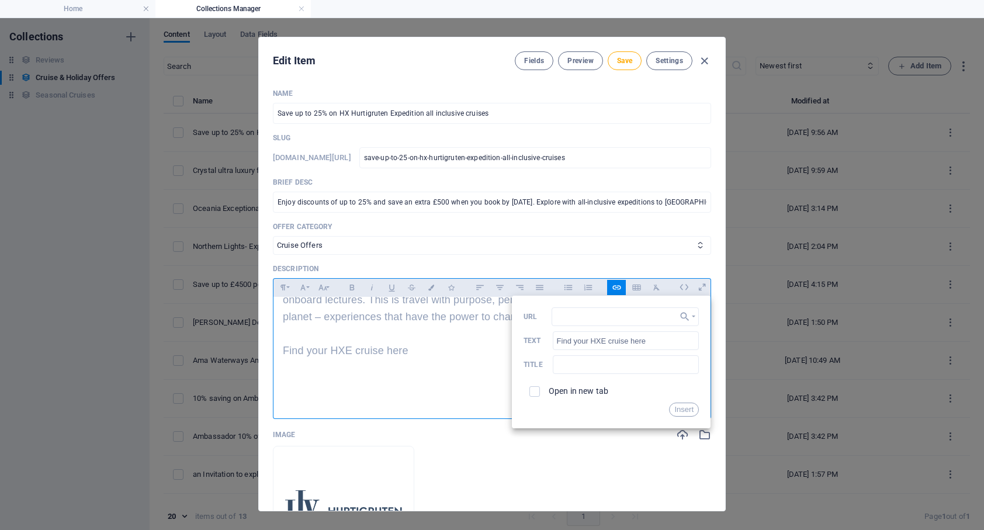
type input "https://www.travelpassion.co.uk/hurtigruten-ultra-luxury-expedition-cruises/"
click at [682, 410] on button "Insert" at bounding box center [684, 409] width 30 height 14
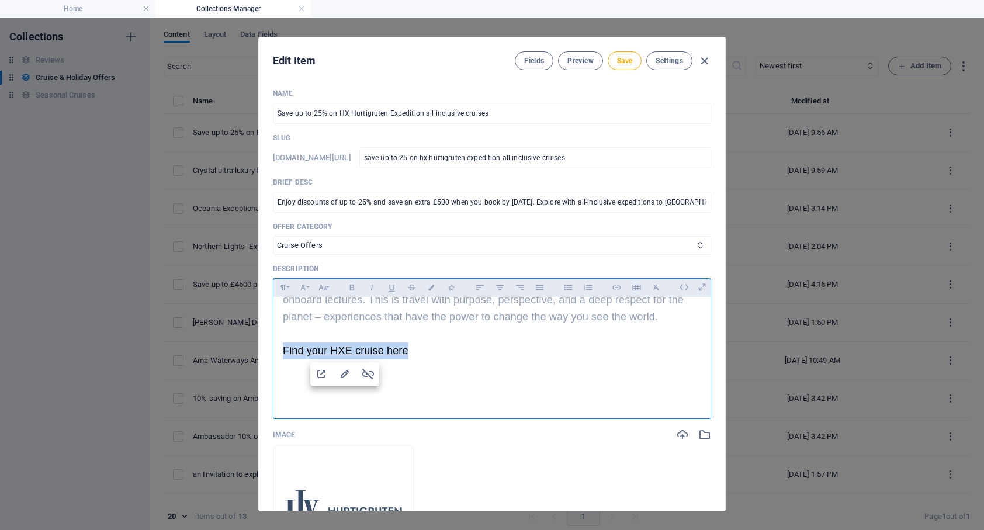
scroll to position [0, 0]
click at [624, 64] on span "Save" at bounding box center [624, 60] width 15 height 9
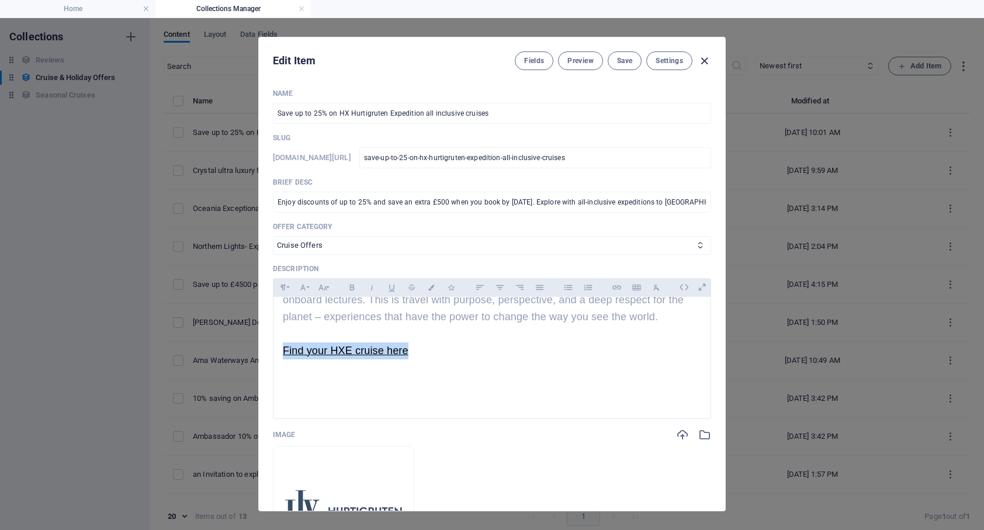
click at [704, 60] on icon "button" at bounding box center [703, 60] width 13 height 13
type input "[DATE]"
type input "save-up-to-25-on-hx-hurtigruten-expedition-all-inclusive-cruises"
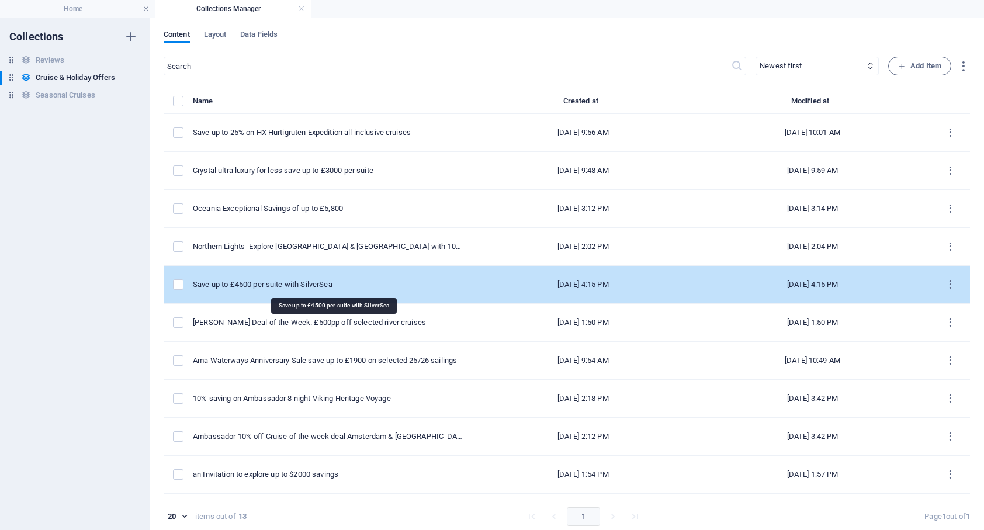
click at [325, 286] on div "Save up to £4500 per suite with SilverSea" at bounding box center [327, 284] width 269 height 11
select select "Cruise Offers"
select select "Published"
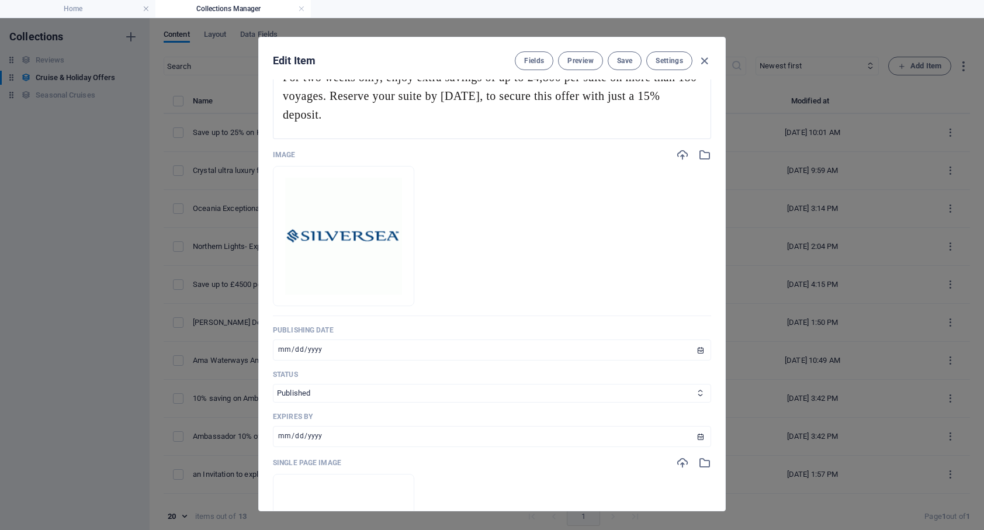
scroll to position [248, 0]
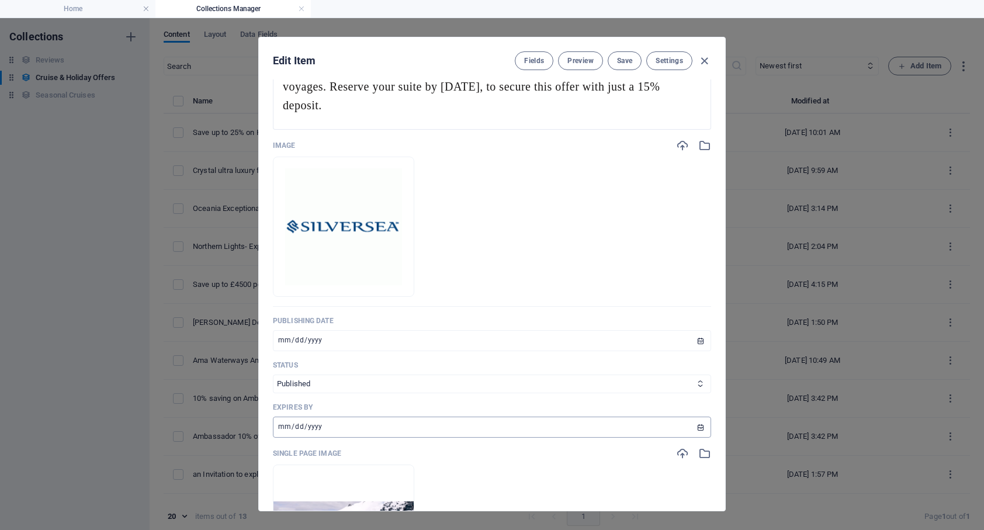
click at [283, 426] on input "2025-09-01" at bounding box center [492, 426] width 438 height 21
type input "2025-09-09"
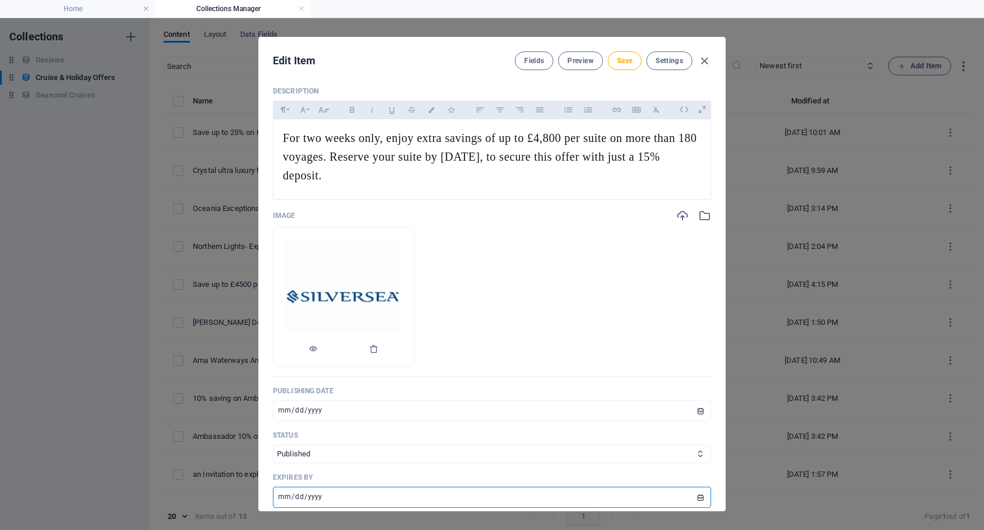
scroll to position [127, 0]
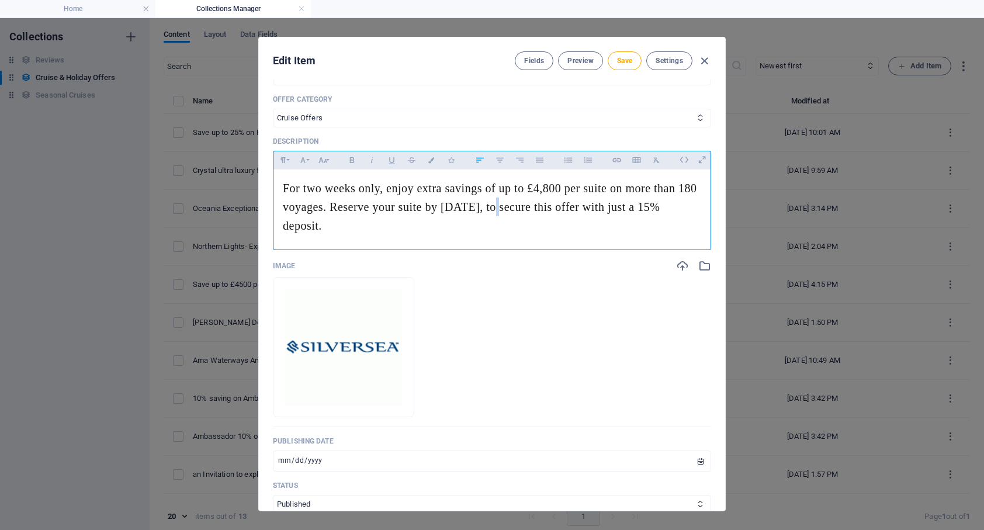
click at [497, 207] on span "For two weeks only, enjoy extra savings of up to £4,800 per suite on more than …" at bounding box center [490, 207] width 414 height 50
click at [543, 188] on span "For two weeks only, enjoy extra savings of up to £4,800 per suite on more than …" at bounding box center [490, 207] width 414 height 50
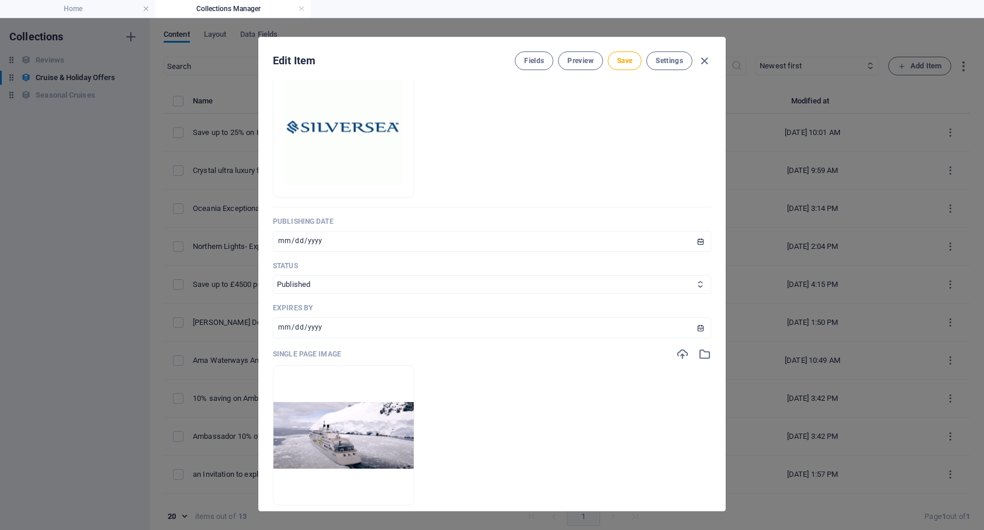
scroll to position [349, 0]
click at [630, 60] on span "Save" at bounding box center [624, 60] width 15 height 9
click at [703, 60] on icon "button" at bounding box center [703, 60] width 13 height 13
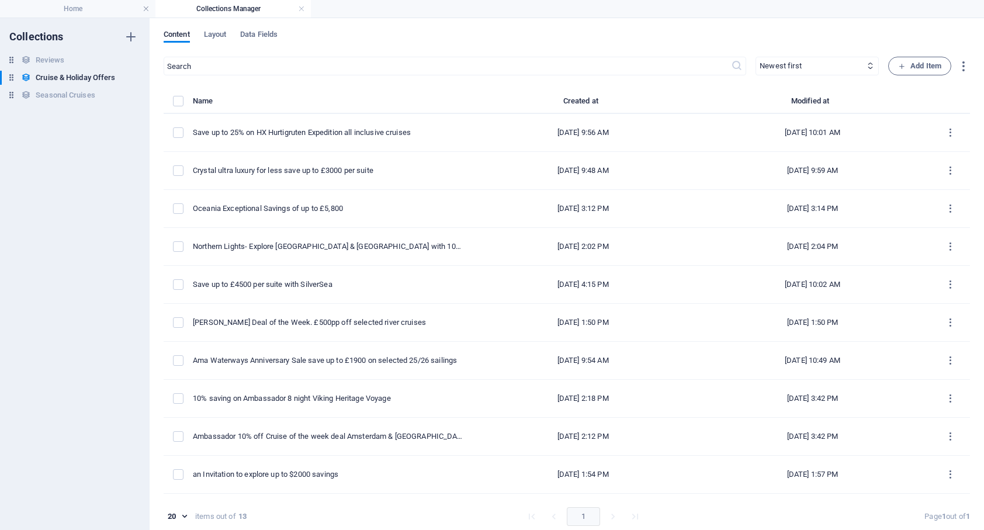
type input "[DATE]"
type input "save-up-to-4500-per-suite-with-silversea"
click at [0, 0] on span "Add Item" at bounding box center [0, 0] width 0 height 0
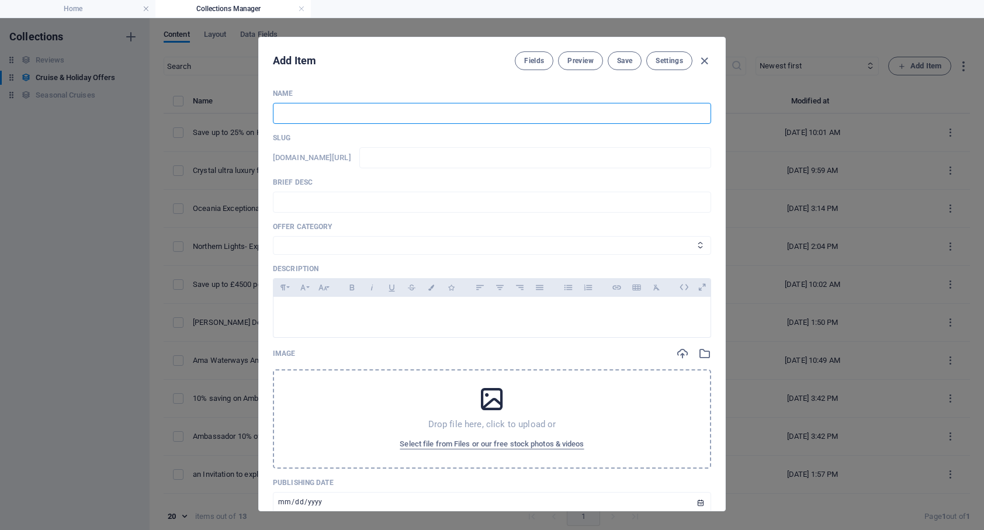
click at [361, 116] on input "text" at bounding box center [492, 113] width 438 height 21
type input "1"
type input "10"
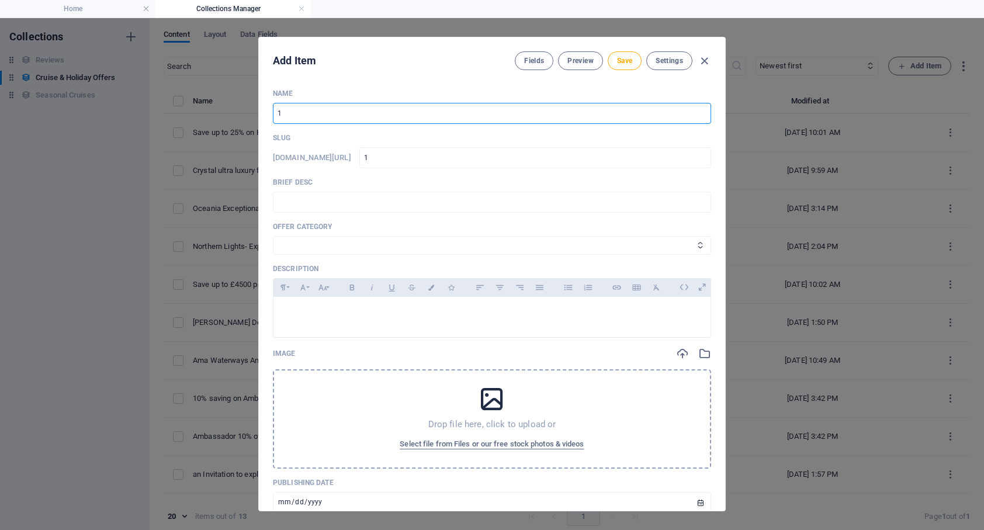
type input "10"
type input "10% o"
type input "10-o"
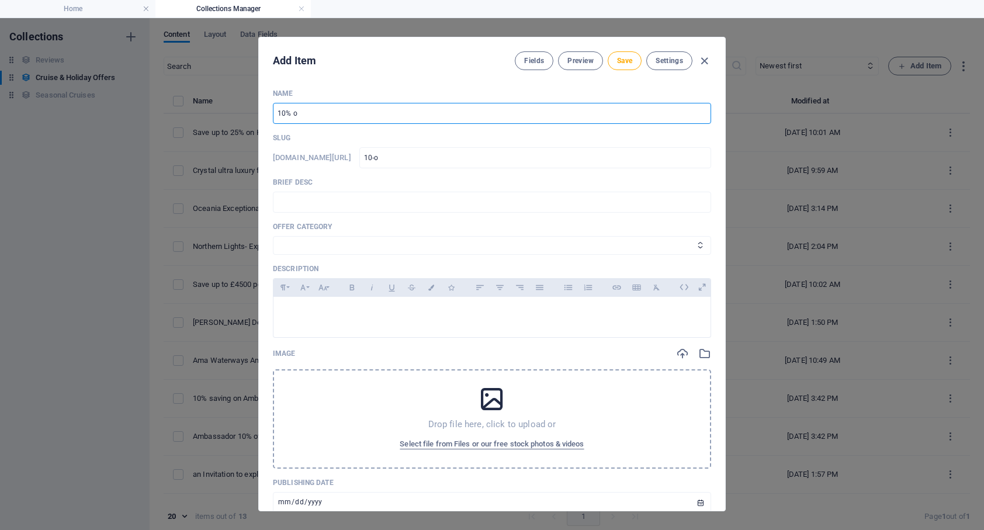
type input "10% of"
type input "10-of"
type input "10% off"
type input "10-off"
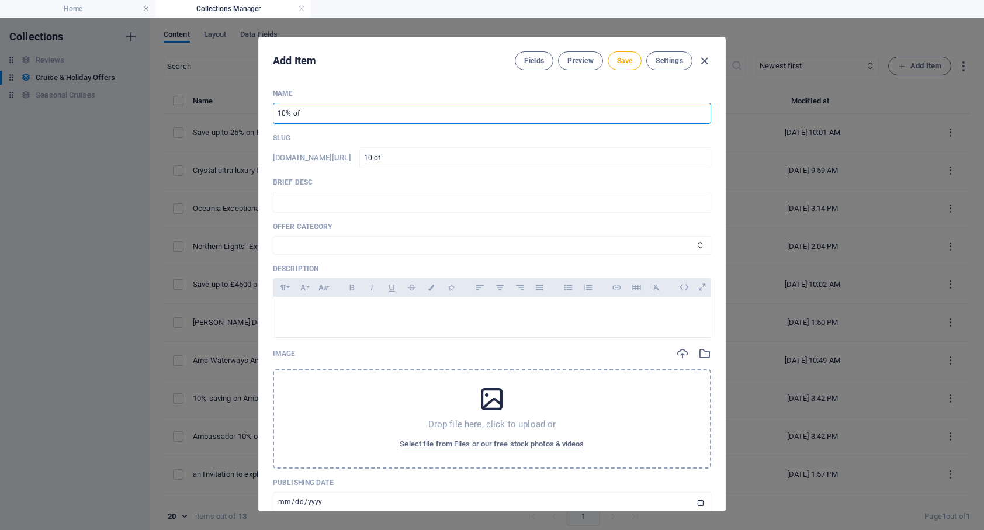
type input "10-off"
type input "10% off C"
type input "10-off-c"
type input "10% off Cu"
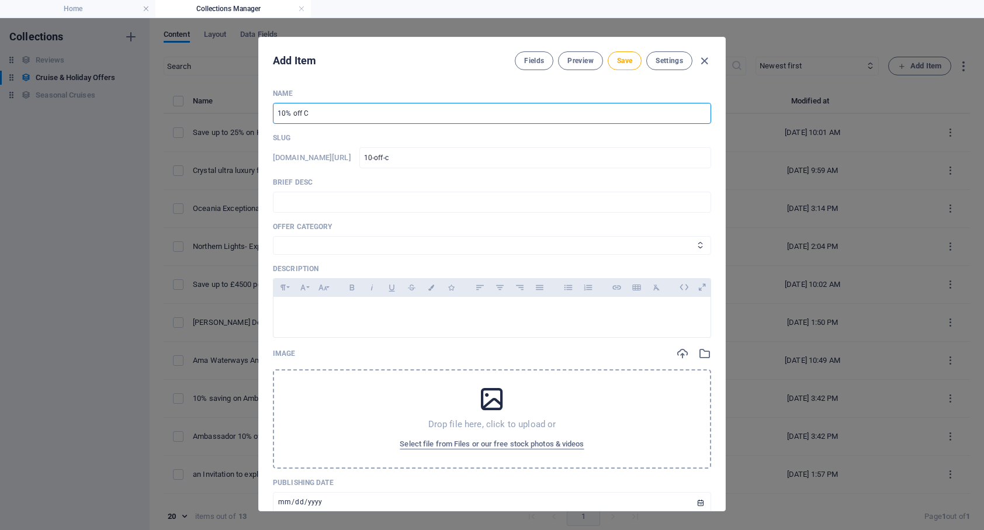
type input "10-off-cu"
type input "10% off Cun"
type input "10-off-cun"
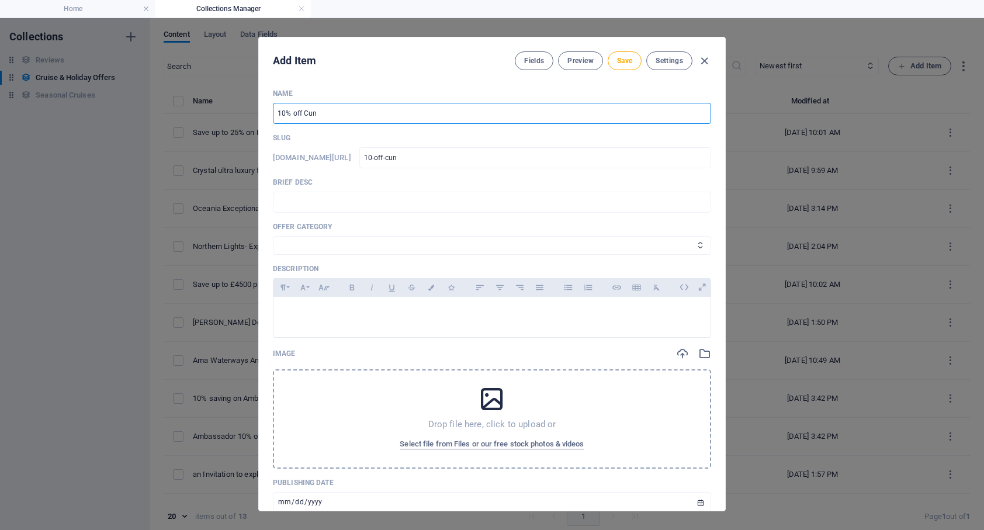
type input "10% off Cuna"
type input "10-off-cuna"
type input "10% off Cunar"
type input "10-off-cunar"
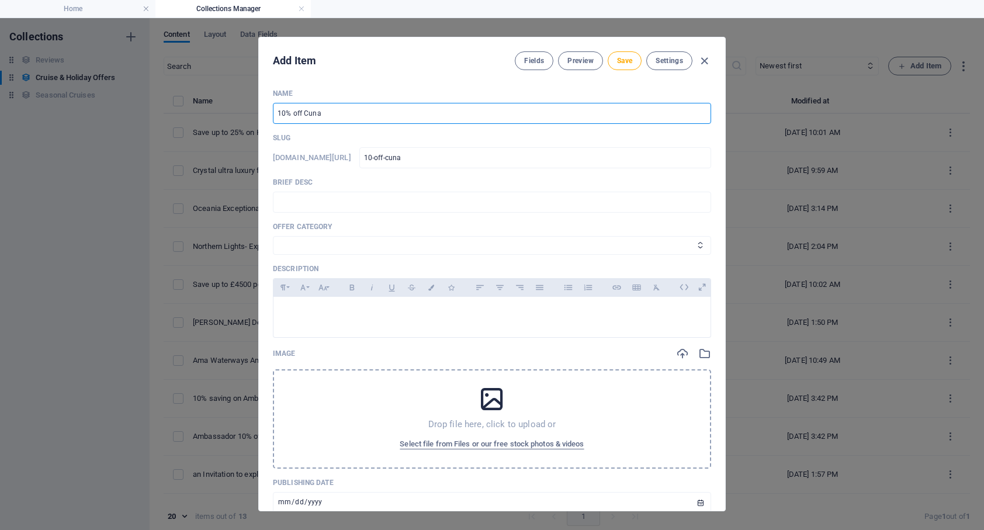
type input "10-off-cunar"
type input "10% off Cunard"
type input "10-off-cunard"
type input "10% off Cunard 2"
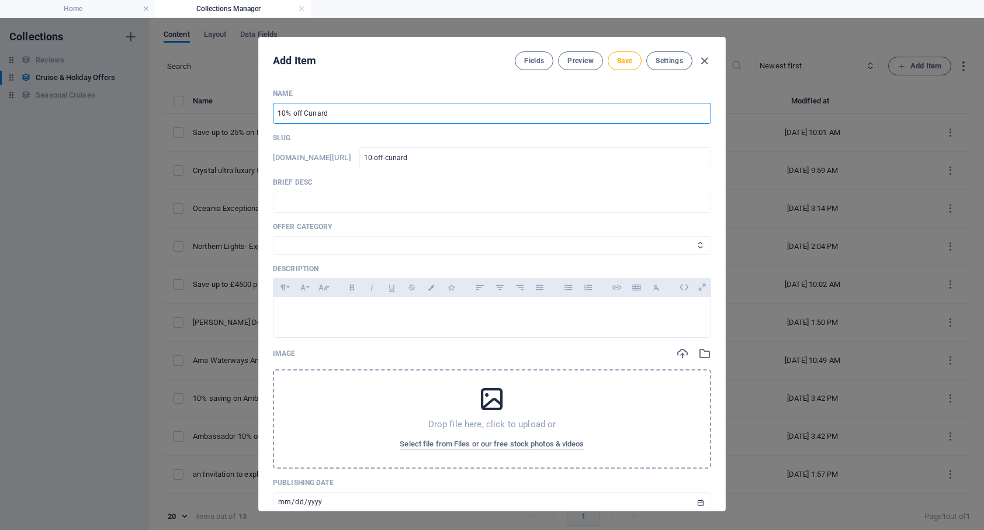
type input "10-off-cunard-2"
type input "10% off Cunard 20"
type input "10-off-cunard-20"
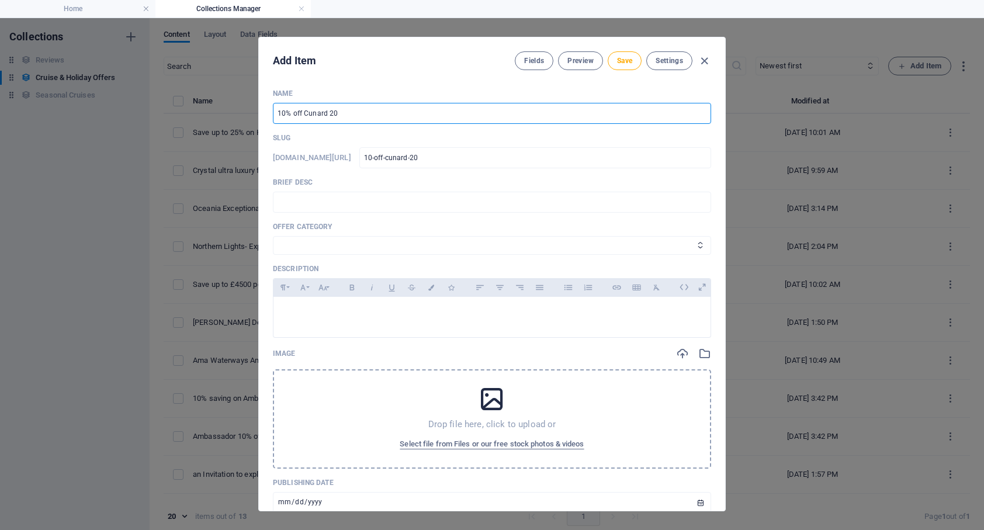
type input "10% off Cunard 202"
type input "10-off-cunard-202"
type input "10% off Cunard 2026"
type input "10-off-cunard-2026"
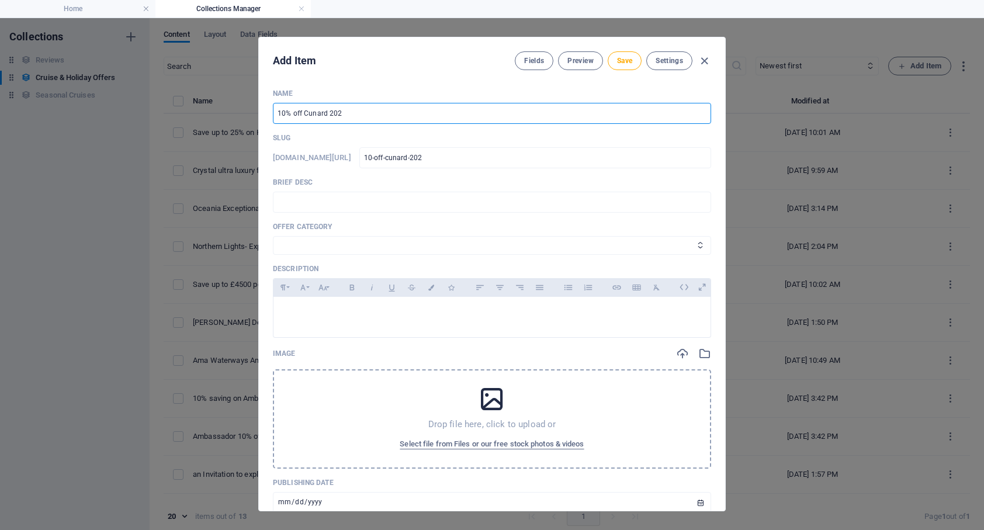
type input "10-off-cunard-2026"
type input "10% off Cunard 2026 v"
type input "10-off-cunard-2026-v"
type input "10% off Cunard 2026 vo"
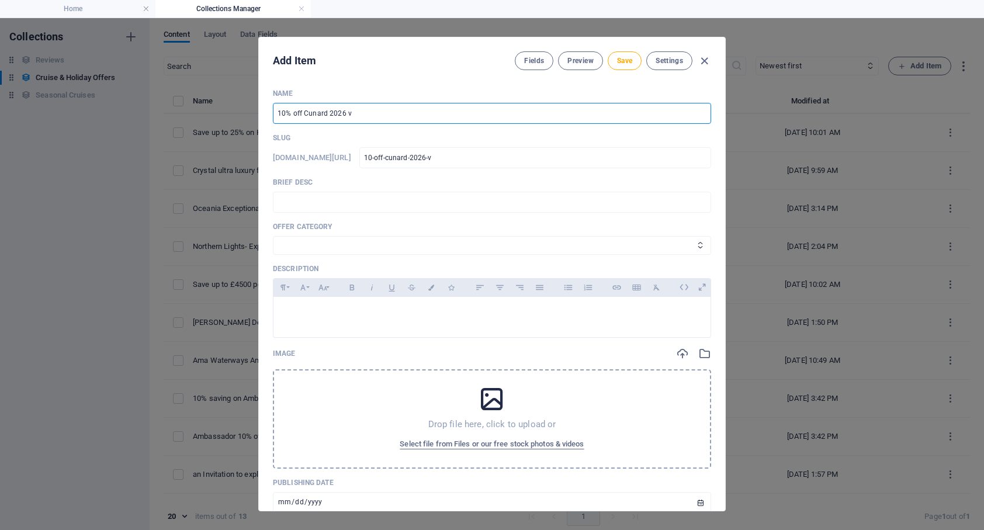
type input "10-off-cunard-2026-vo"
type input "10% off Cunard 2026 voy"
type input "10-off-cunard-2026-voy"
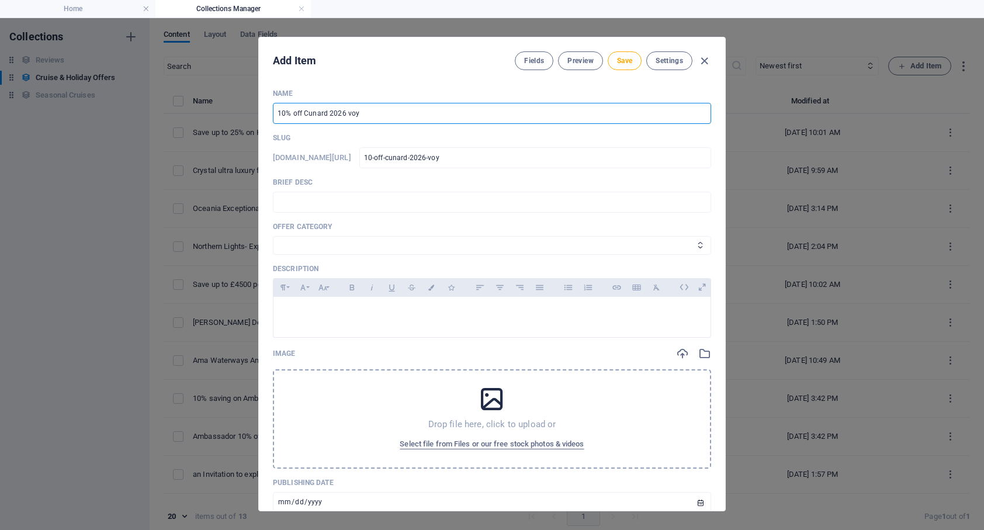
type input "10% off Cunard 2026 voya"
type input "10-off-cunard-2026-voya"
type input "10% off Cunard 2026 voyag"
type input "10-off-cunard-2026-voyag"
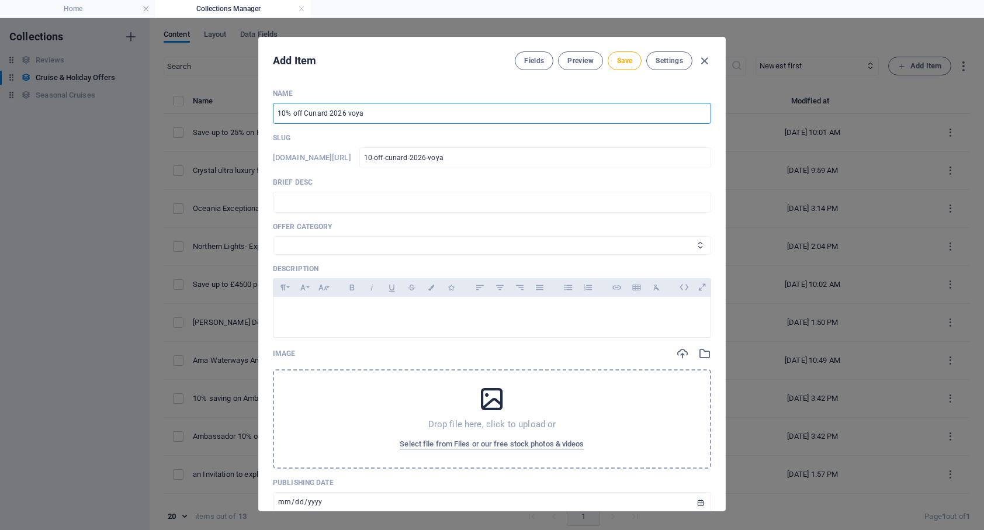
type input "10-off-cunard-2026-voyag"
type input "10% off Cunard 2026 voyage"
type input "10-off-cunard-2026-voyage"
type input "10% off Cunard 2026 voyages"
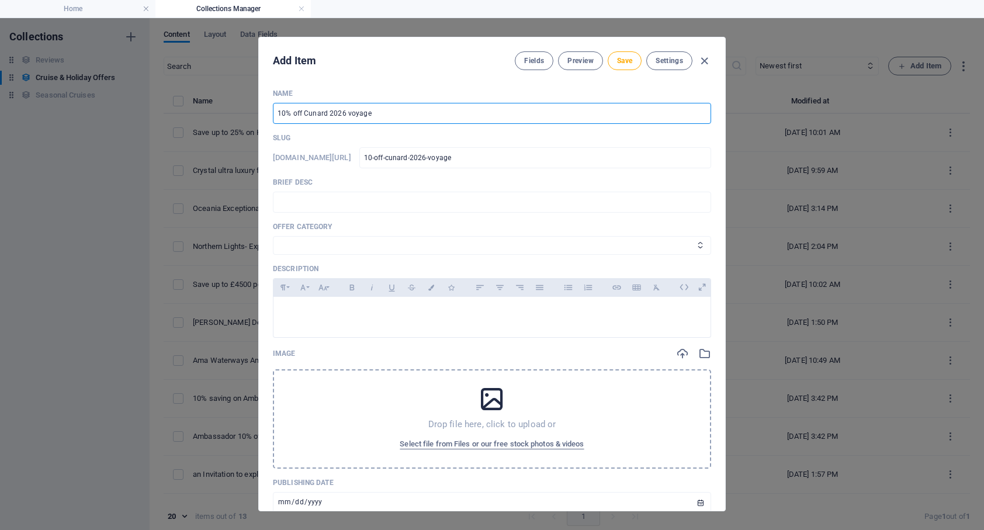
type input "10-off-cunard-2026-voyages"
type input "10% off Cunard 2026 voyages"
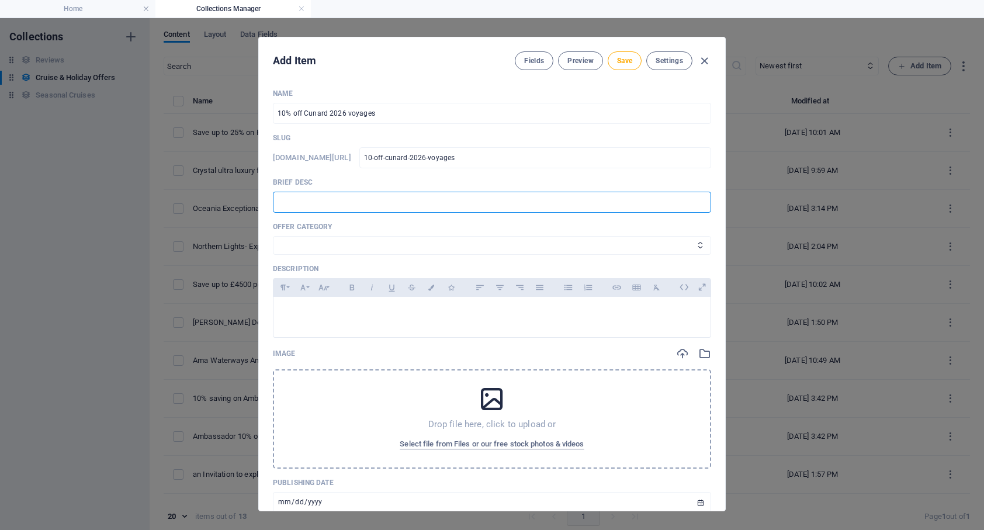
click at [323, 200] on input "text" at bounding box center [492, 202] width 438 height 21
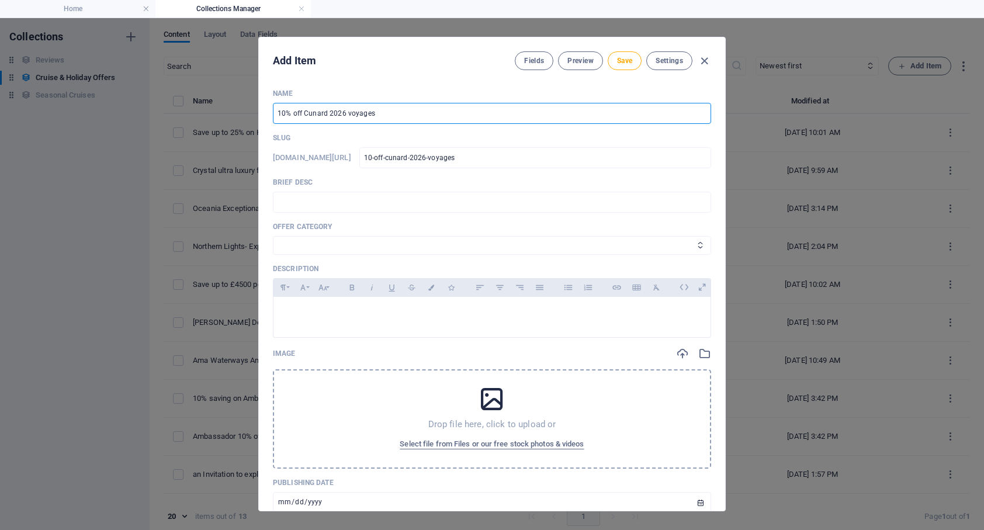
click at [277, 113] on input "10% off Cunard 2026 voyages" at bounding box center [492, 113] width 438 height 21
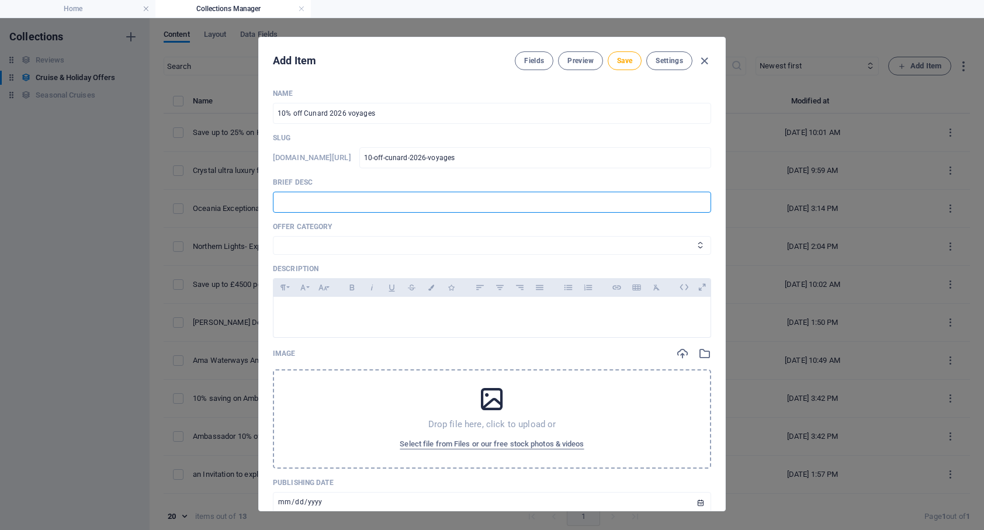
click at [301, 200] on input "text" at bounding box center [492, 202] width 438 height 21
drag, startPoint x: 425, startPoint y: 199, endPoint x: 411, endPoint y: 199, distance: 14.0
click at [411, 199] on input "Get an extra 10% off Cunard 2026 cruises until" at bounding box center [492, 202] width 438 height 21
click at [438, 200] on input "Get an extra 10% off Cunard 2026 cruises until" at bounding box center [492, 202] width 438 height 21
drag, startPoint x: 409, startPoint y: 201, endPoint x: 425, endPoint y: 201, distance: 16.4
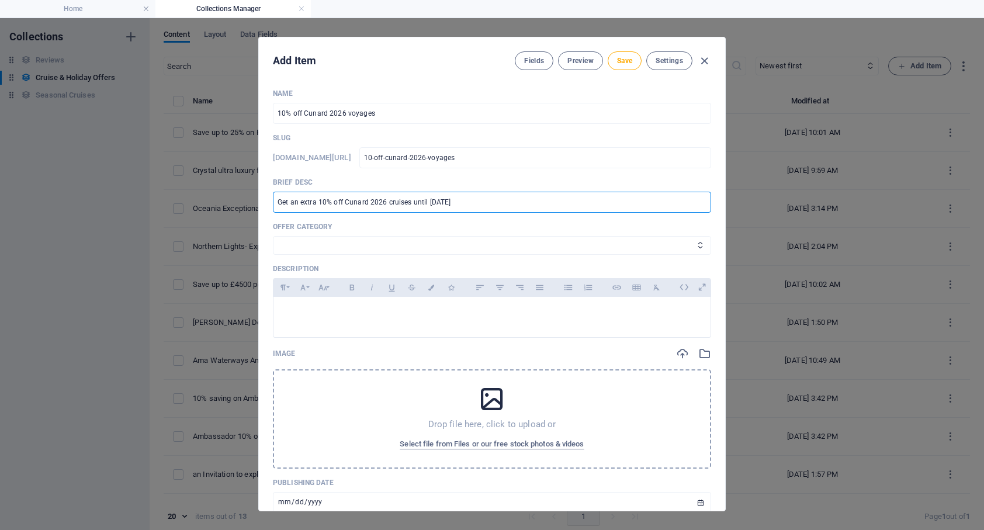
click at [425, 201] on input "Get an extra 10% off Cunard 2026 cruises until 17th Sept" at bounding box center [492, 202] width 438 height 21
type input "Get an extra 10% off Cunard 2026 cruises if you book by the 17th Sept"
click at [320, 244] on select "Cruise Offers Themed Cruises Land Offers" at bounding box center [492, 245] width 438 height 19
select select "Cruise Offers"
click at [273, 236] on select "Cruise Offers Themed Cruises Land Offers" at bounding box center [492, 245] width 438 height 19
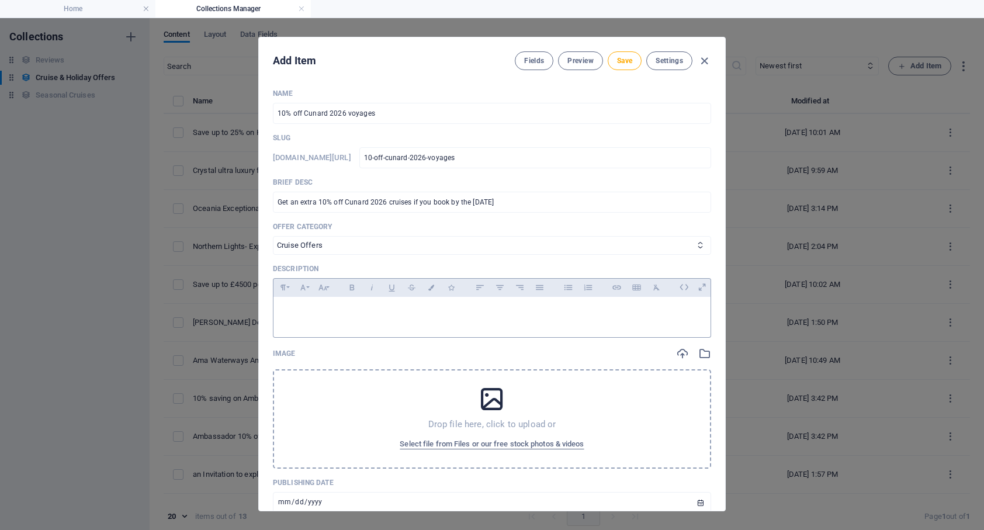
click at [301, 313] on p at bounding box center [492, 311] width 418 height 11
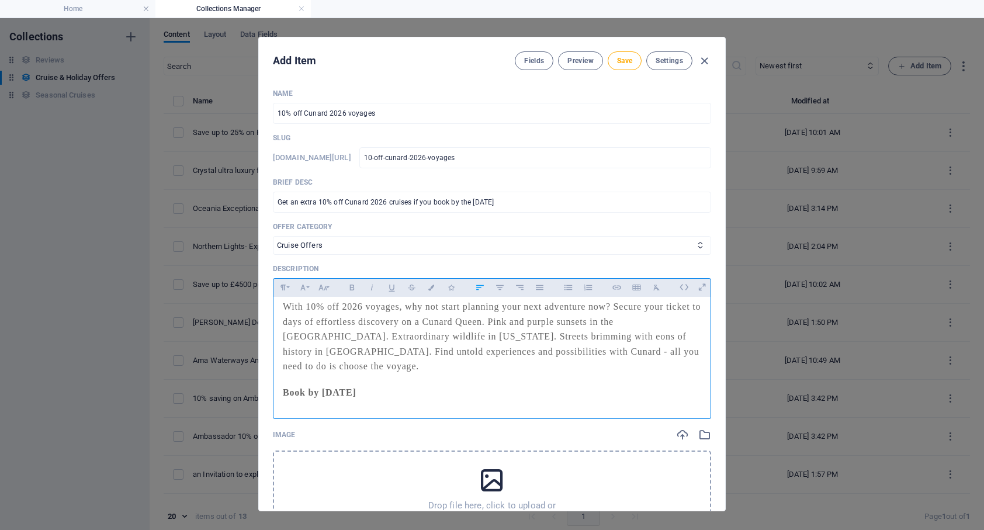
scroll to position [18, 0]
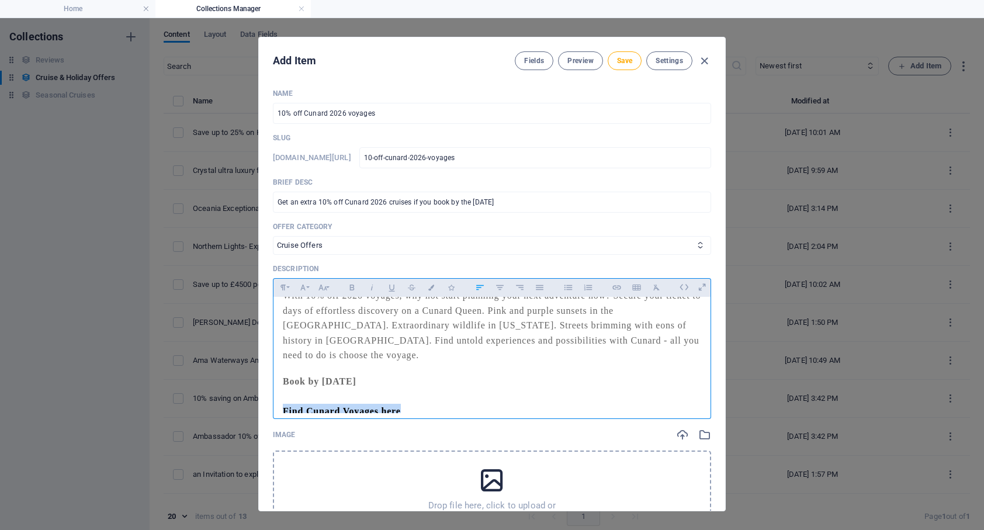
drag, startPoint x: 409, startPoint y: 407, endPoint x: 283, endPoint y: 395, distance: 126.7
click at [283, 404] on p "Find Cunard Voyages here" at bounding box center [492, 411] width 418 height 15
click at [617, 289] on icon "button" at bounding box center [616, 287] width 8 height 4
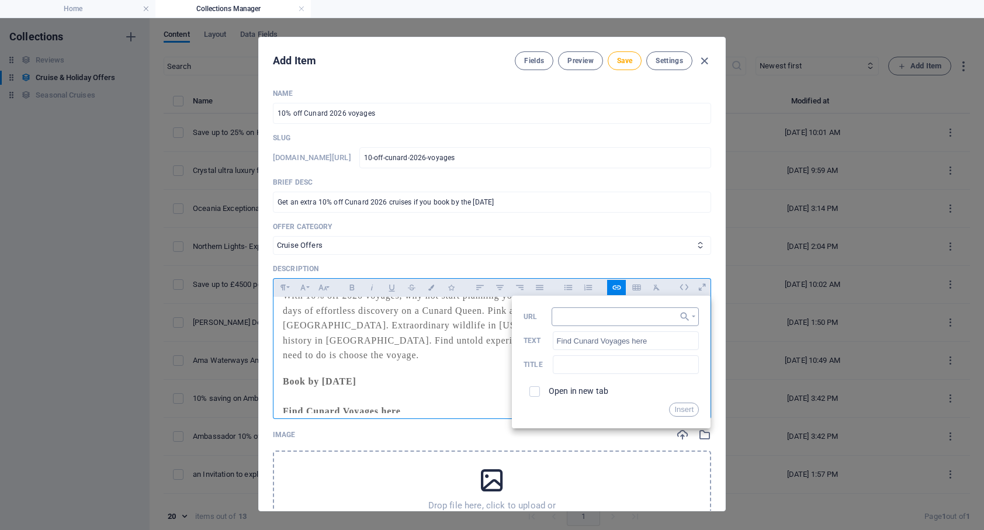
type input "https://www.travelpassion.co.uk/cunard-luxury-cruises-and-queens-grill-suites/"
click at [683, 410] on button "Insert" at bounding box center [684, 409] width 30 height 14
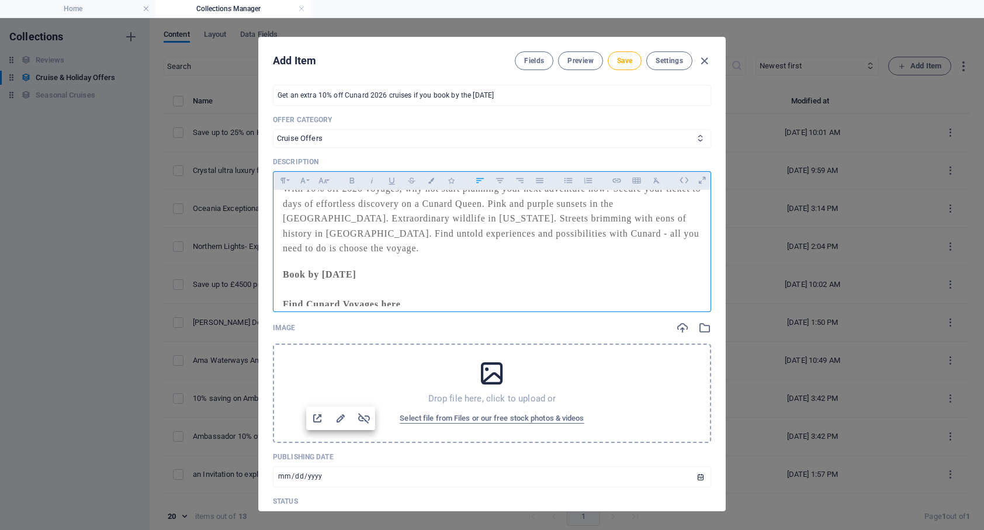
scroll to position [213, 0]
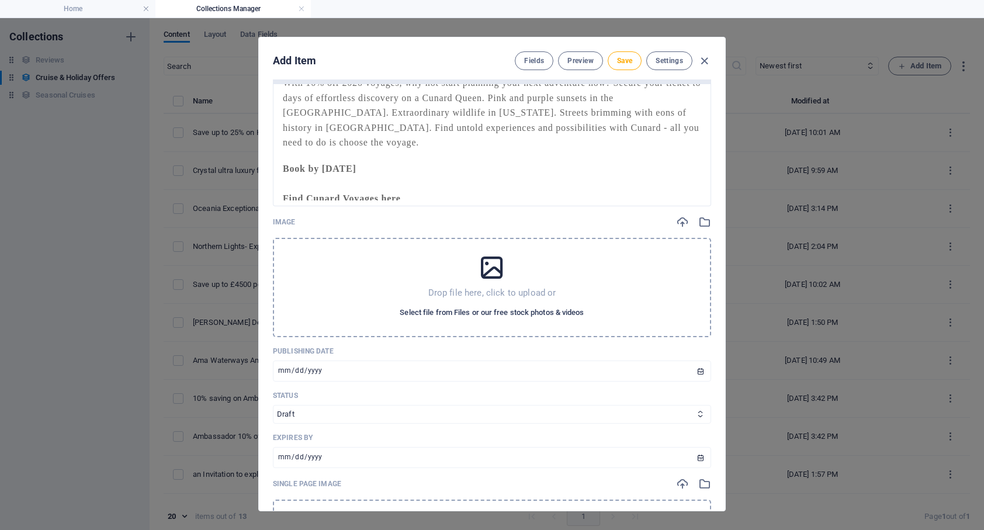
click at [495, 314] on span "Select file from Files or our free stock photos & videos" at bounding box center [492, 312] width 184 height 14
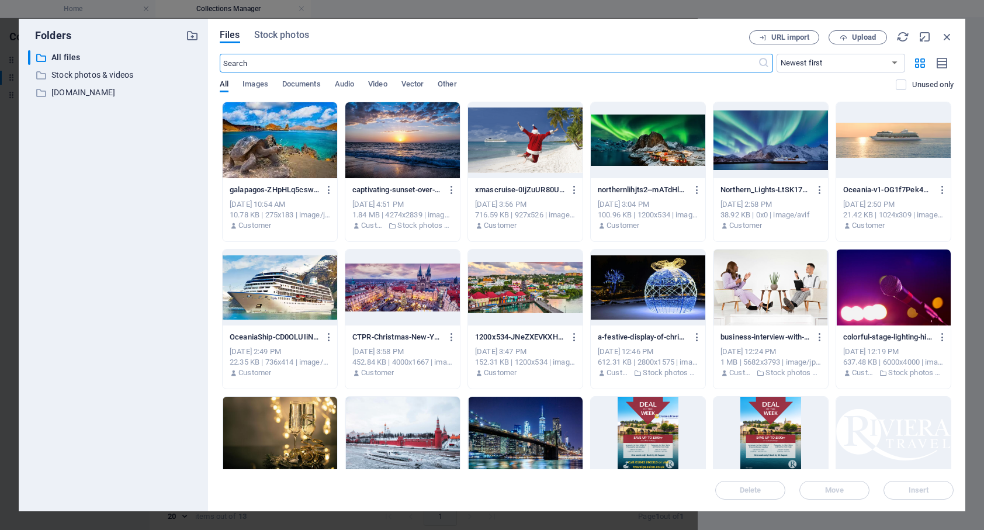
click at [384, 63] on input "text" at bounding box center [489, 63] width 538 height 19
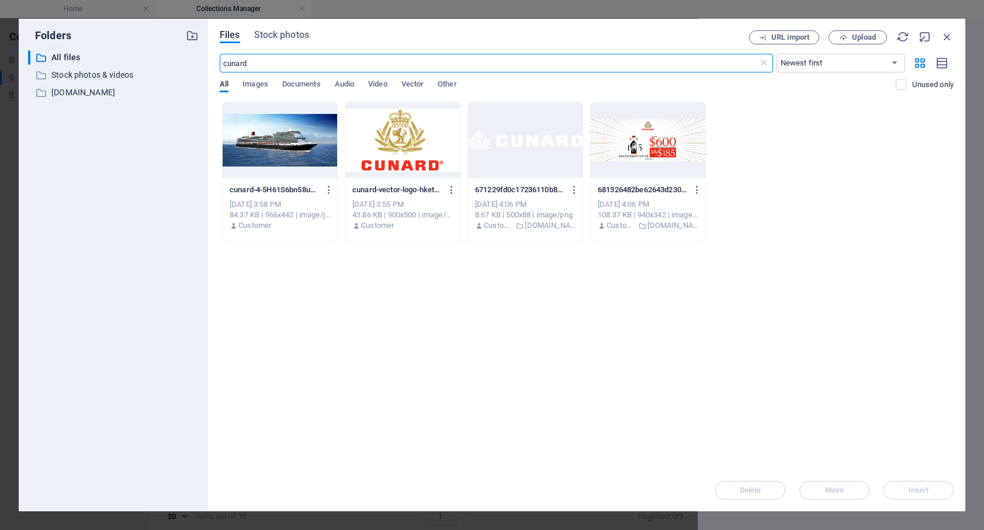
type input "cunard"
click at [388, 132] on div at bounding box center [402, 140] width 114 height 76
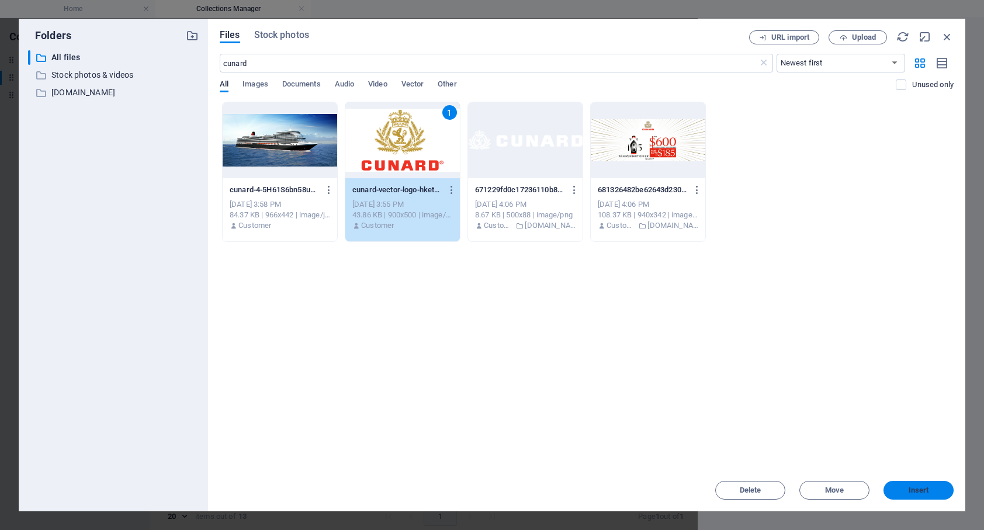
click at [909, 487] on span "Insert" at bounding box center [918, 490] width 20 height 7
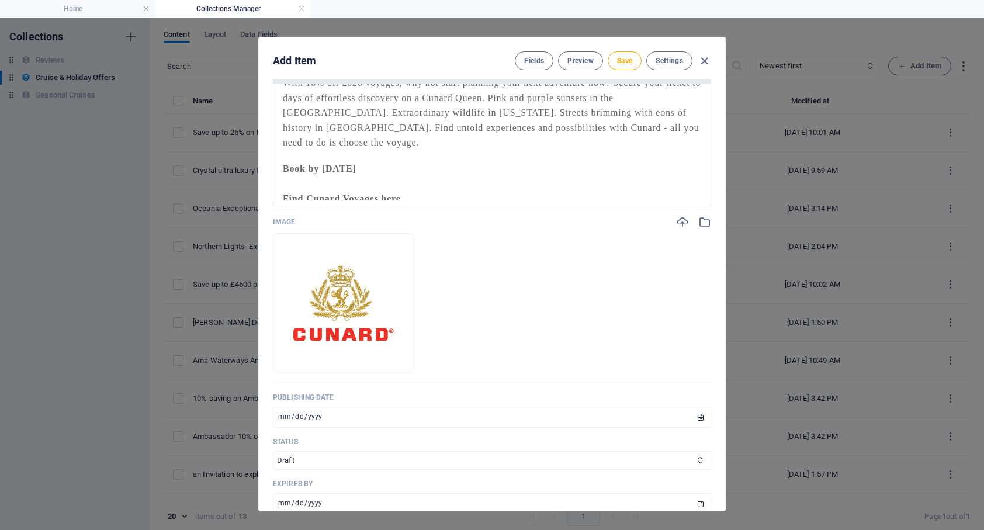
scroll to position [440, 0]
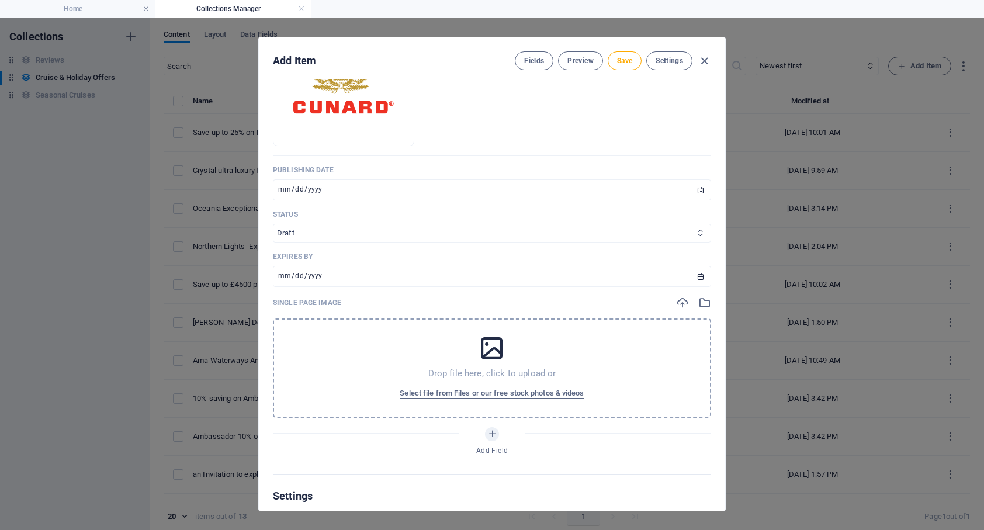
click at [372, 237] on select "Draft Published Expired" at bounding box center [492, 233] width 438 height 19
select select "Published"
click at [273, 224] on select "Draft Published Expired" at bounding box center [492, 233] width 438 height 19
click at [284, 275] on input "[DATE]" at bounding box center [492, 276] width 438 height 21
type input "2025-09-17"
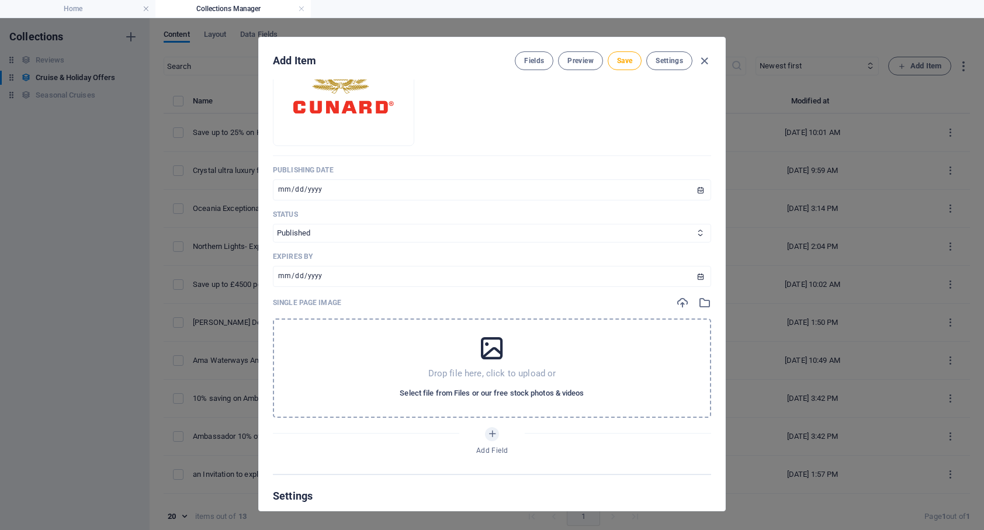
click at [471, 394] on span "Select file from Files or our free stock photos & videos" at bounding box center [492, 393] width 184 height 14
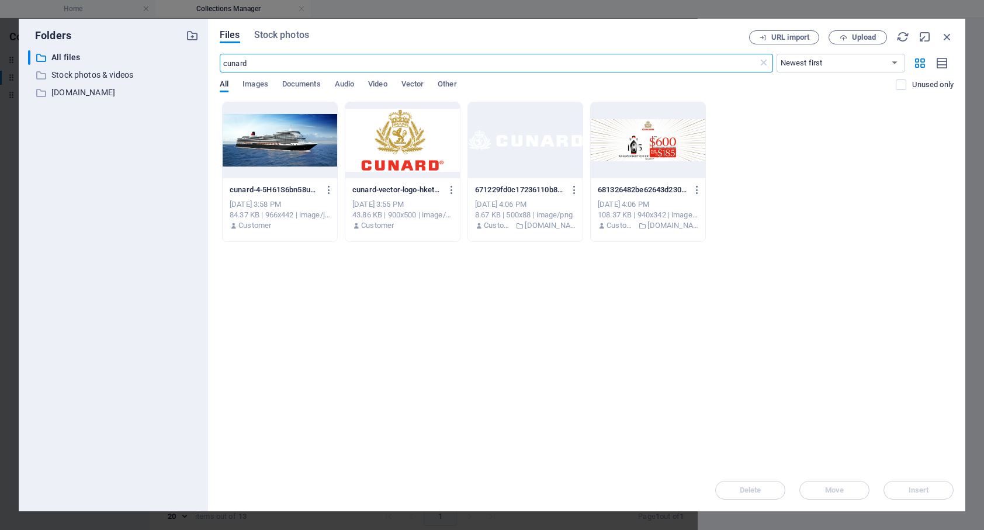
click at [301, 153] on div at bounding box center [280, 140] width 114 height 76
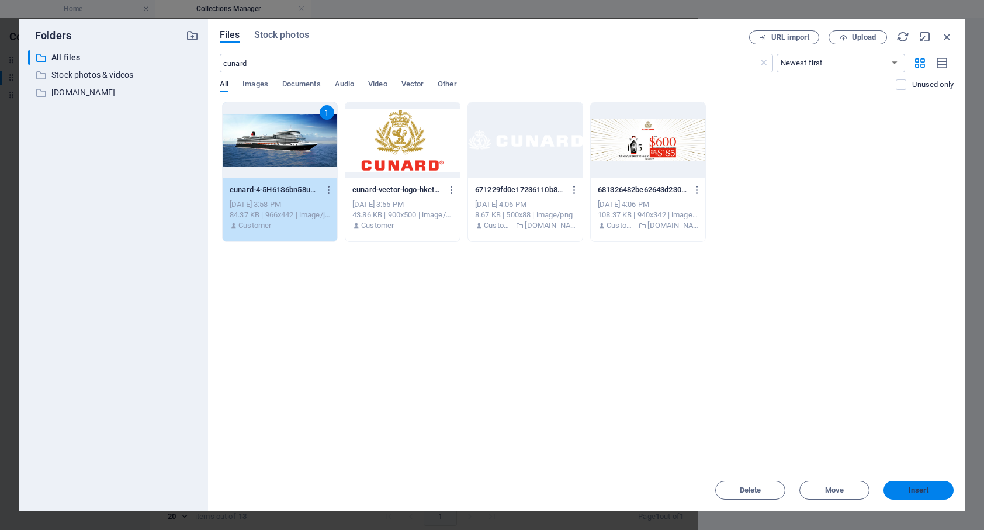
click at [926, 489] on span "Insert" at bounding box center [918, 490] width 20 height 7
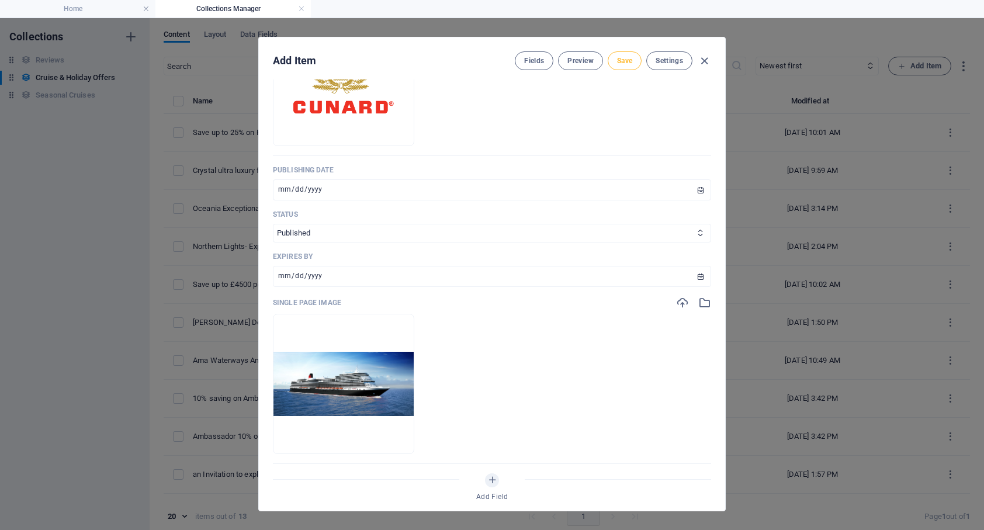
click at [617, 57] on span "Save" at bounding box center [624, 60] width 15 height 9
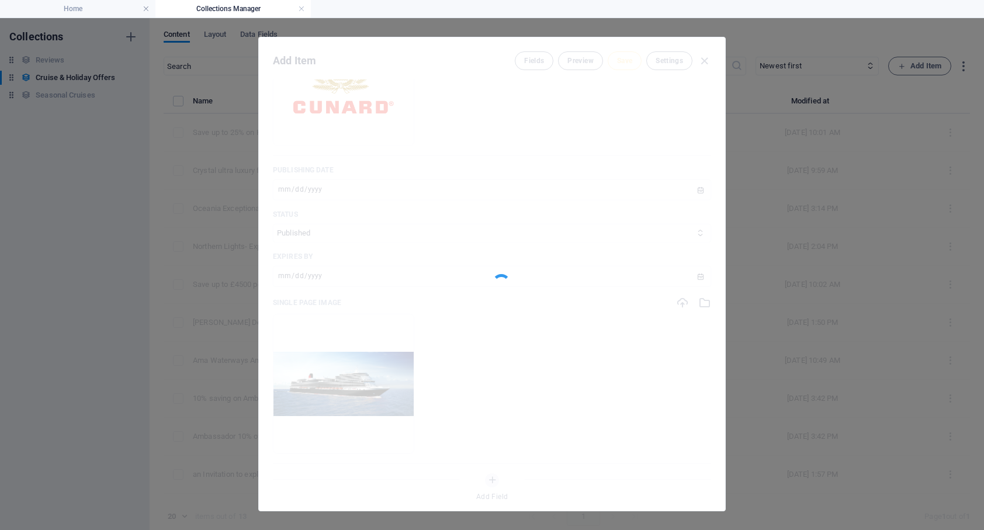
type input "10-off-cunard-2026-voyages"
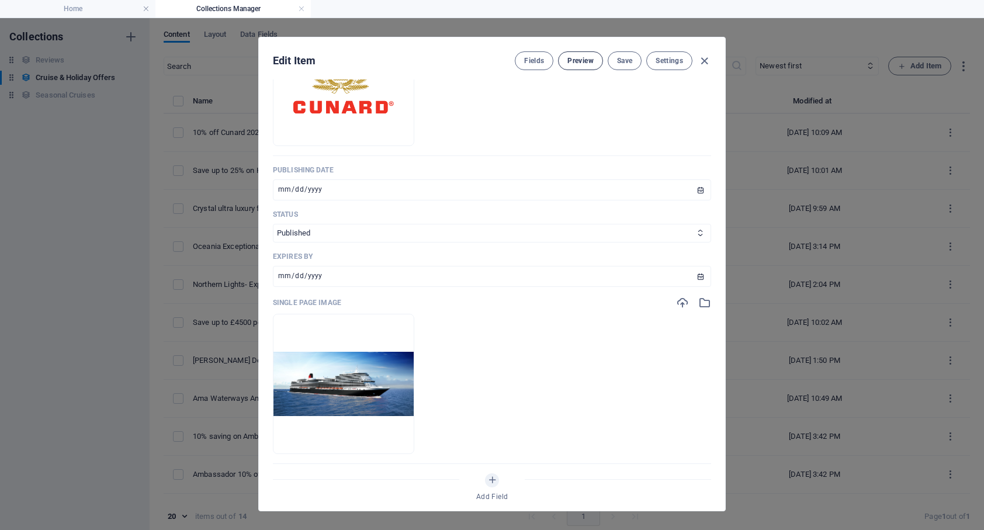
click at [581, 60] on span "Preview" at bounding box center [580, 60] width 26 height 9
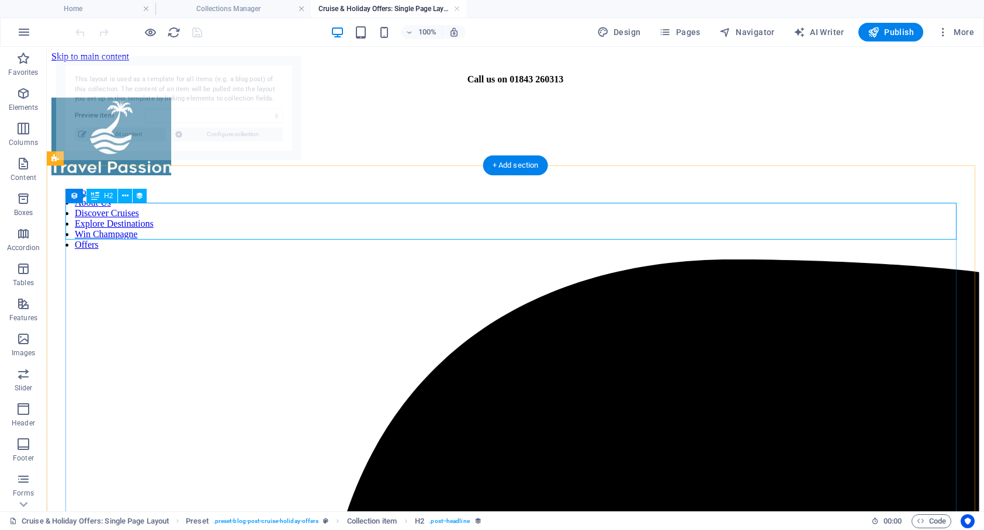
scroll to position [0, 0]
select select "68b9575043f85f219708e111"
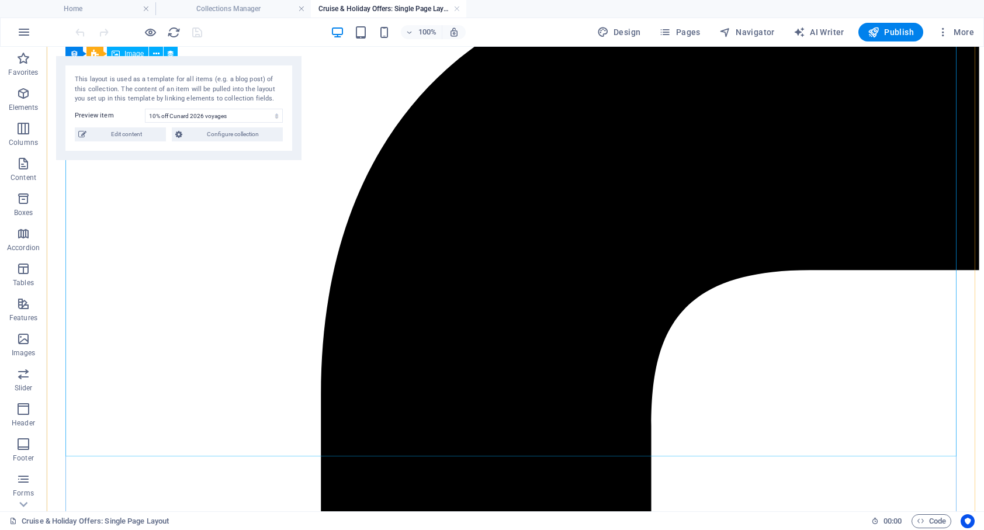
scroll to position [212, 0]
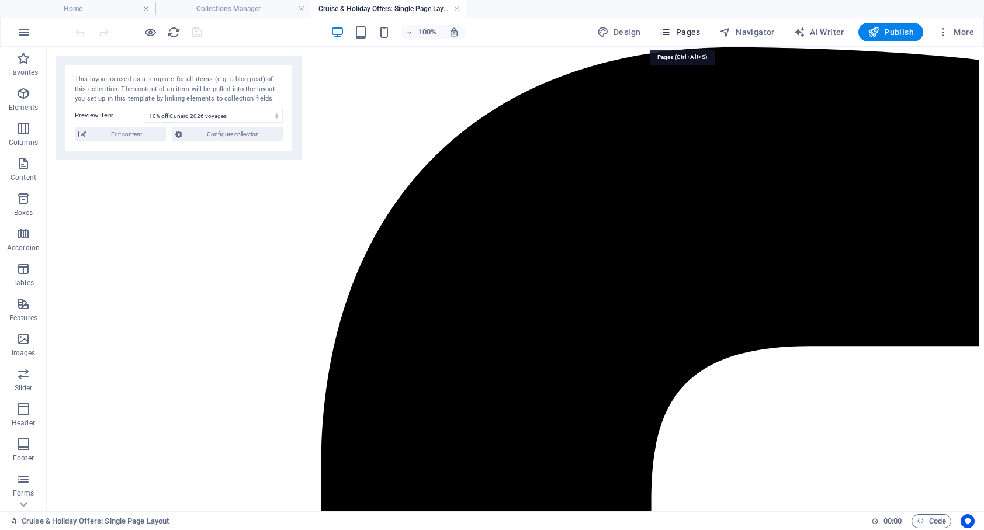
click at [683, 32] on span "Pages" at bounding box center [679, 32] width 41 height 12
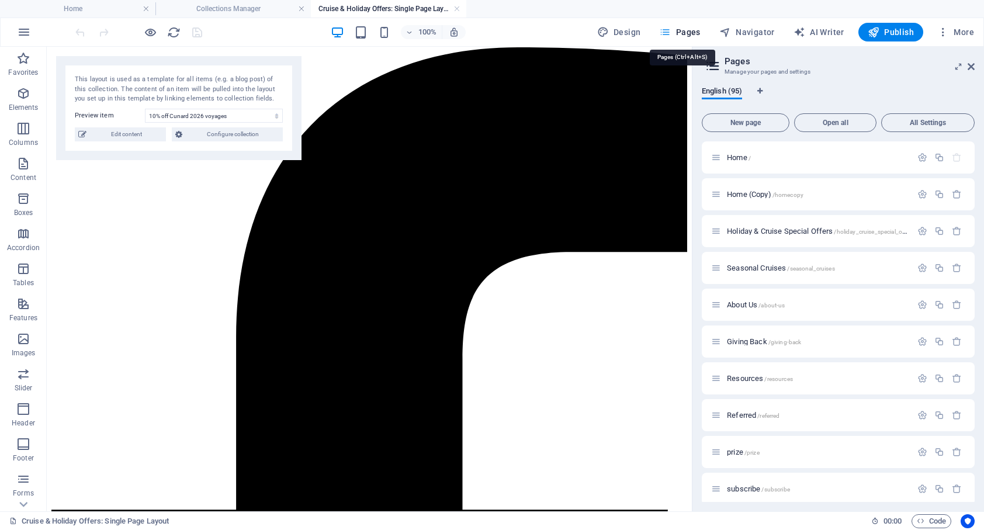
click at [685, 33] on span "Pages" at bounding box center [679, 32] width 41 height 12
click at [758, 234] on span "Holiday & Cruise Special Offers /holiday_cruise_special_offers" at bounding box center [820, 231] width 187 height 9
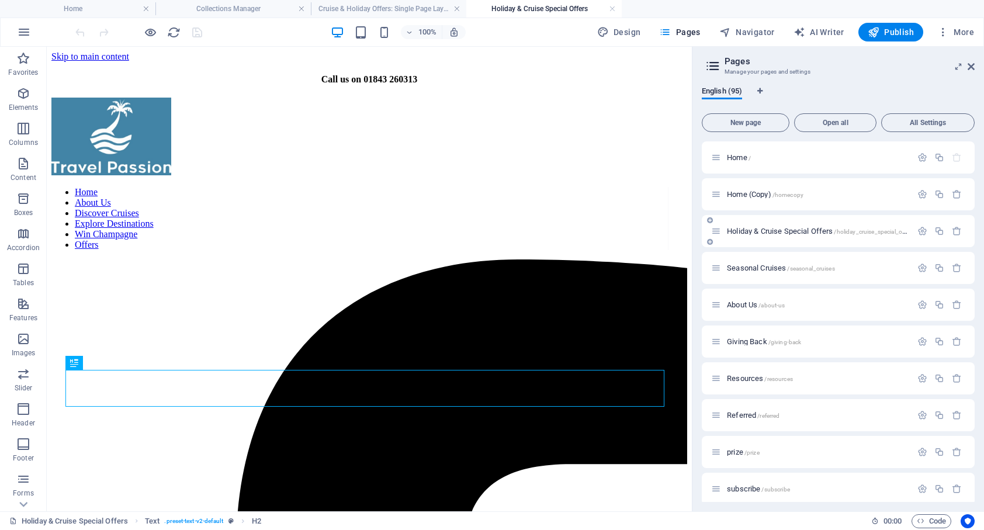
scroll to position [213, 0]
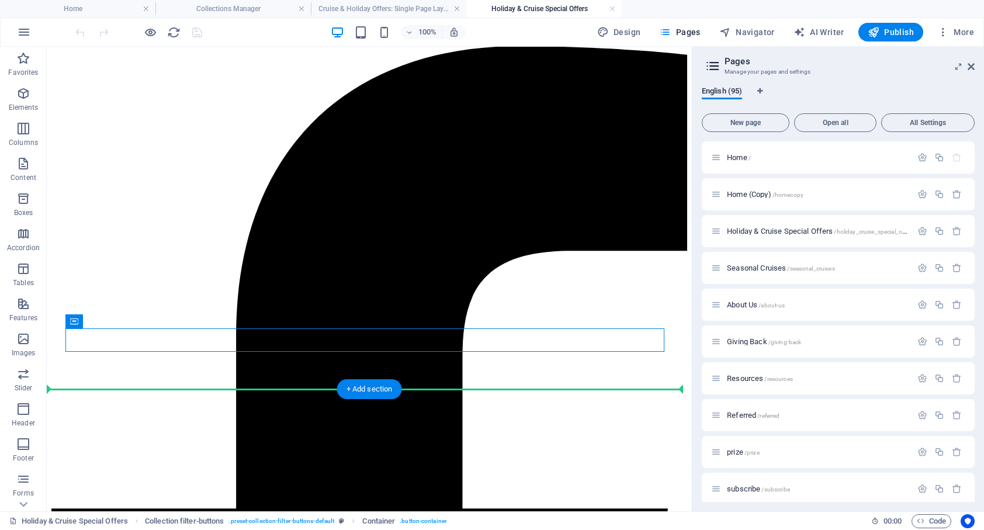
drag, startPoint x: 155, startPoint y: 368, endPoint x: 107, endPoint y: 401, distance: 58.3
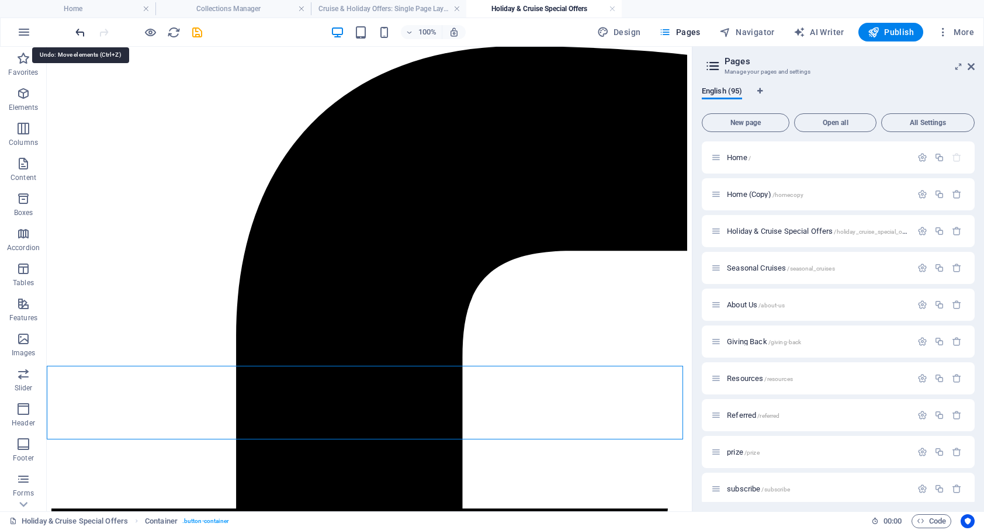
click at [79, 33] on icon "undo" at bounding box center [80, 32] width 13 height 13
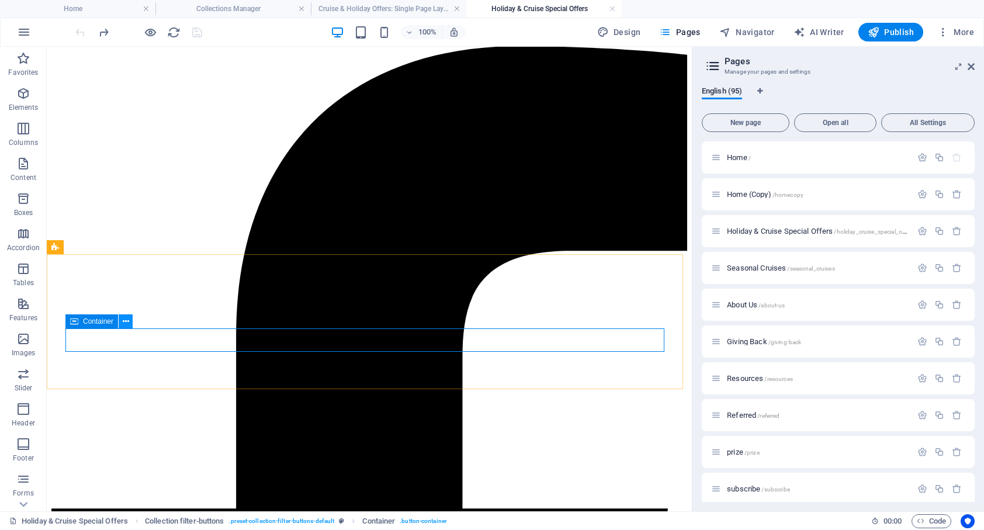
click at [129, 322] on button at bounding box center [126, 321] width 14 height 14
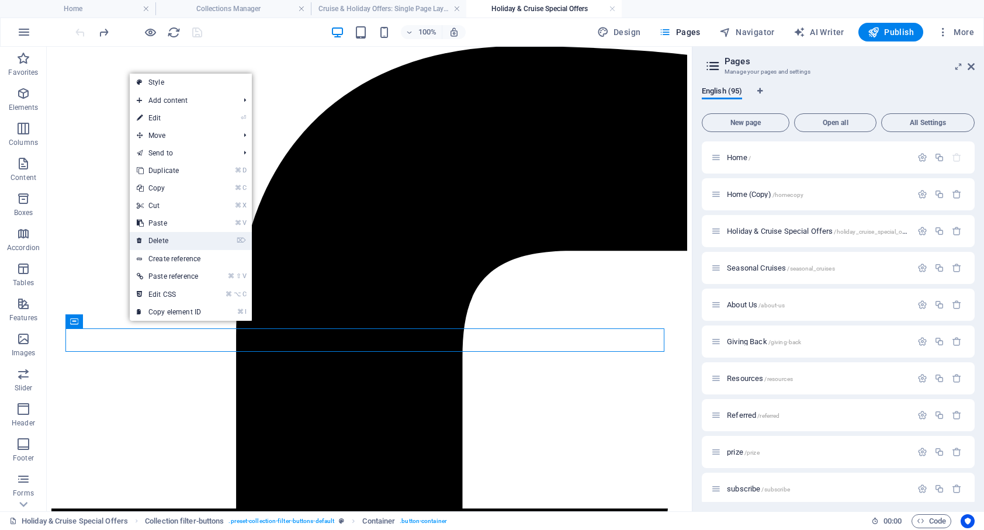
click at [171, 238] on link "⌦ Delete" at bounding box center [169, 241] width 78 height 18
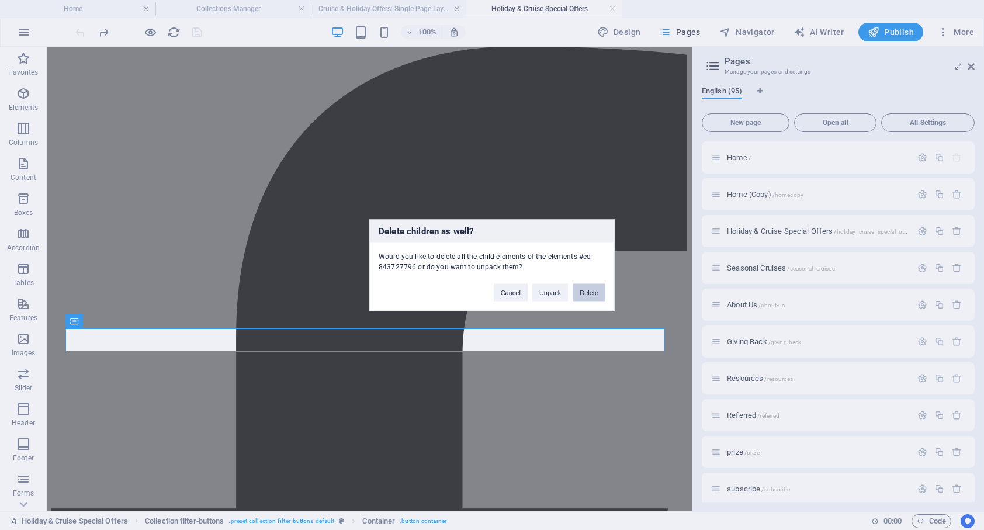
click at [591, 292] on button "Delete" at bounding box center [588, 292] width 33 height 18
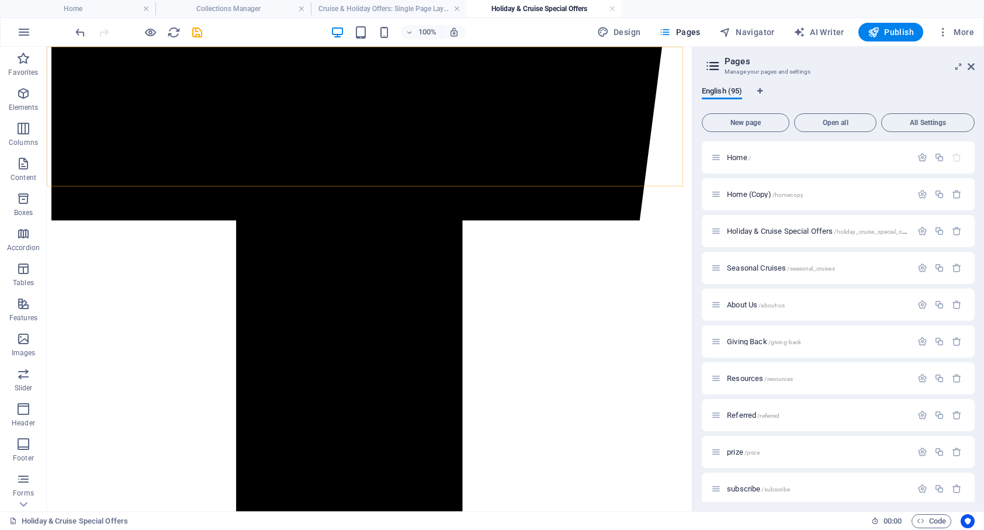
scroll to position [501, 0]
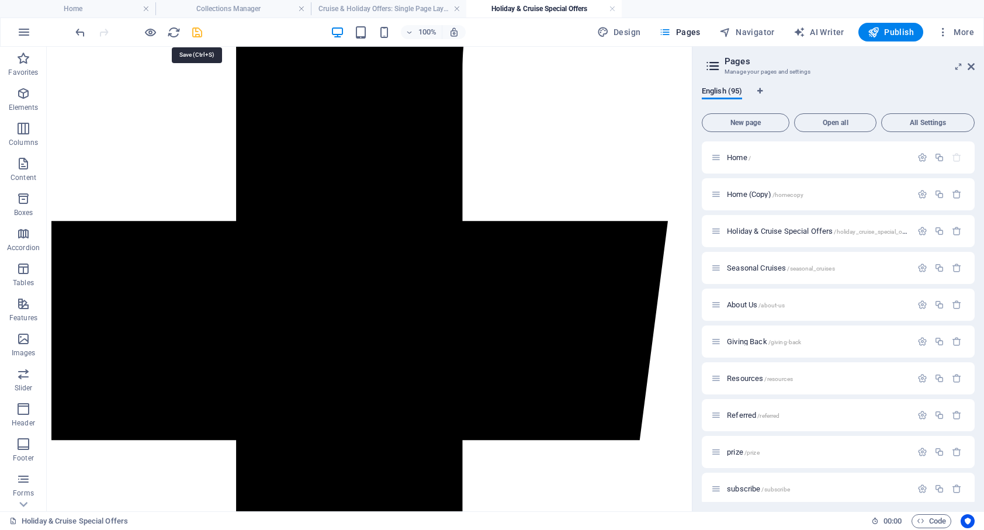
click at [195, 32] on icon "save" at bounding box center [196, 32] width 13 height 13
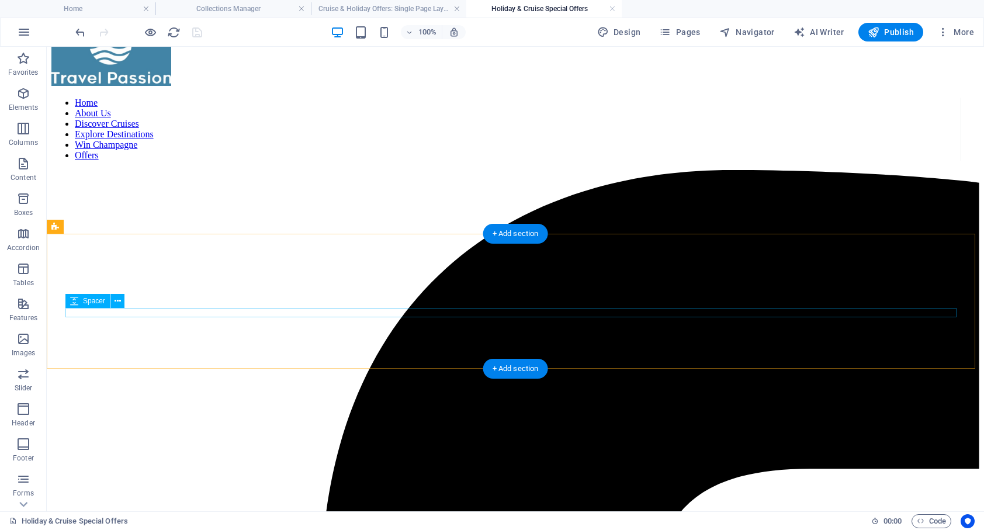
scroll to position [163, 0]
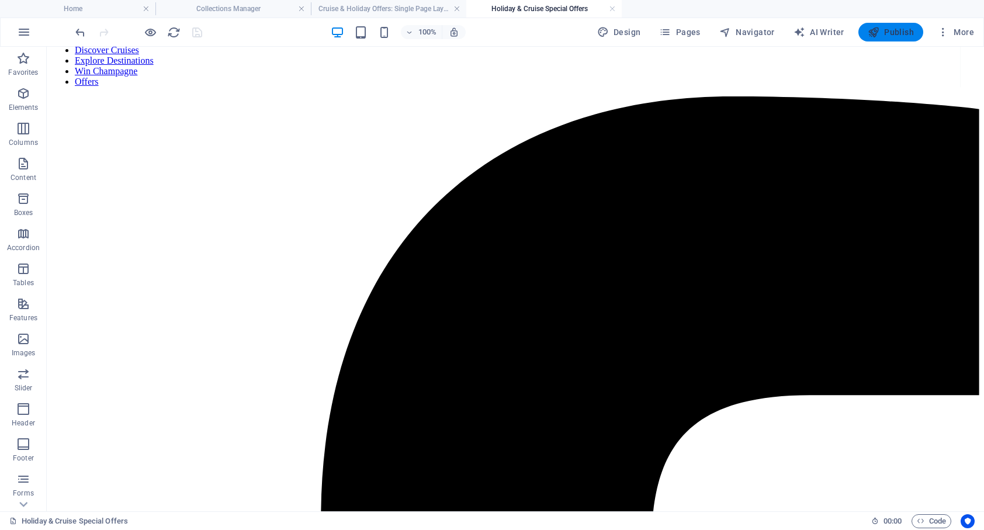
click at [891, 32] on span "Publish" at bounding box center [890, 32] width 46 height 12
